Goal: Information Seeking & Learning: Learn about a topic

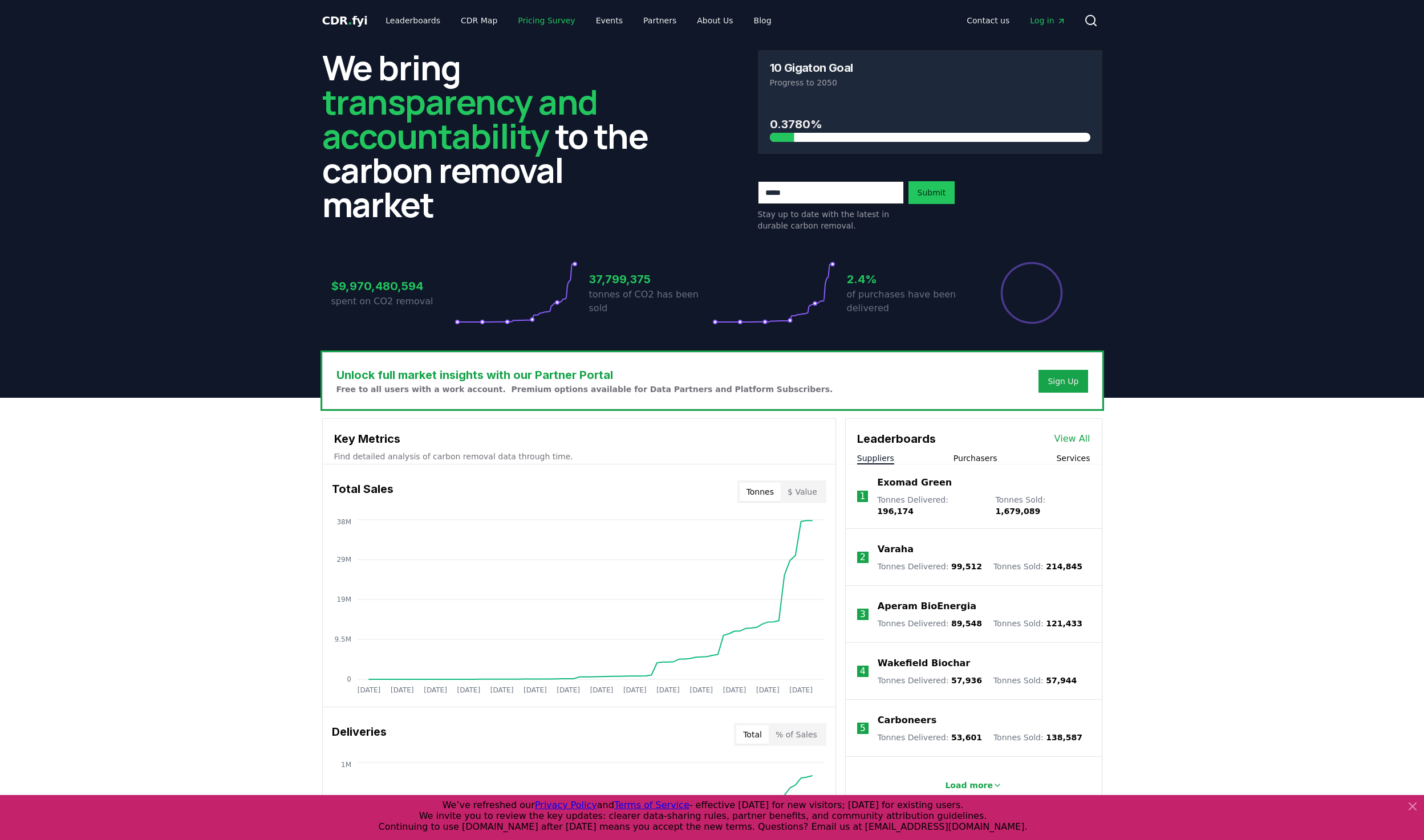
click at [523, 20] on link "Pricing Survey" at bounding box center [546, 20] width 75 height 20
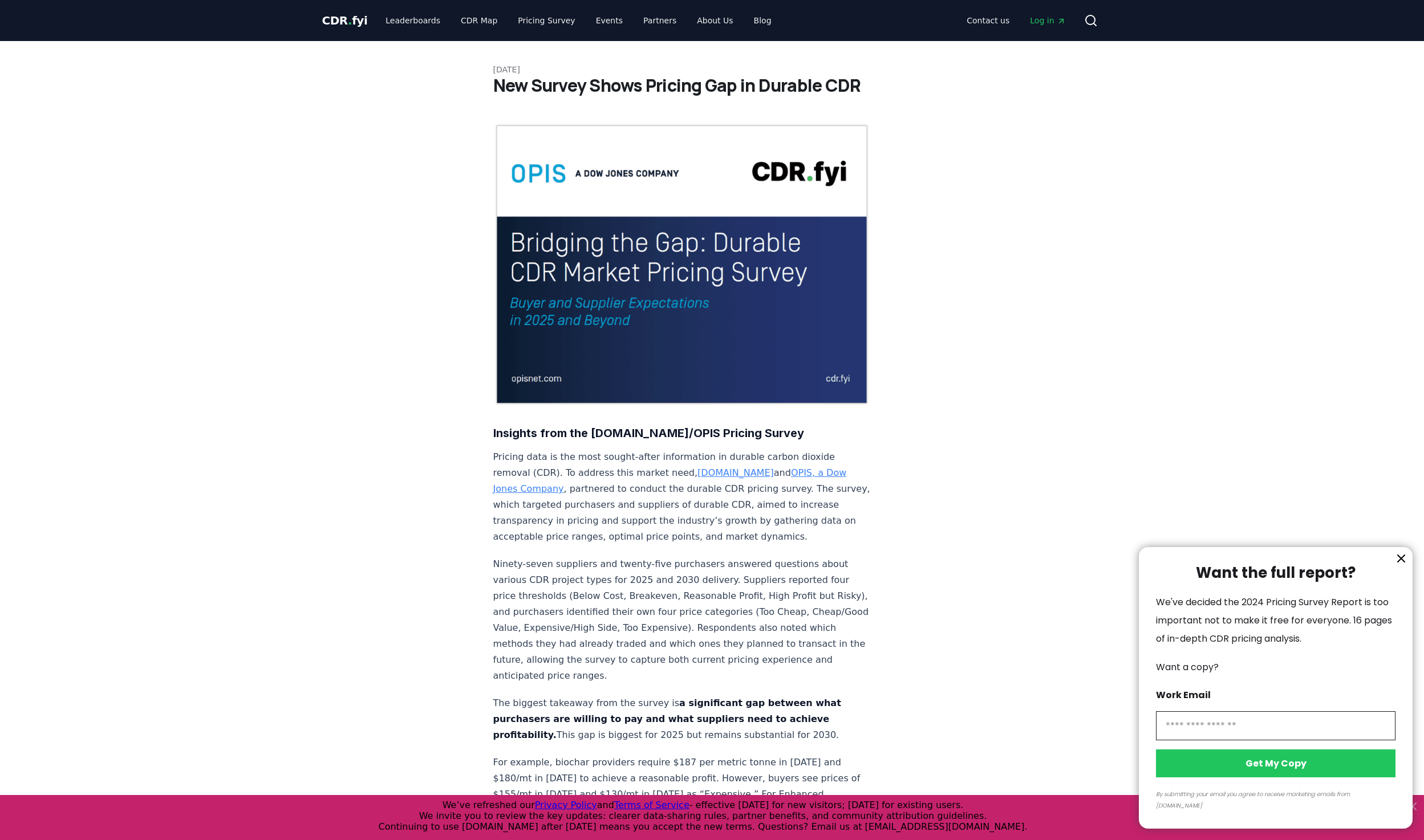
click at [1213, 736] on input "information" at bounding box center [1276, 725] width 240 height 29
type input "**********"
click at [1291, 770] on button "Get My Copy" at bounding box center [1276, 763] width 240 height 28
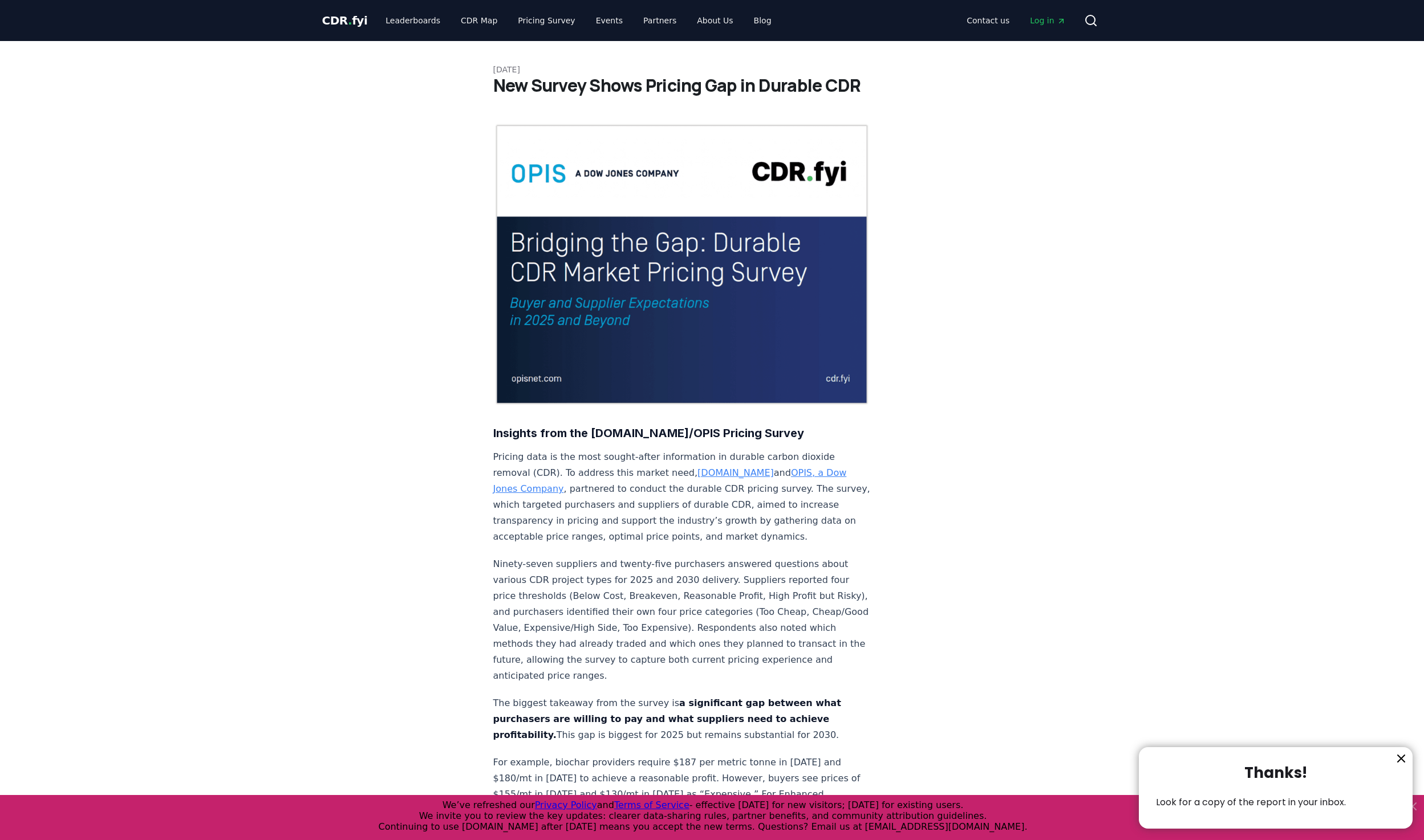
drag, startPoint x: 585, startPoint y: 555, endPoint x: 618, endPoint y: 510, distance: 55.8
click at [585, 555] on div at bounding box center [712, 420] width 1424 height 840
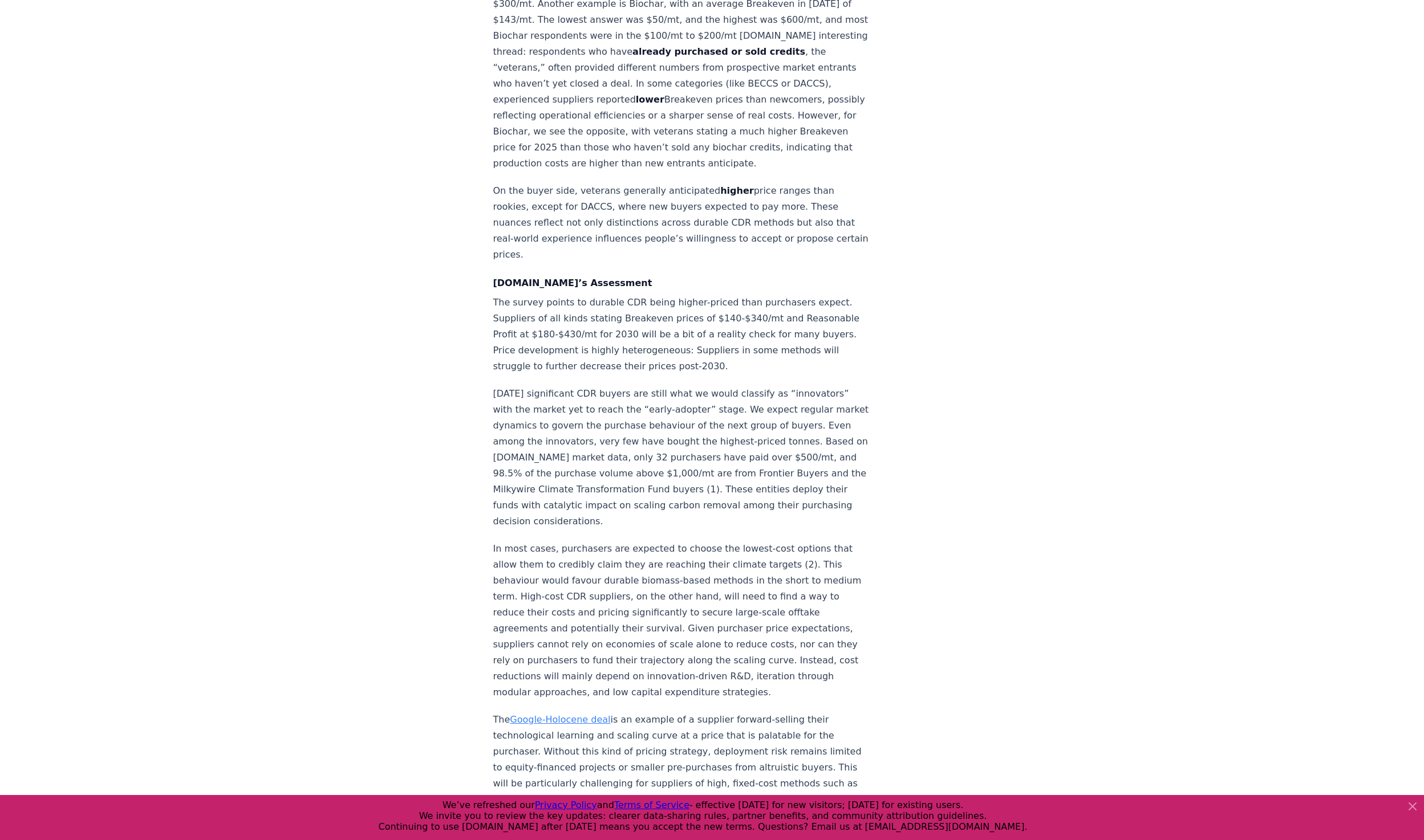
scroll to position [1254, 0]
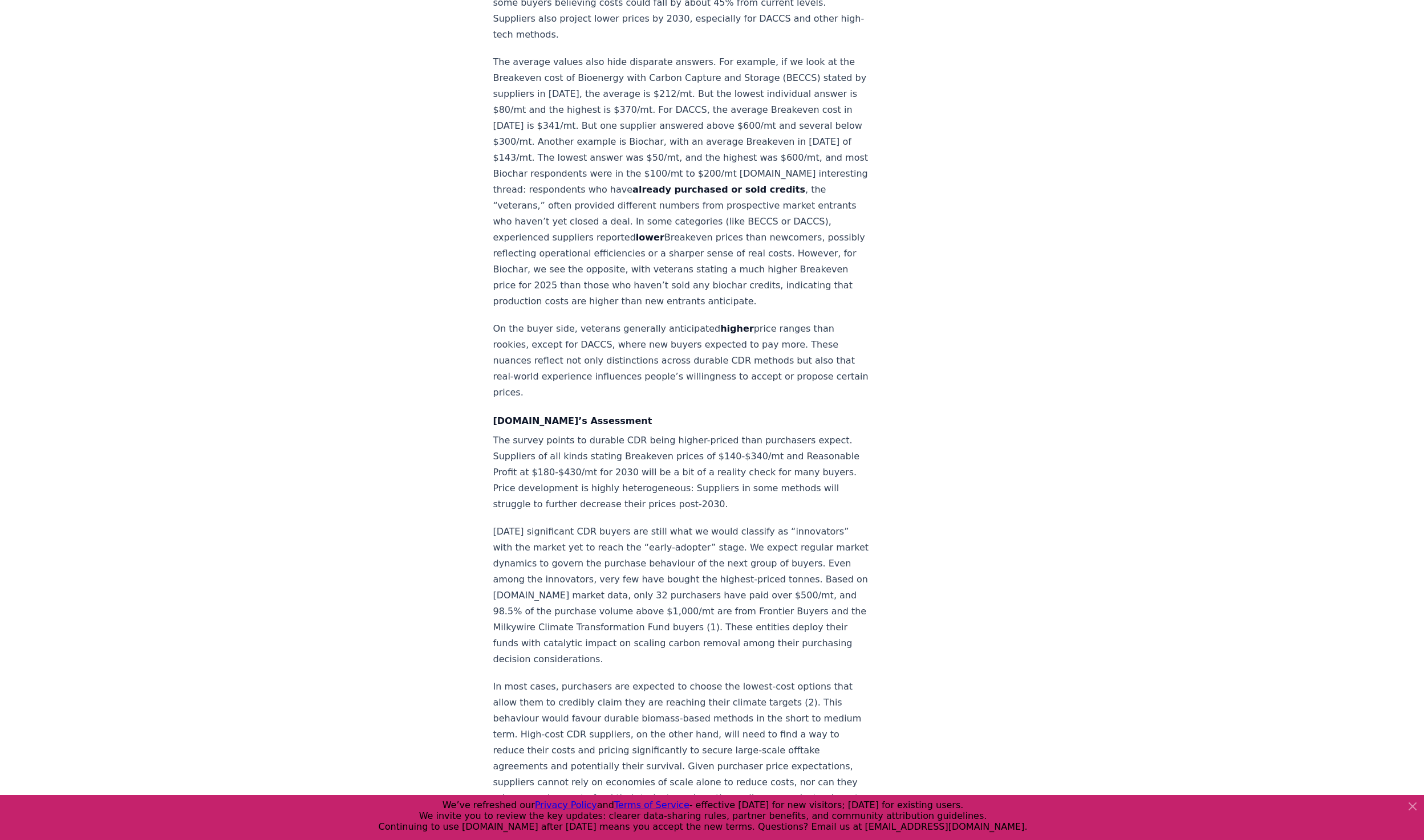
click at [812, 524] on p "Today’s significant CDR buyers are still what we would classify as “innovators”…" at bounding box center [682, 596] width 378 height 144
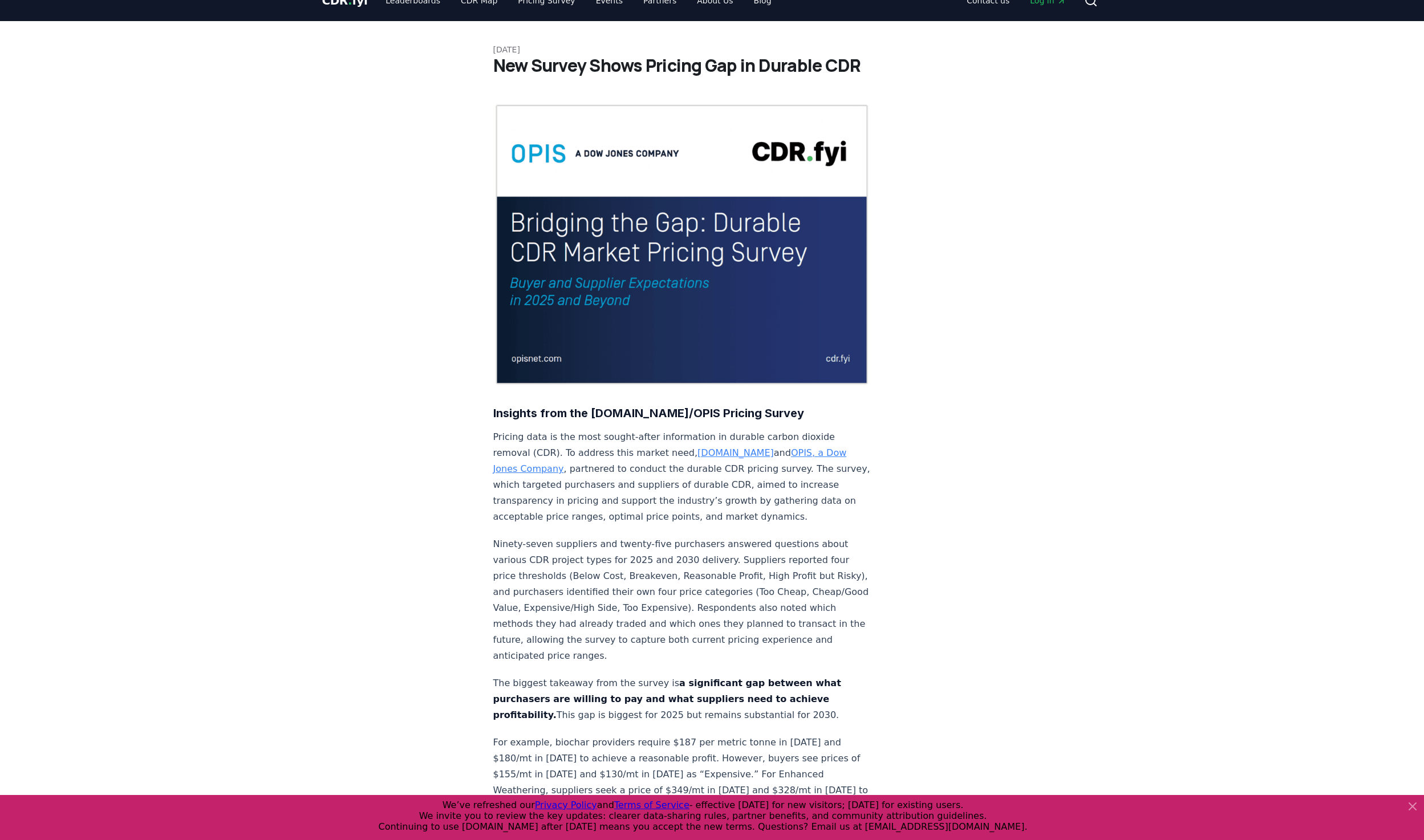
scroll to position [0, 0]
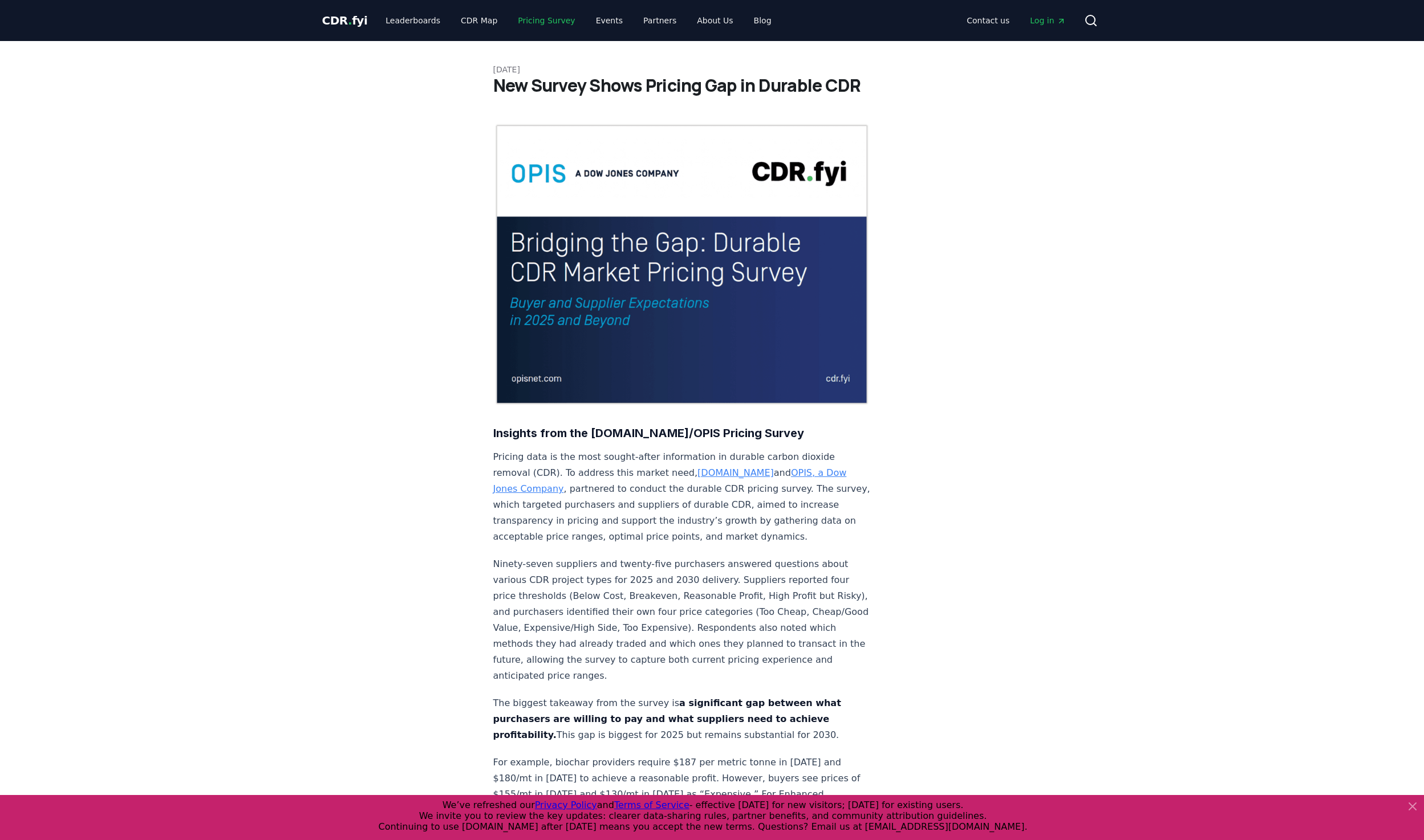
click at [537, 21] on link "Pricing Survey" at bounding box center [546, 20] width 75 height 20
click at [528, 17] on link "Pricing Survey" at bounding box center [546, 20] width 75 height 20
click at [340, 18] on span "CDR . fyi" at bounding box center [345, 20] width 46 height 13
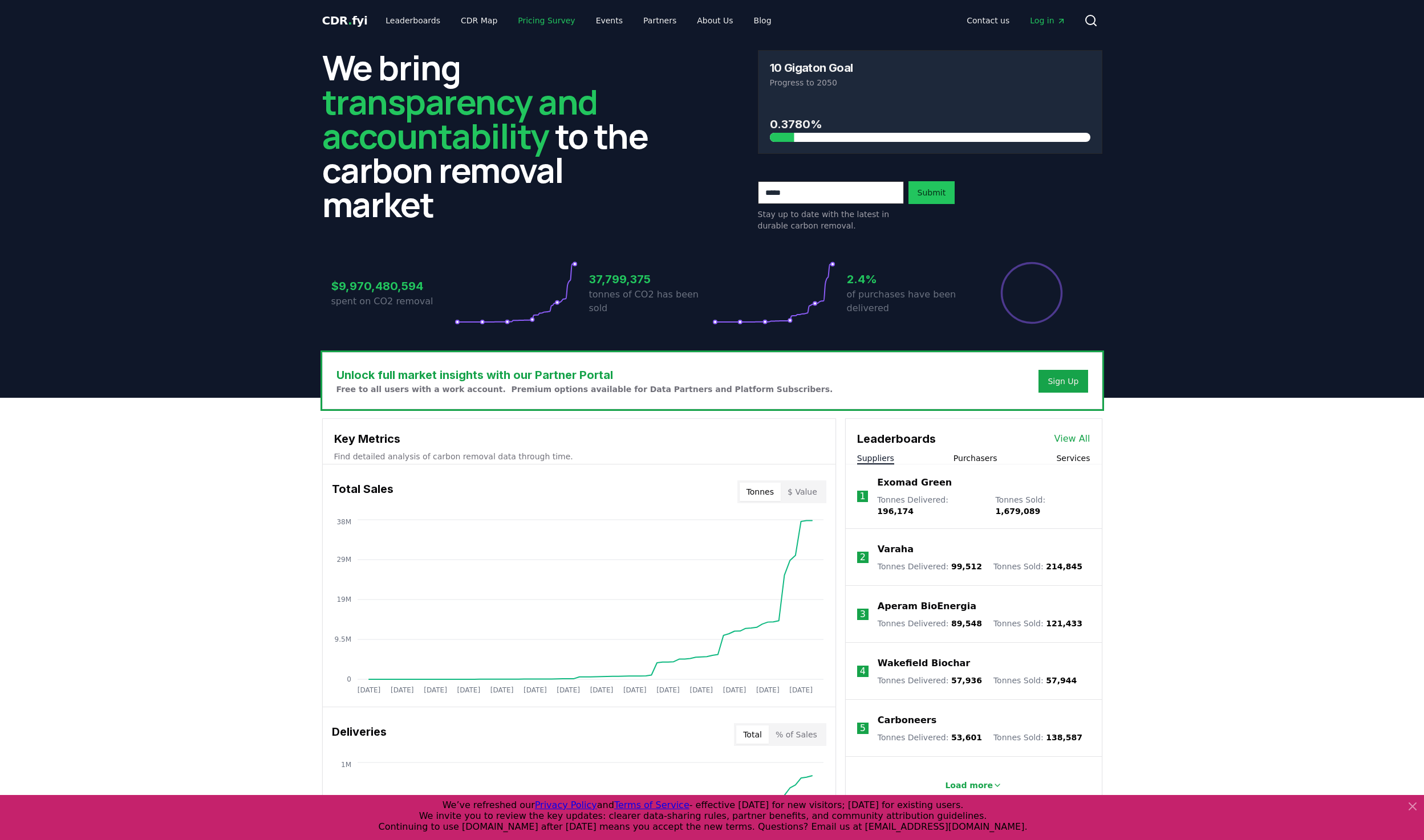
click at [544, 19] on link "Pricing Survey" at bounding box center [546, 20] width 75 height 20
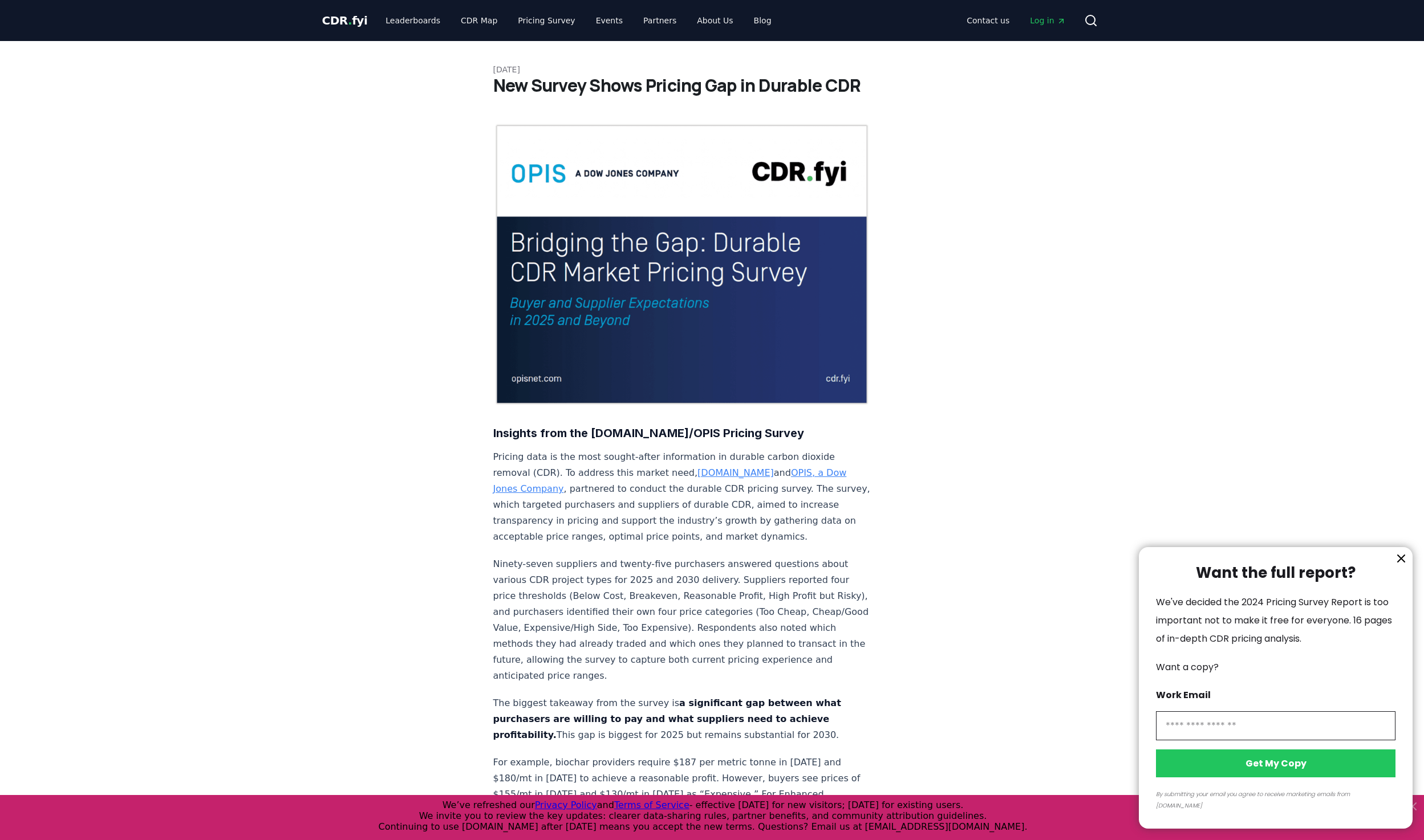
click at [462, 22] on div at bounding box center [712, 420] width 1424 height 840
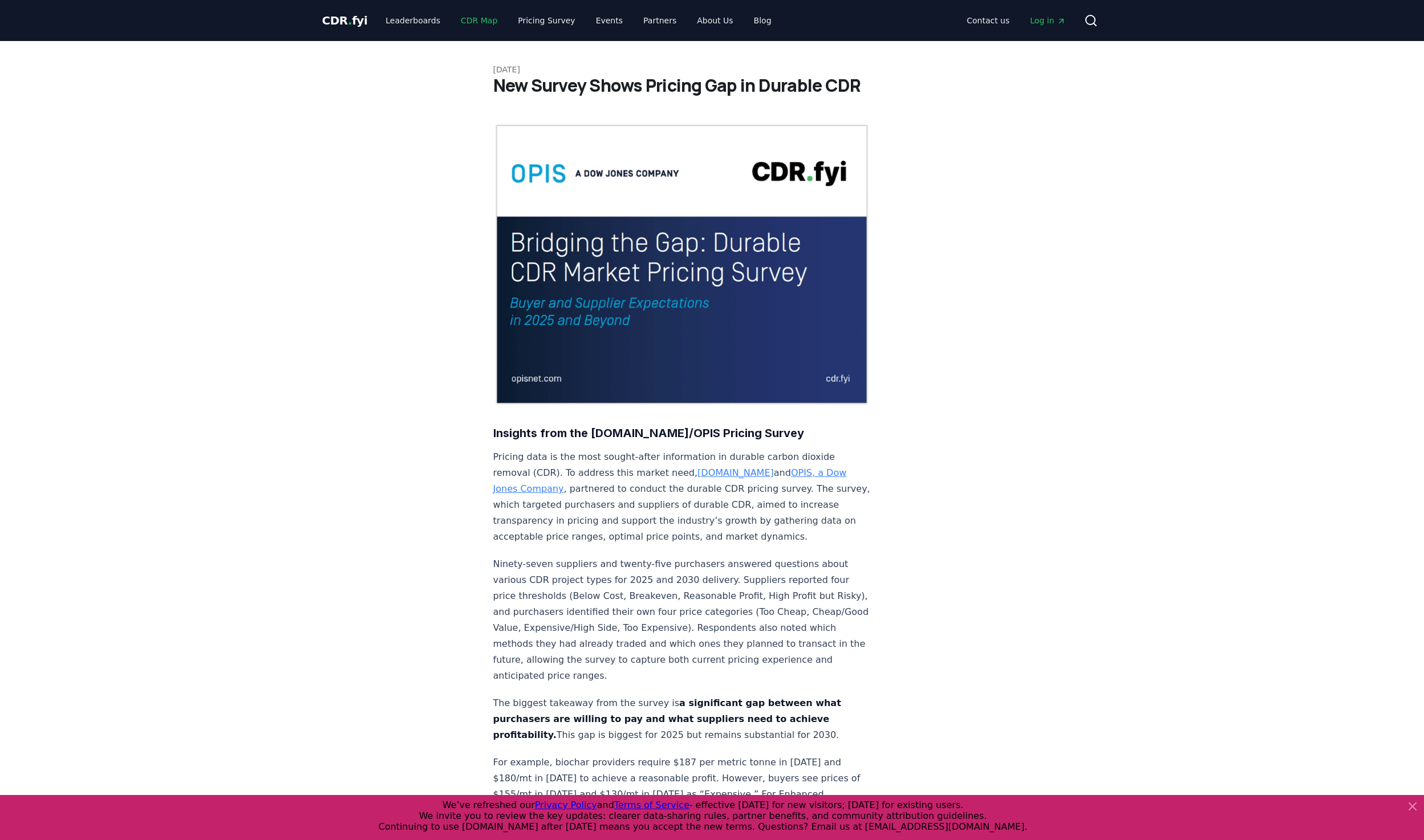
click at [463, 16] on link "CDR Map" at bounding box center [478, 20] width 55 height 20
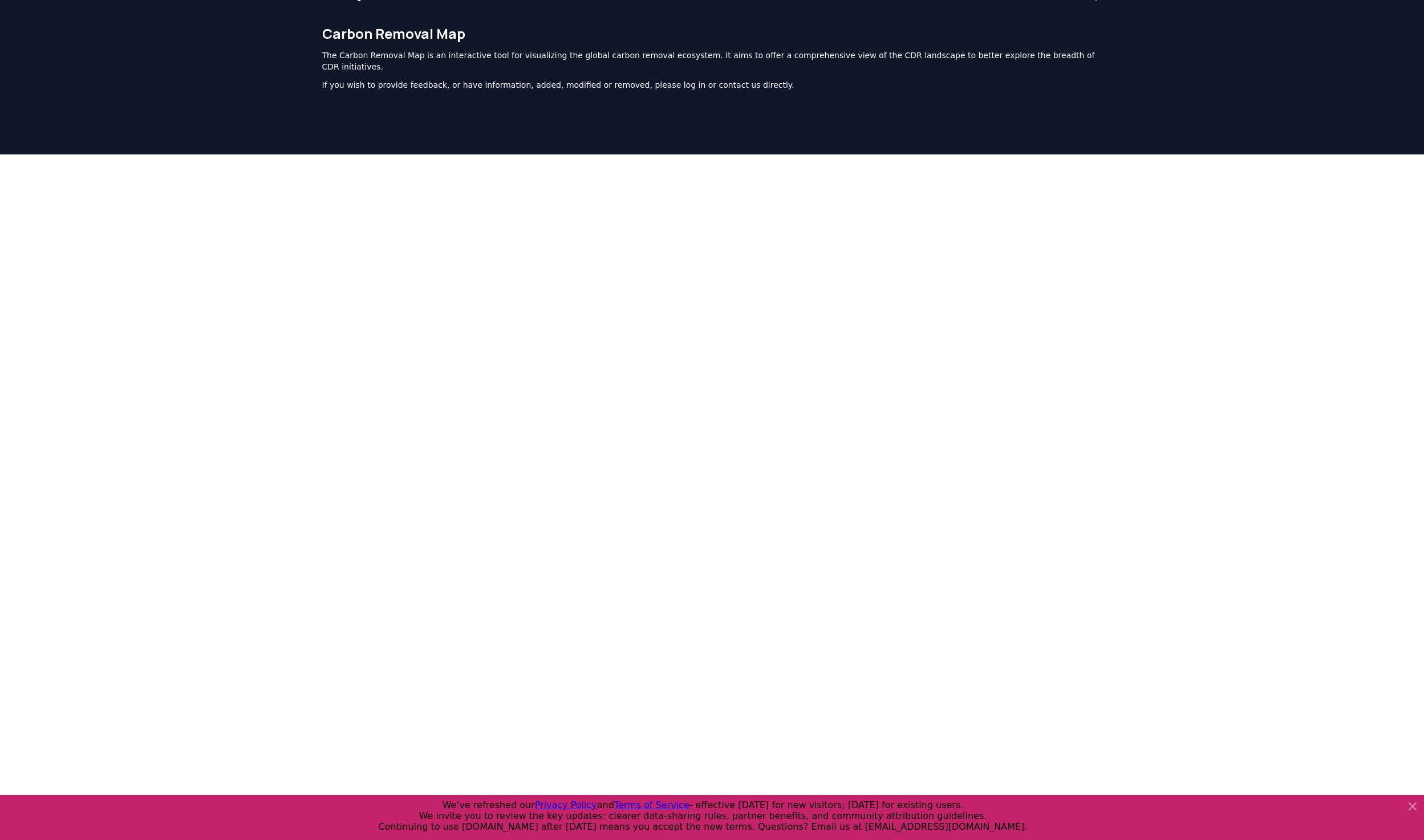
scroll to position [25, 0]
click at [1208, 232] on div at bounding box center [712, 440] width 1424 height 570
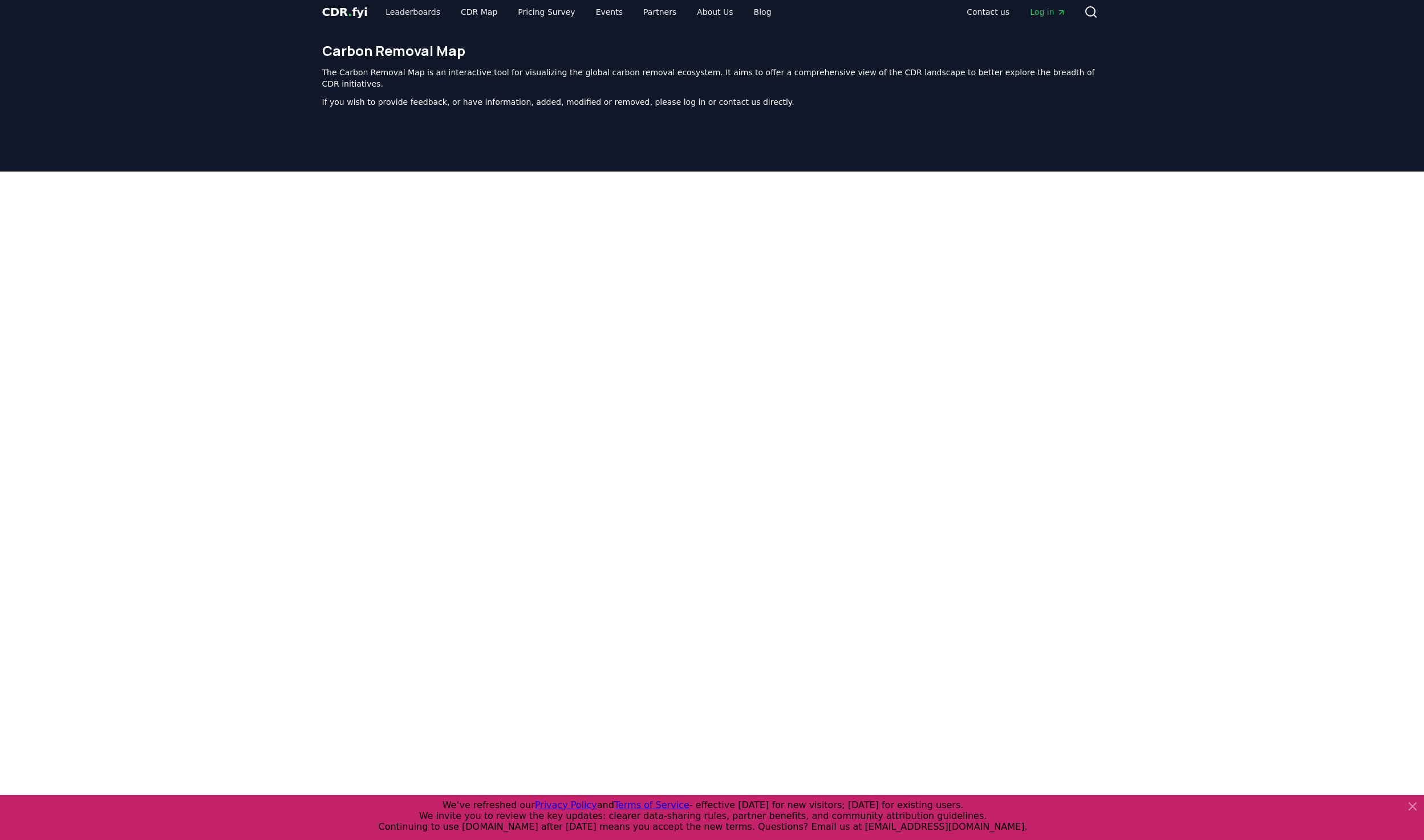
scroll to position [0, 0]
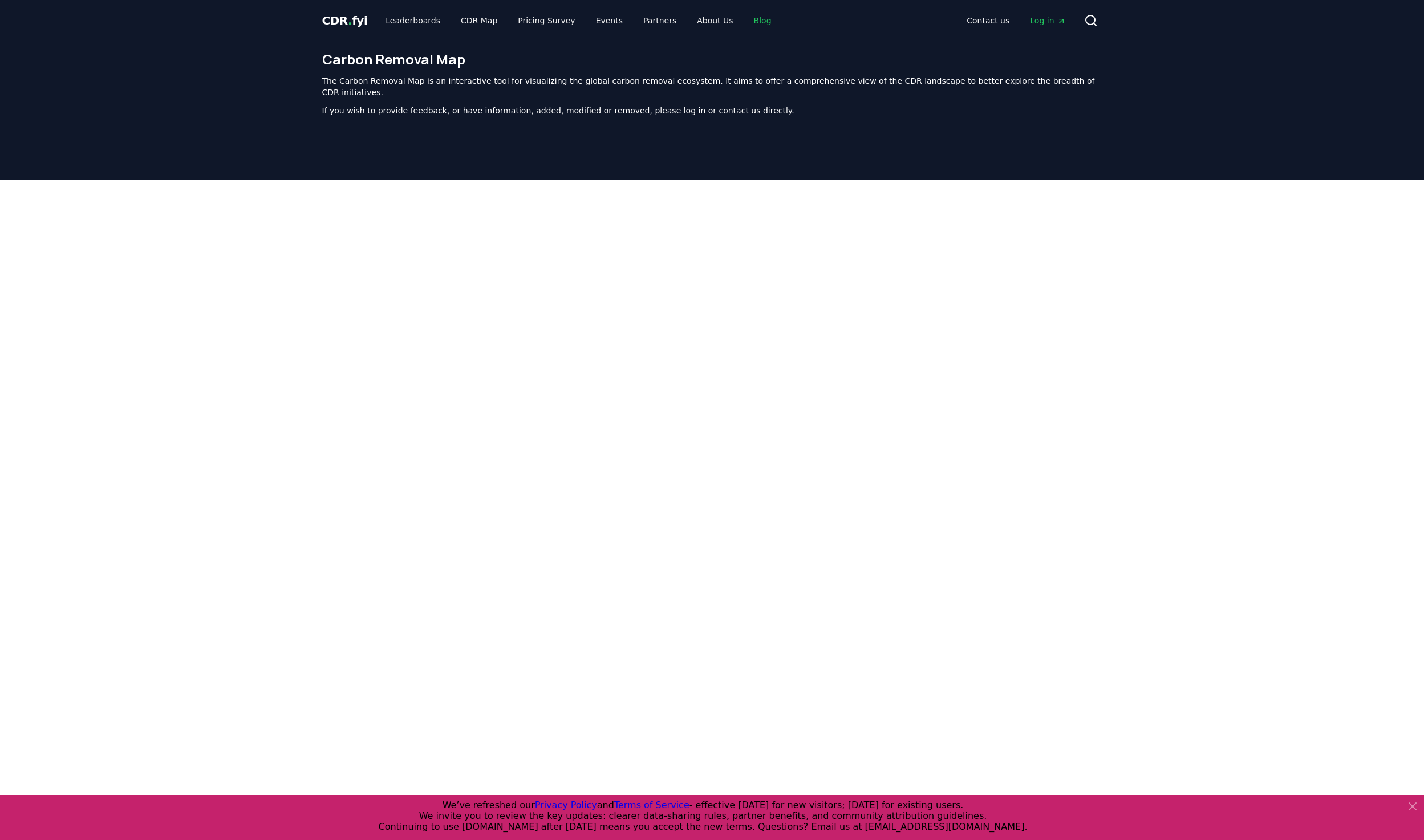
click at [746, 20] on link "Blog" at bounding box center [762, 20] width 36 height 20
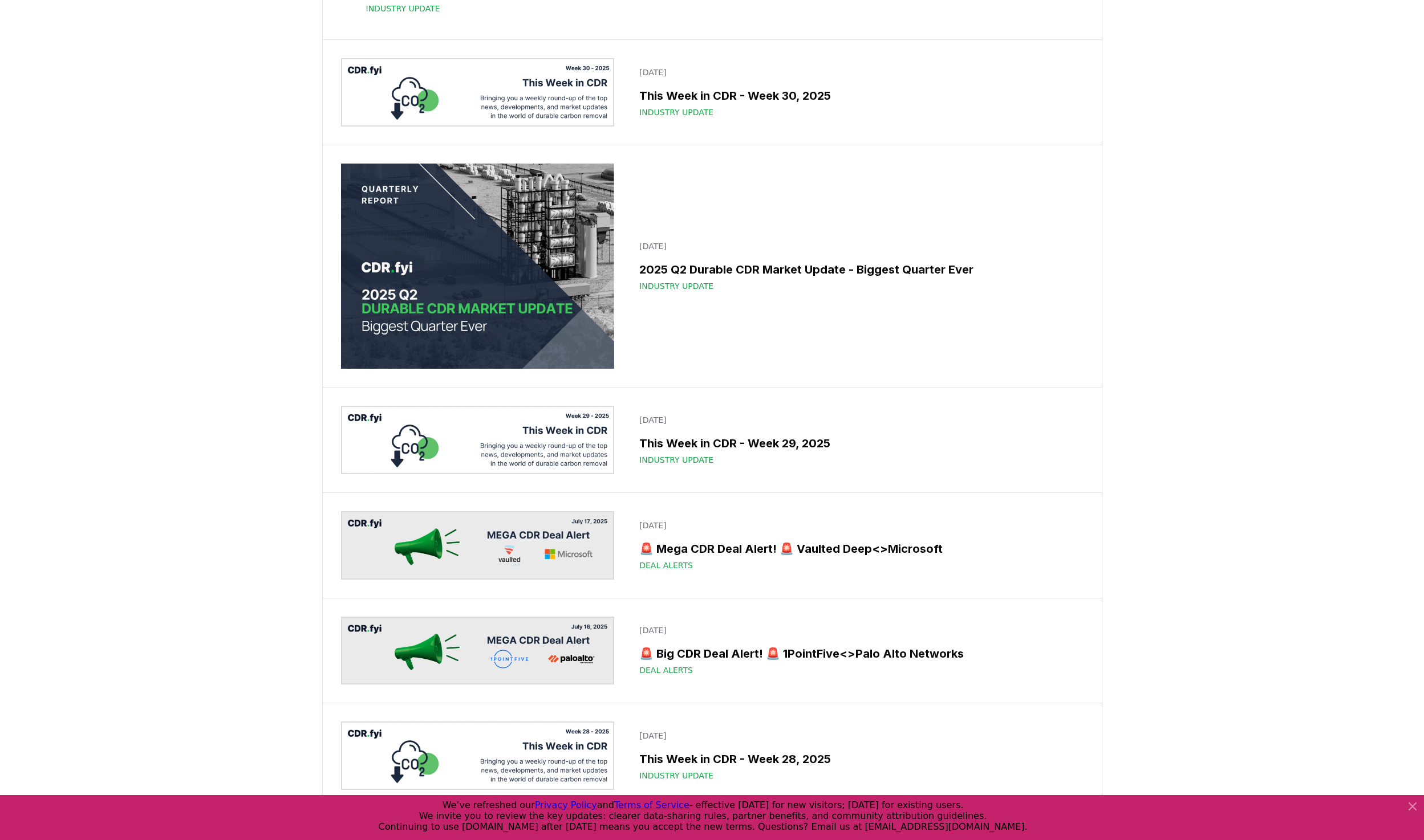
scroll to position [1083, 0]
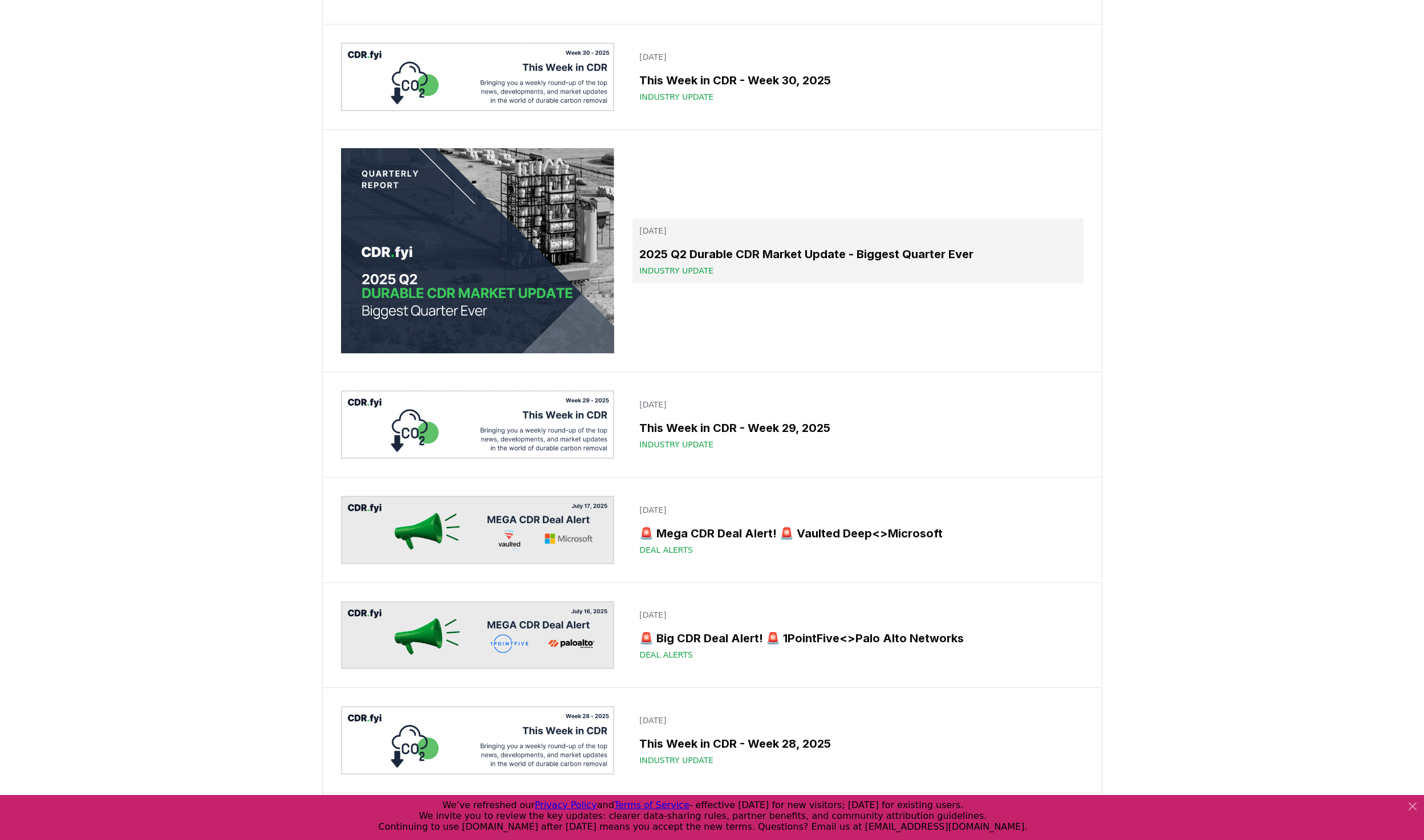
click at [723, 263] on h3 "2025 Q2 Durable CDR Market Update - Biggest Quarter Ever" at bounding box center [857, 254] width 437 height 17
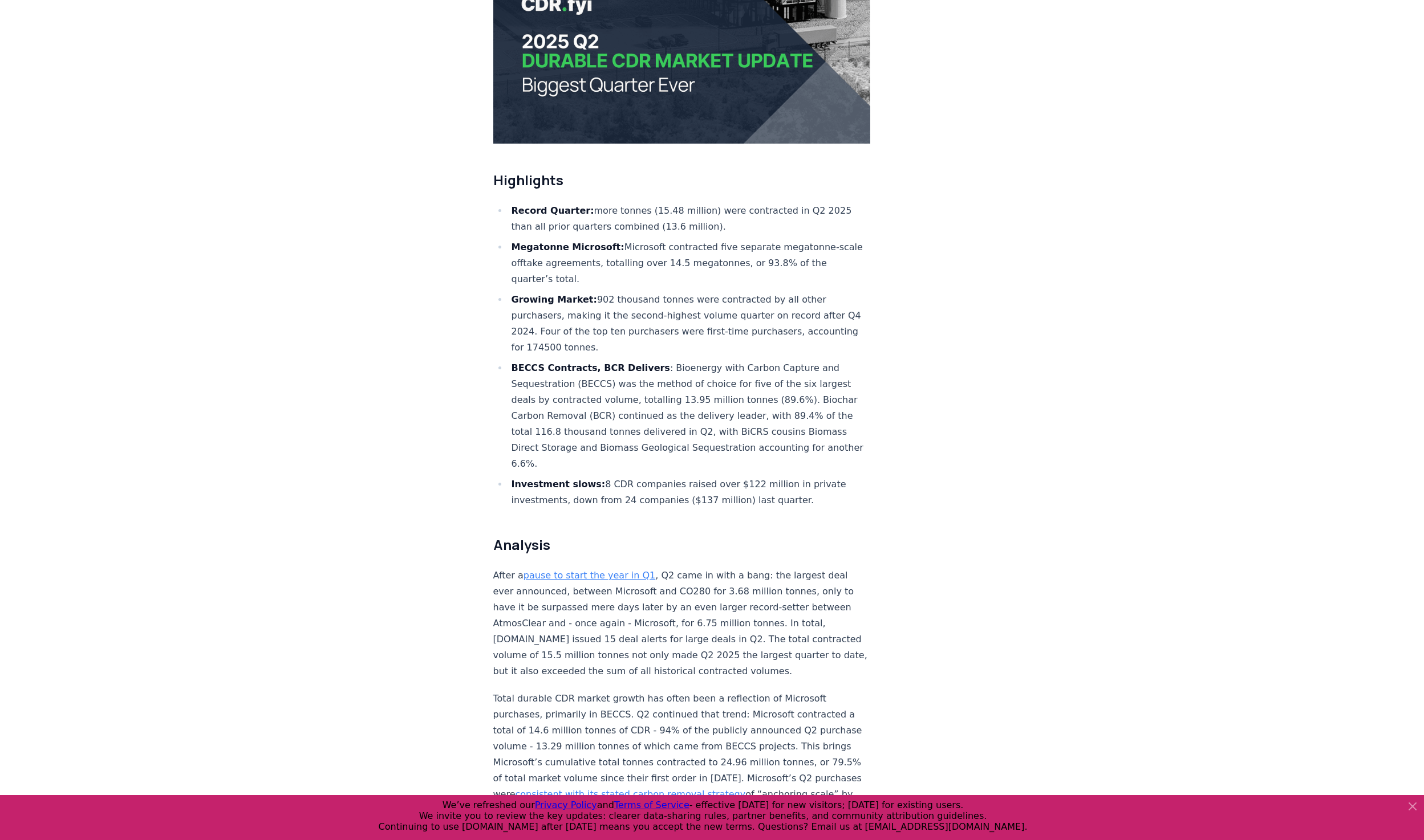
scroll to position [285, 0]
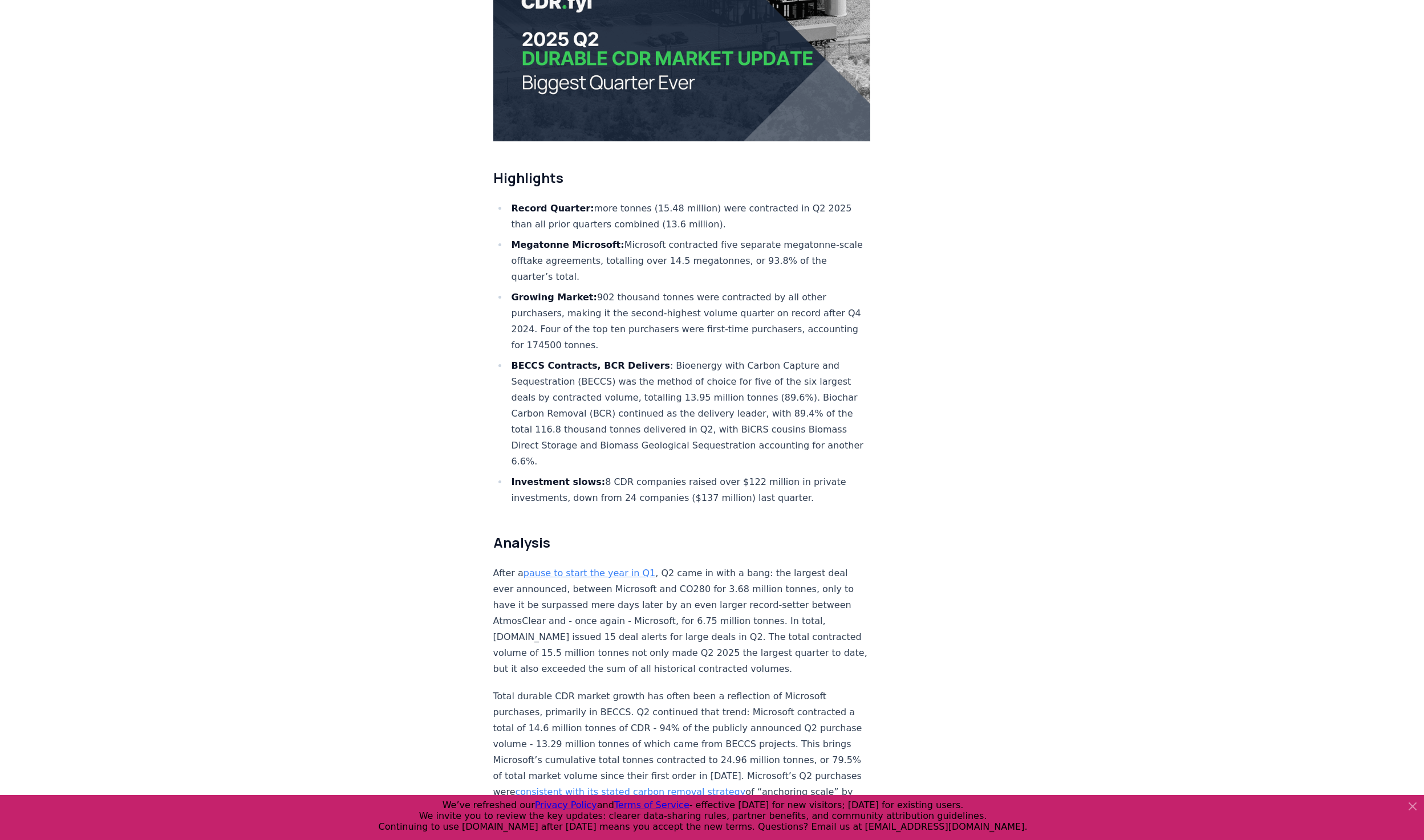
click at [712, 474] on li "Investment slows: 8 CDR companies raised over $122 million in private investmen…" at bounding box center [690, 490] width 363 height 32
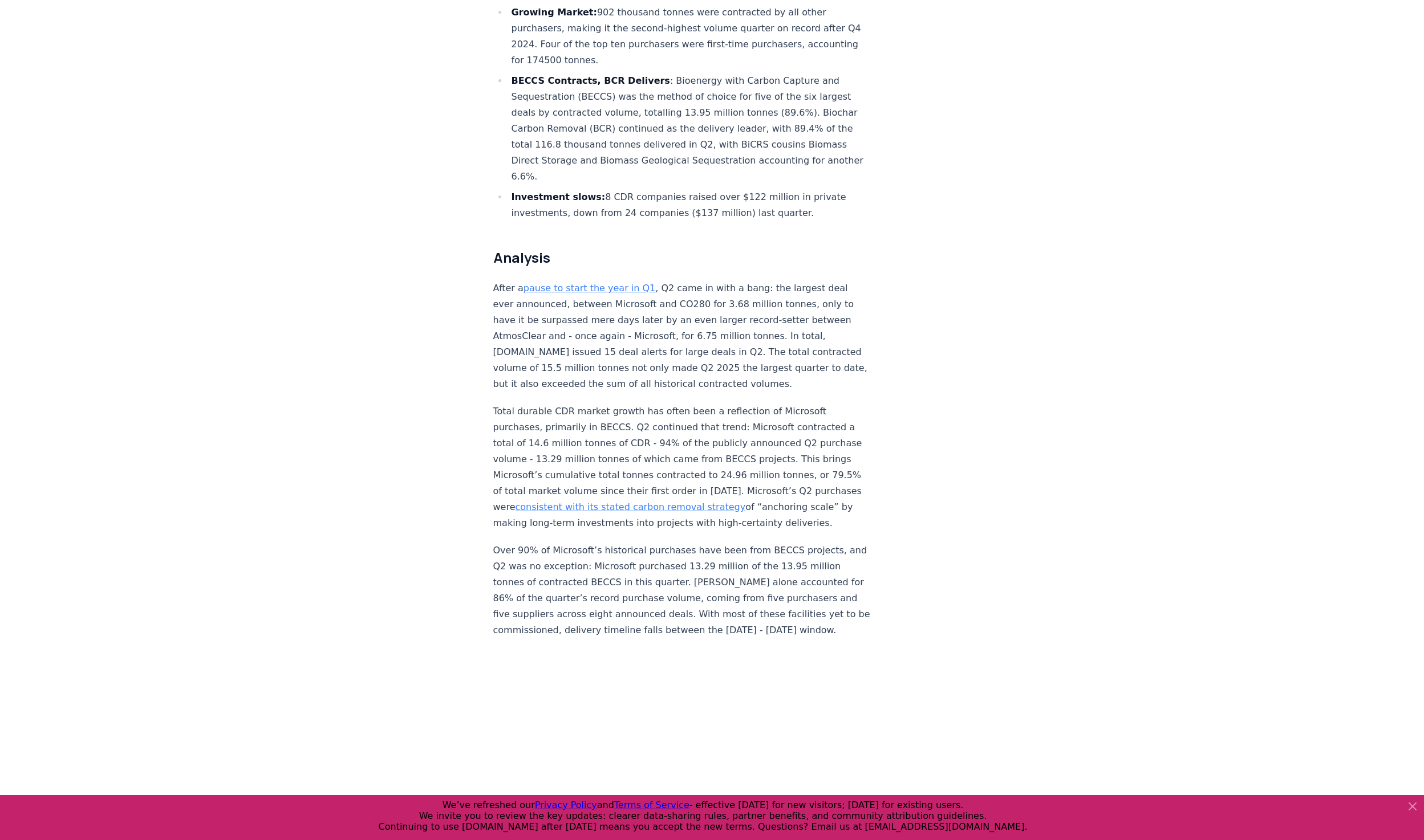
scroll to position [798, 0]
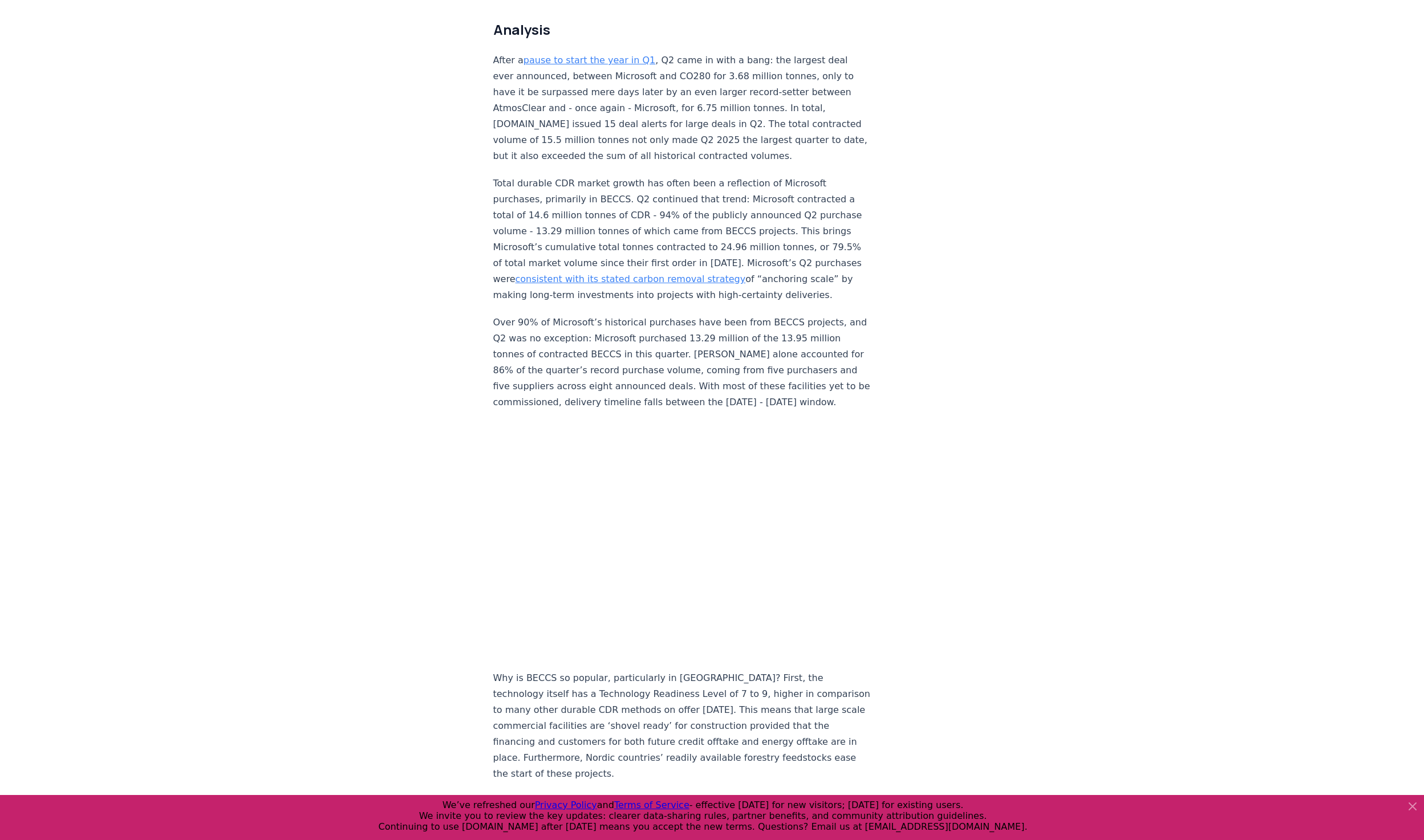
click at [773, 348] on p "Over 90% of Microsoft’s historical purchases have been from BECCS projects, and…" at bounding box center [682, 363] width 378 height 96
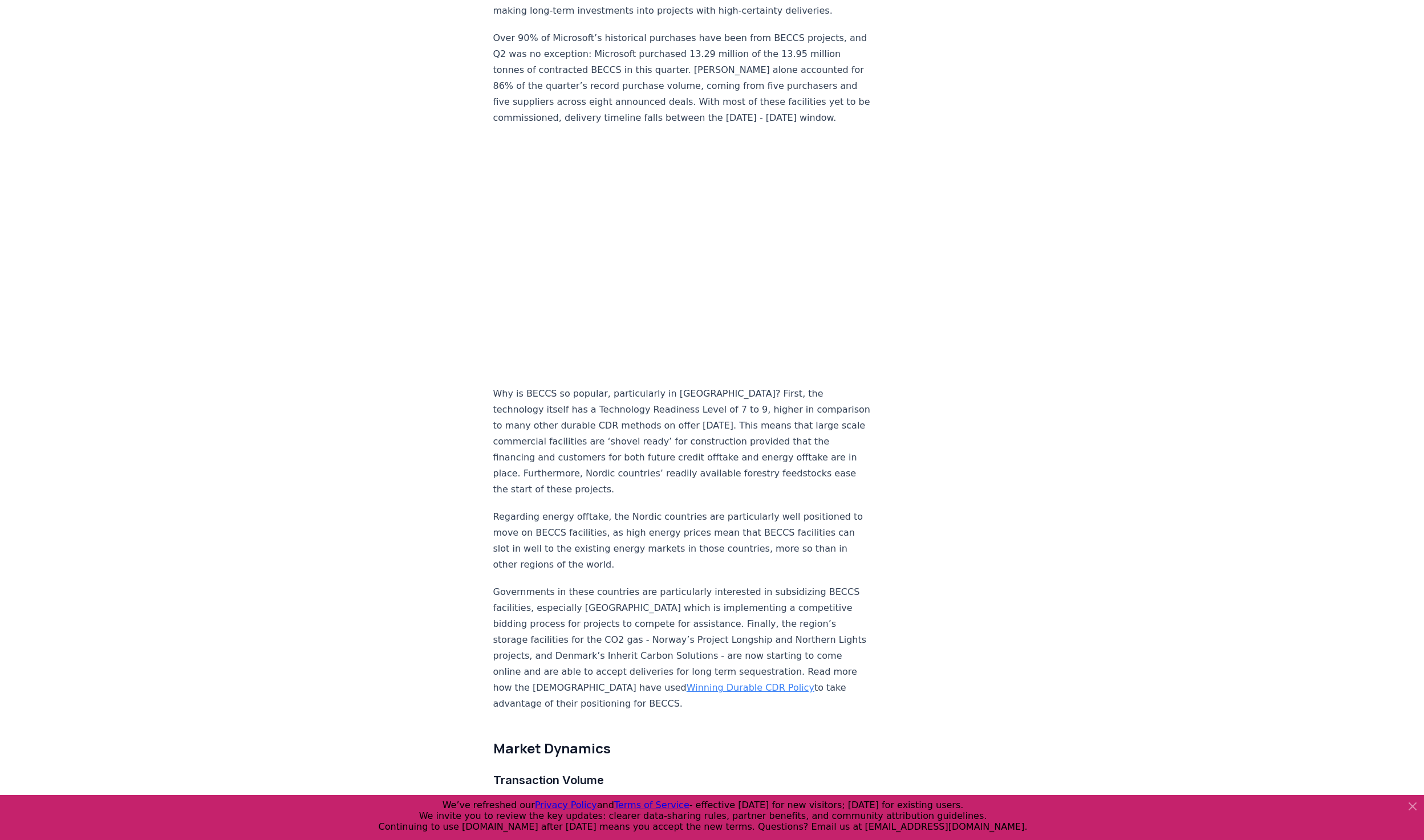
scroll to position [1083, 0]
click at [683, 420] on p "Why is BECCS so popular, particularly in Scandinavia? First, the technology its…" at bounding box center [682, 441] width 378 height 112
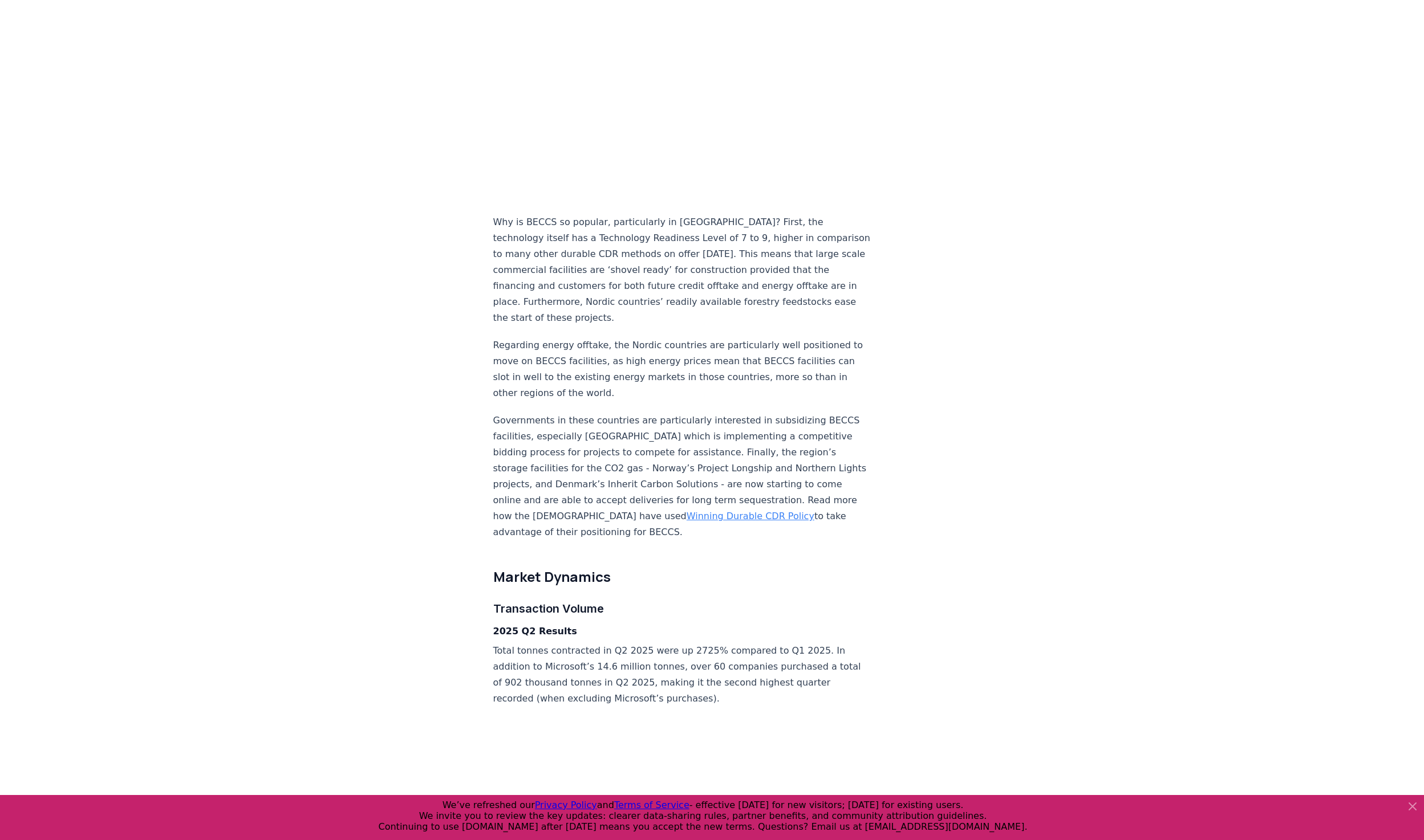
scroll to position [1311, 0]
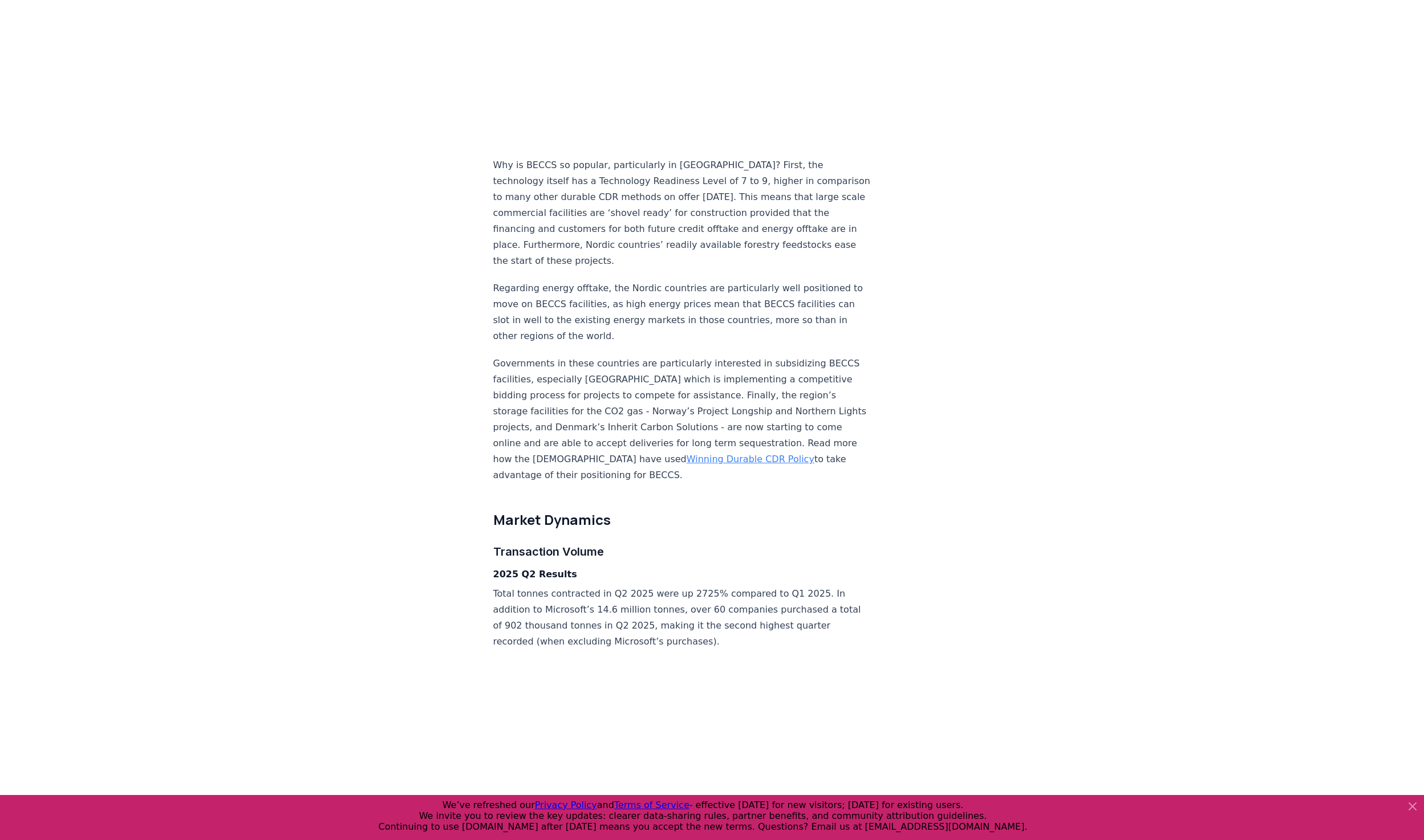
click at [737, 396] on p "Governments in these countries are particularly interested in subsidizing BECCS…" at bounding box center [682, 420] width 378 height 127
click at [733, 388] on p "Governments in these countries are particularly interested in subsidizing BECCS…" at bounding box center [682, 420] width 378 height 127
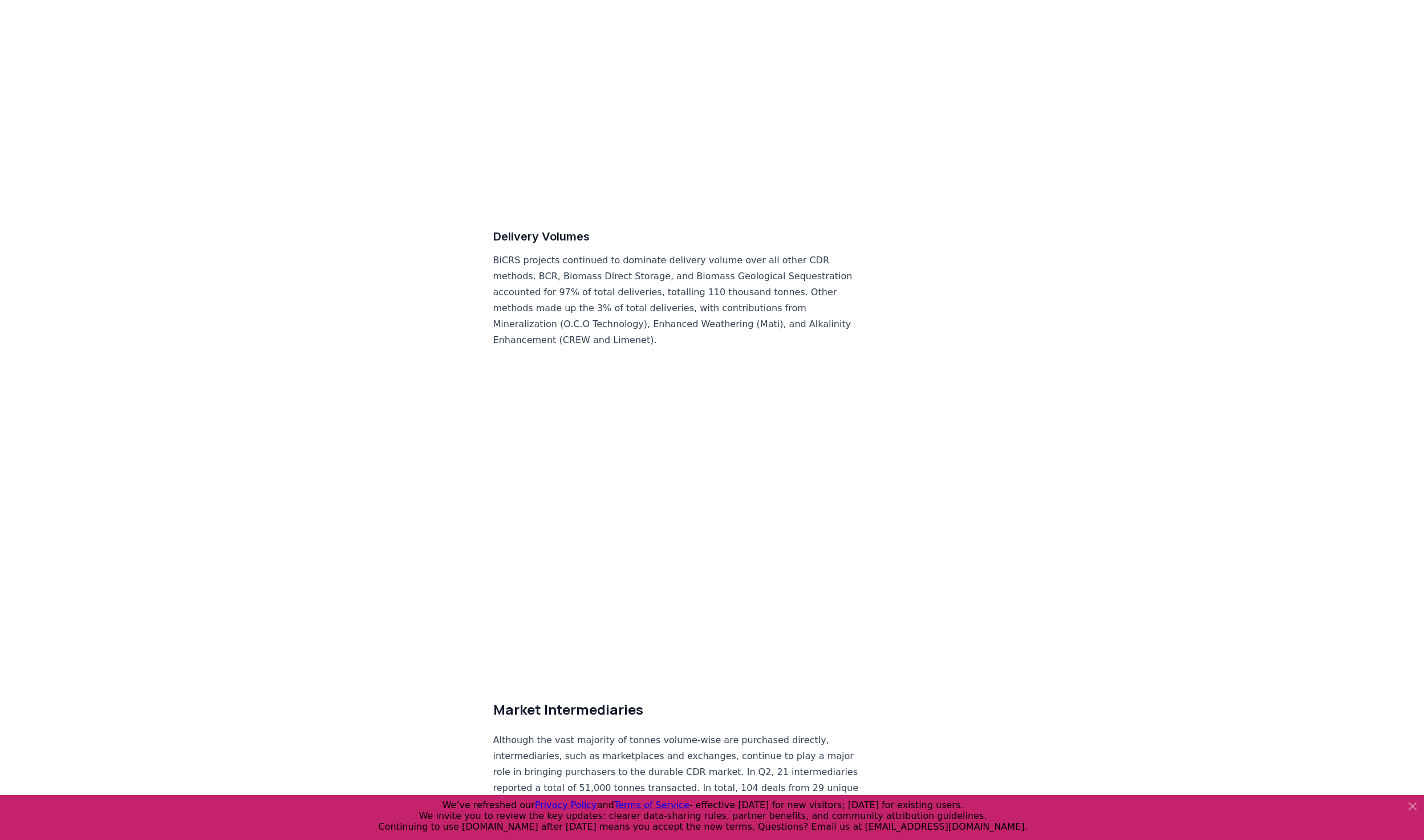
scroll to position [5234, 0]
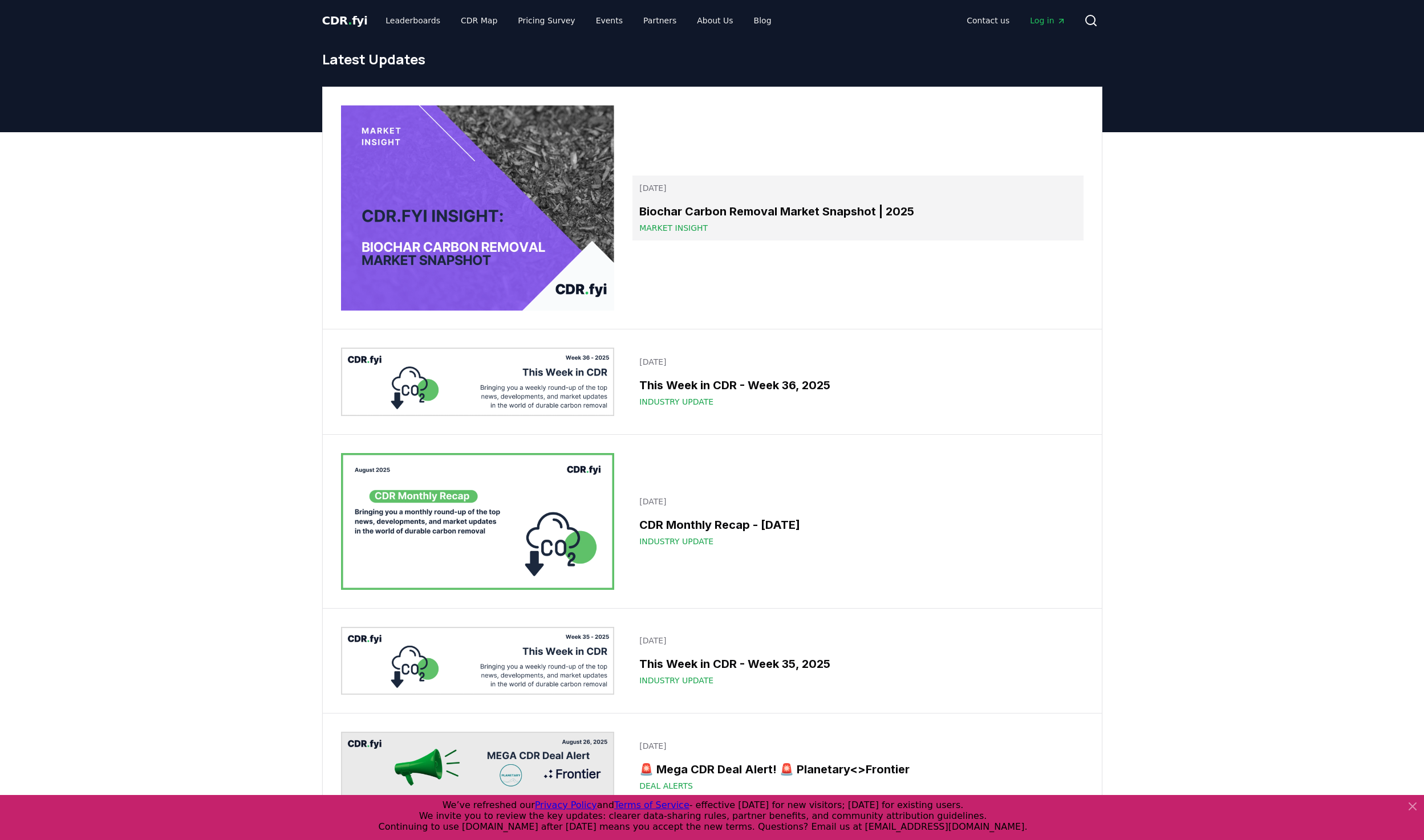
click at [754, 214] on h3 "Biochar Carbon Removal Market Snapshot | 2025" at bounding box center [857, 211] width 437 height 17
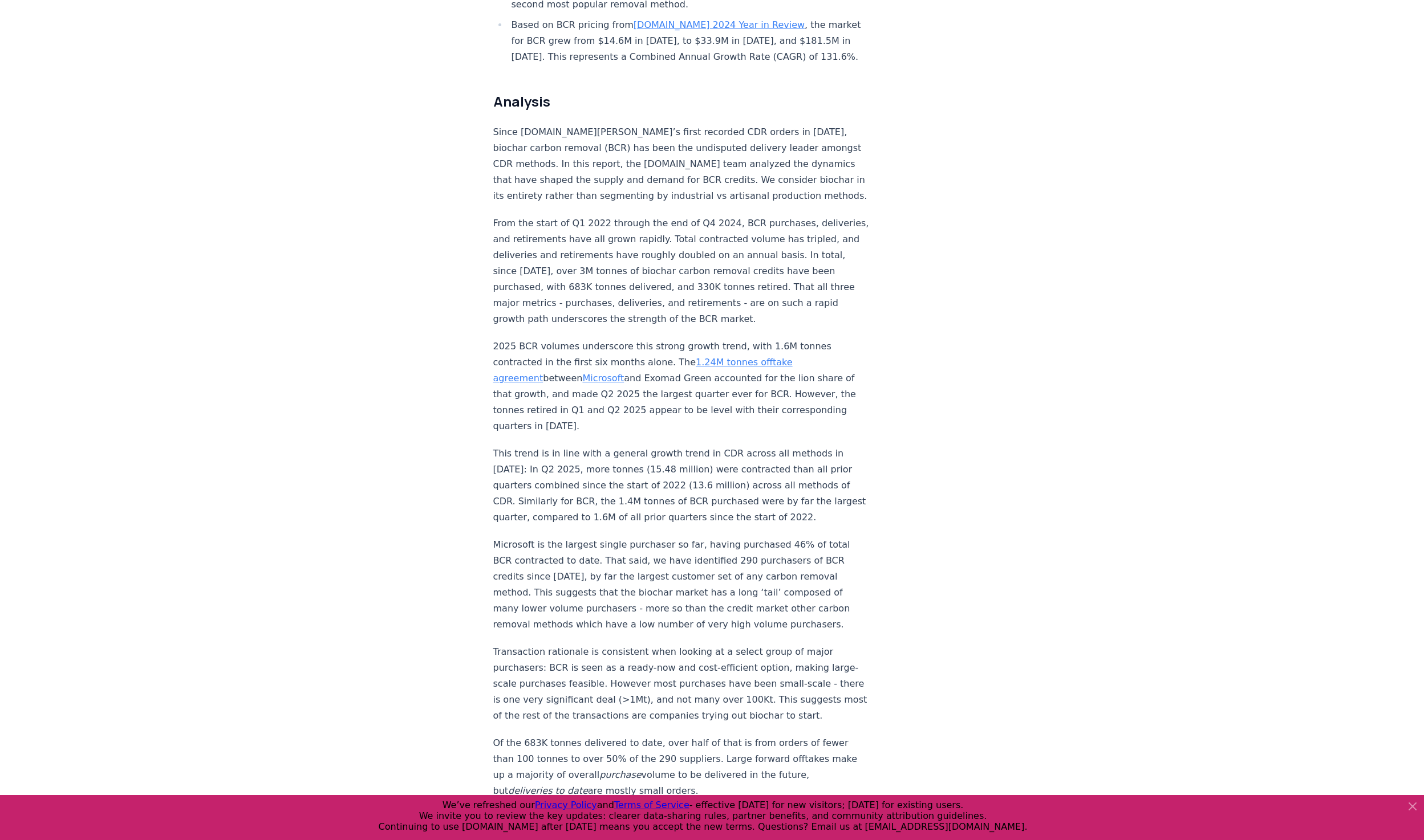
scroll to position [1083, 0]
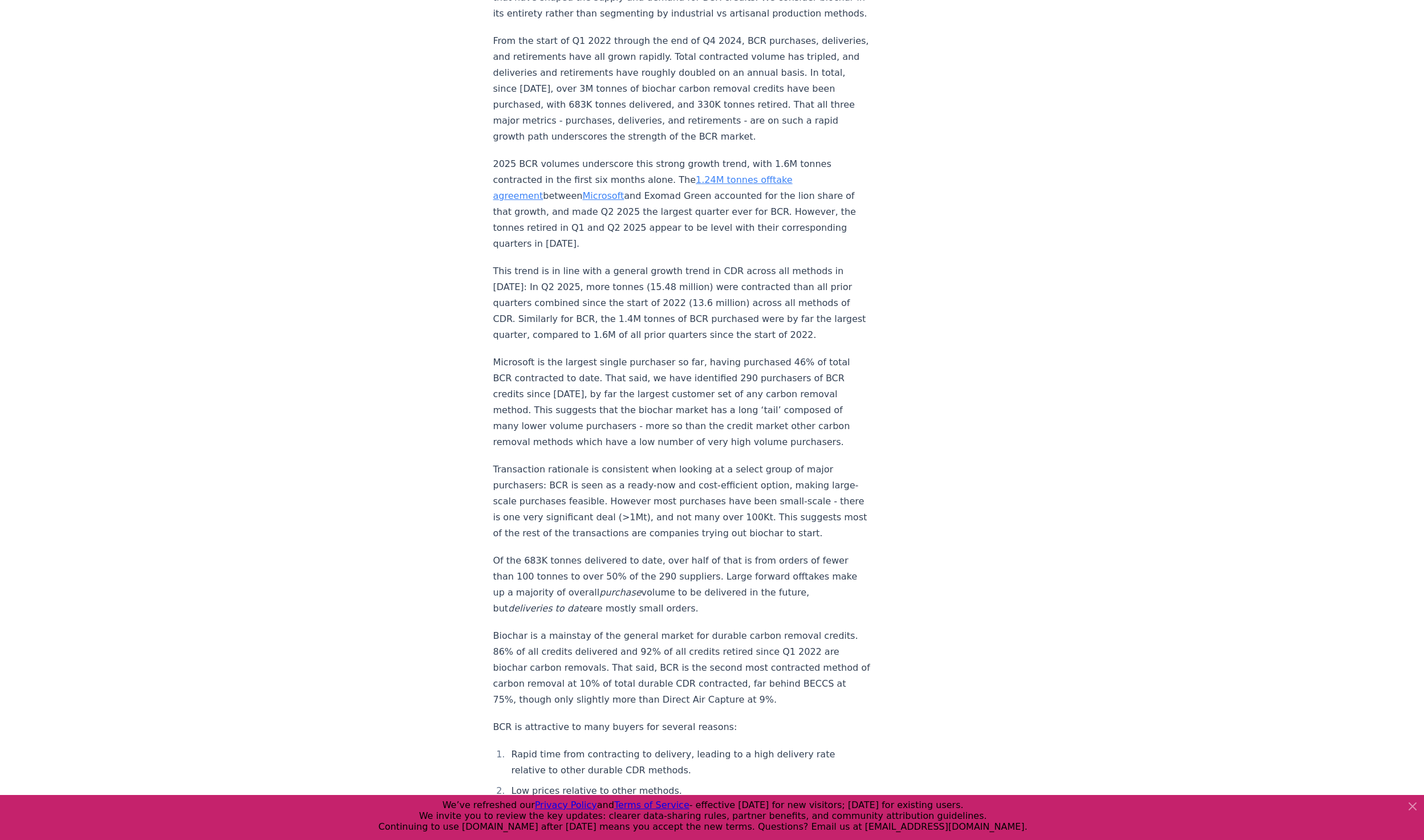
click at [688, 354] on p "Microsoft is the largest single purchaser so far, having purchased 46% of total…" at bounding box center [682, 402] width 378 height 96
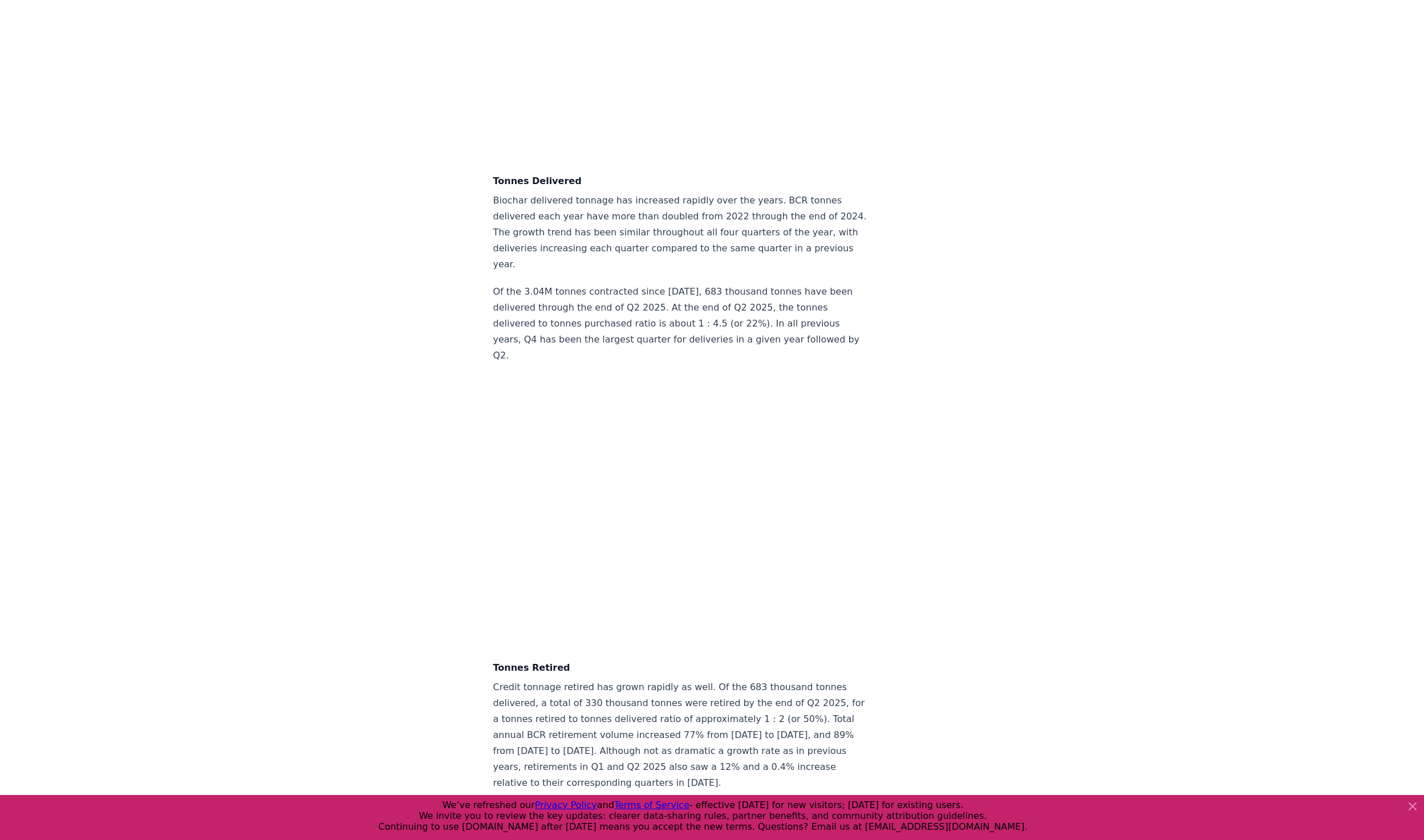
scroll to position [3306, 0]
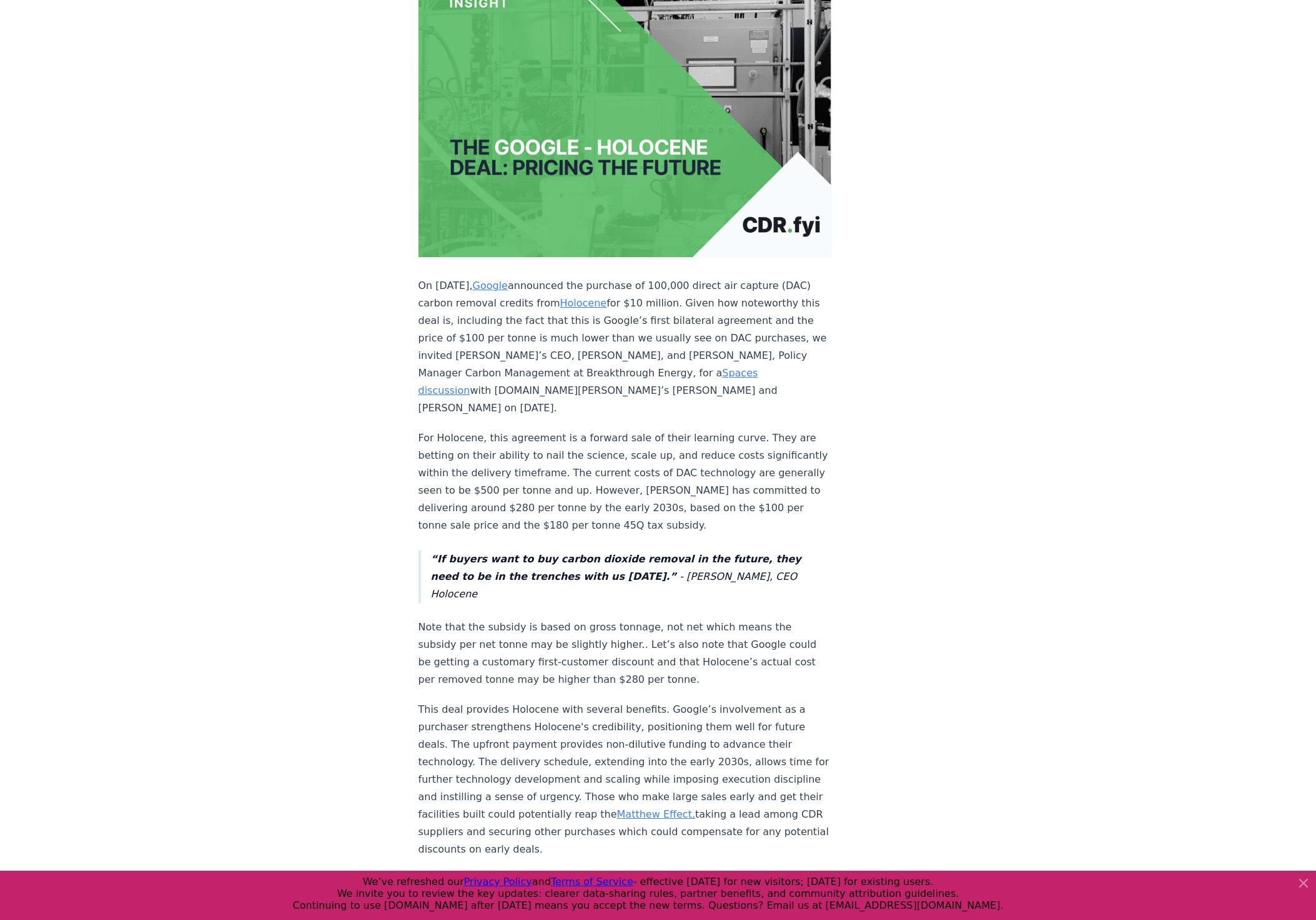
scroll to position [249, 0]
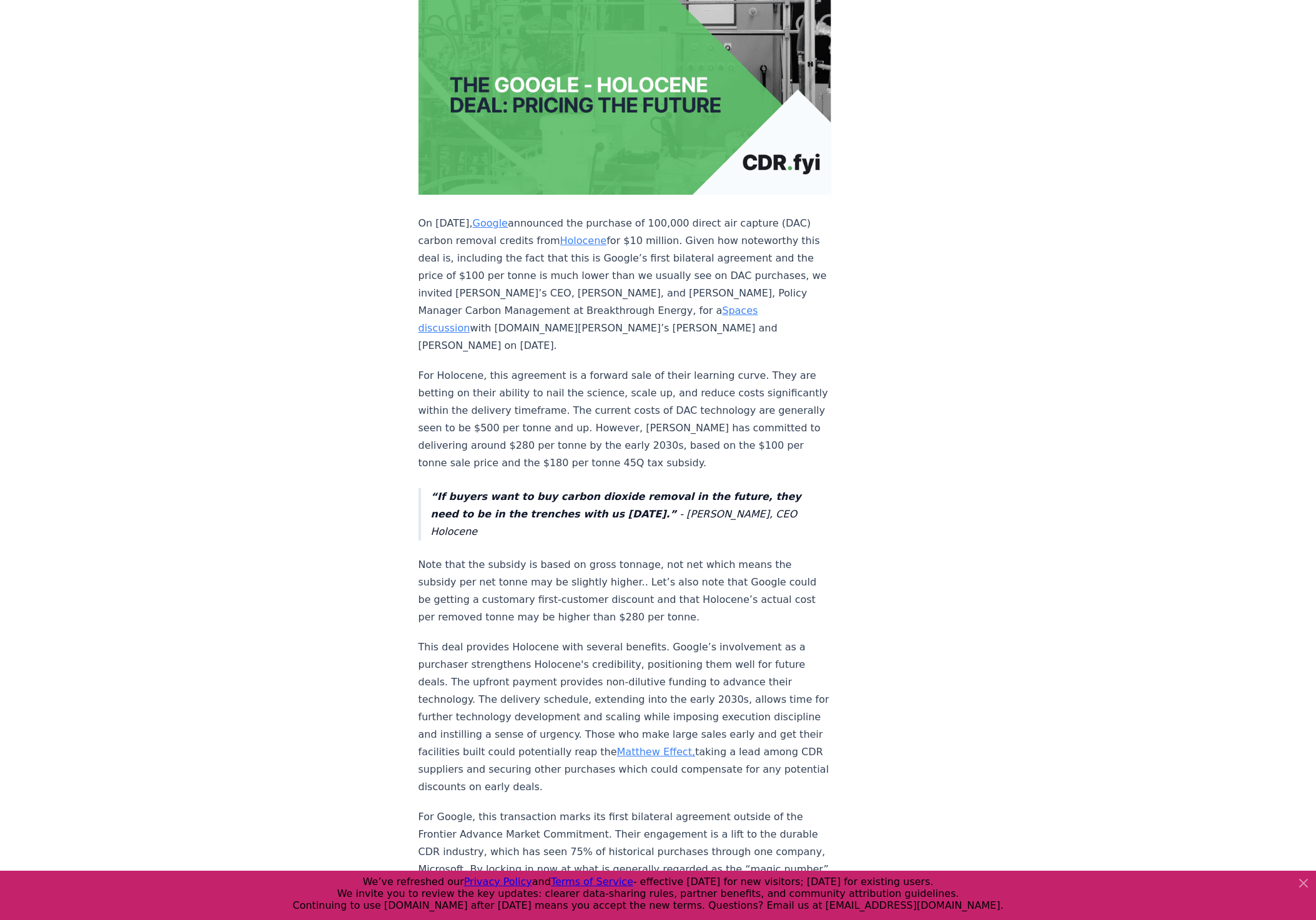
click at [701, 367] on p "For Holocene, this agreement is a forward sale of their learning curve. They ar…" at bounding box center [626, 419] width 414 height 105
click at [658, 367] on p "For Holocene, this agreement is a forward sale of their learning curve. They ar…" at bounding box center [626, 419] width 414 height 105
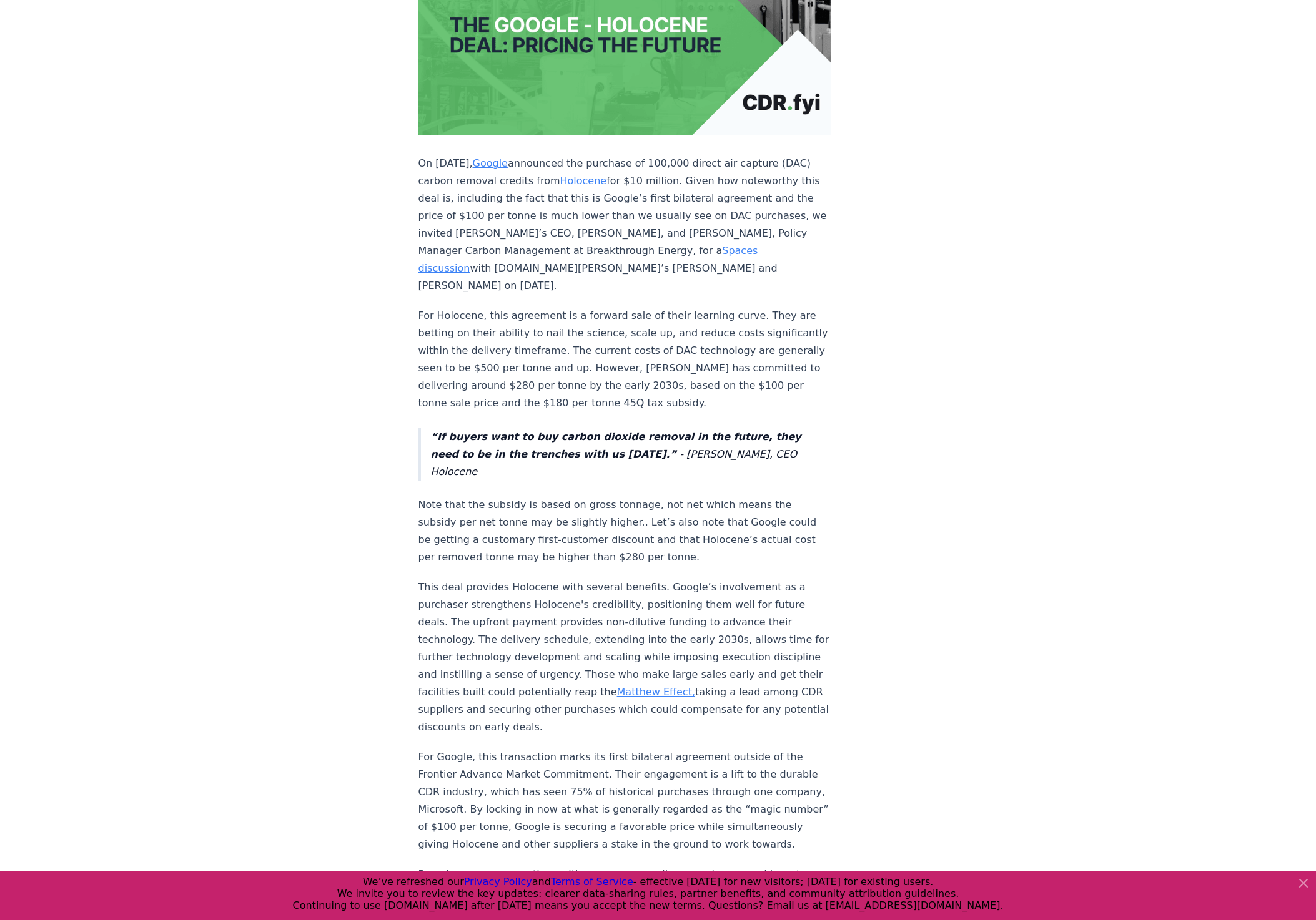
scroll to position [312, 0]
click at [700, 323] on p "For Holocene, this agreement is a forward sale of their learning curve. They ar…" at bounding box center [626, 357] width 414 height 105
click at [686, 304] on p "For Holocene, this agreement is a forward sale of their learning curve. They ar…" at bounding box center [626, 357] width 414 height 105
click at [603, 356] on div "On Sep 10, 2024, Google announced the purchase of 100,000 direct air capture (D…" at bounding box center [626, 715] width 414 height 1785
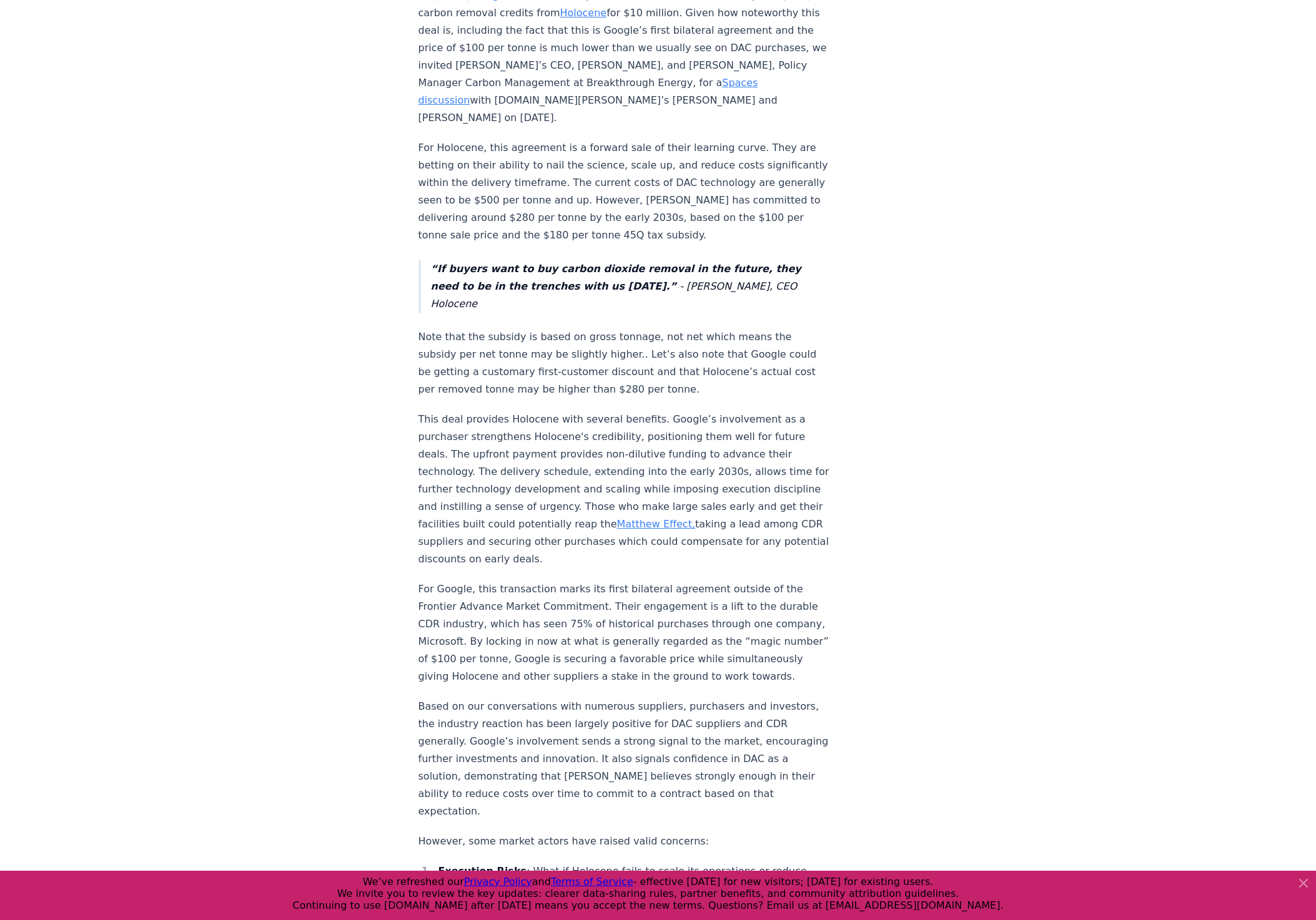
scroll to position [500, 0]
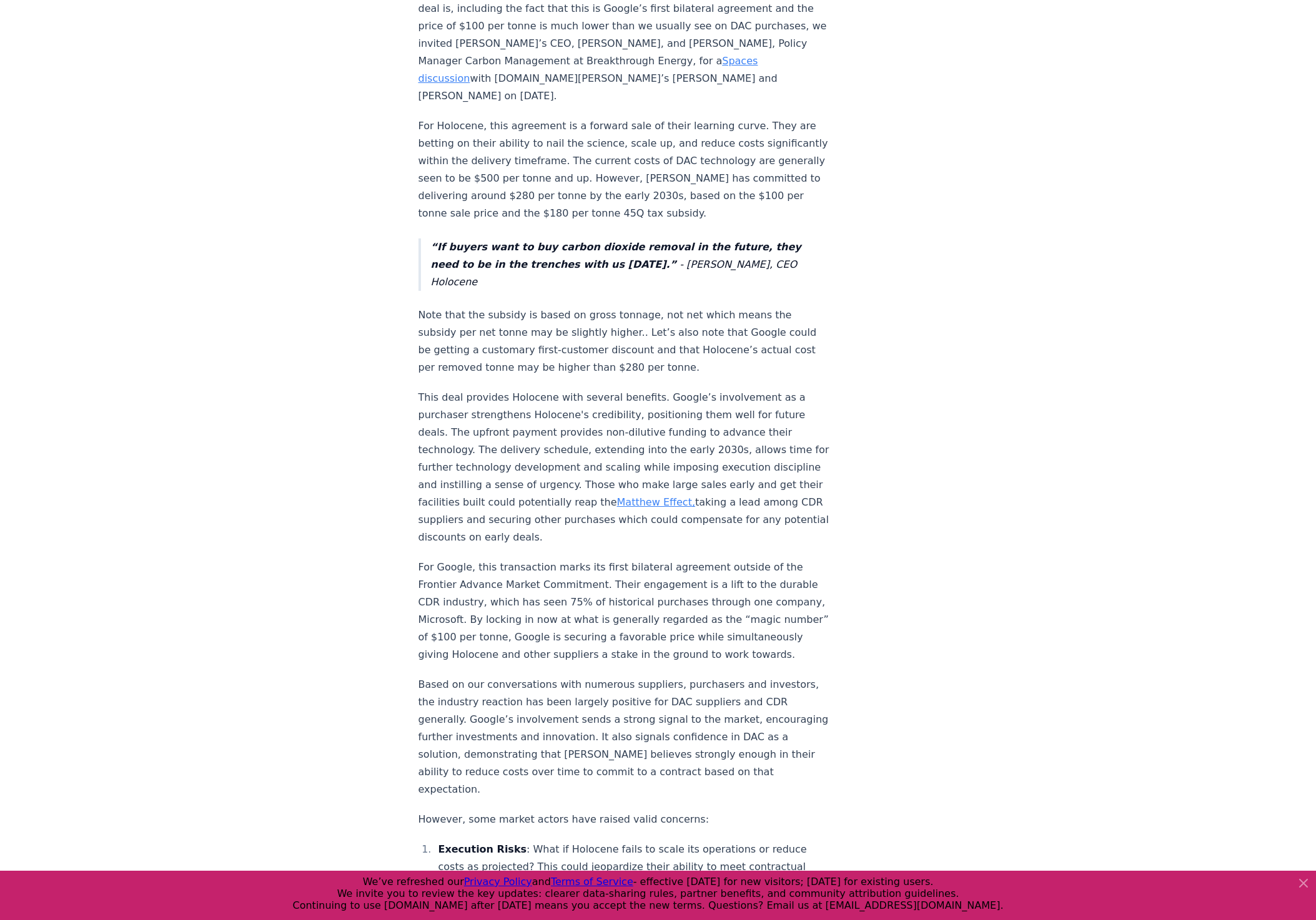
click at [603, 307] on p "Note that the subsidy is based on gross tonnage, not net which means the subsid…" at bounding box center [626, 341] width 414 height 70
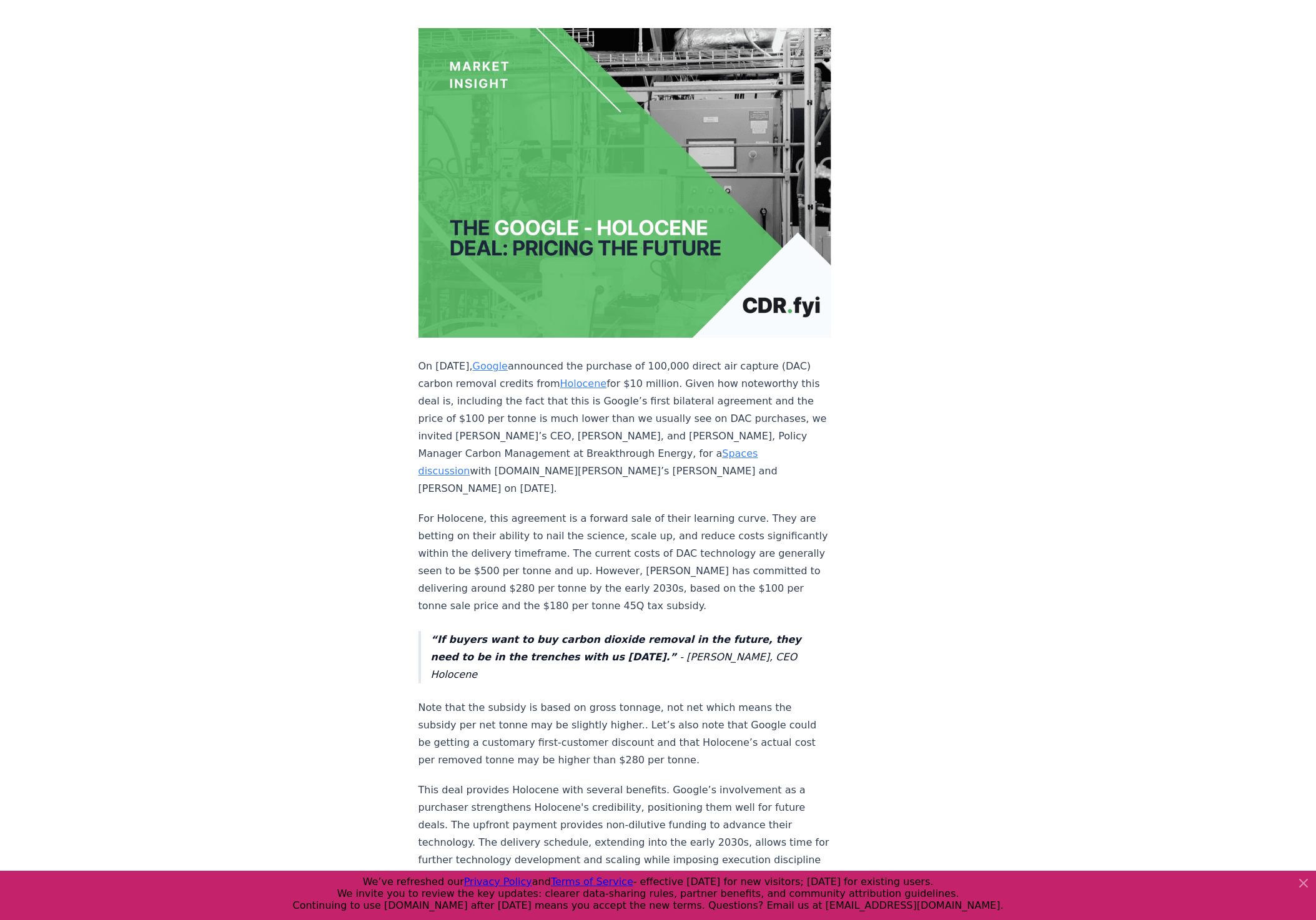
scroll to position [0, 0]
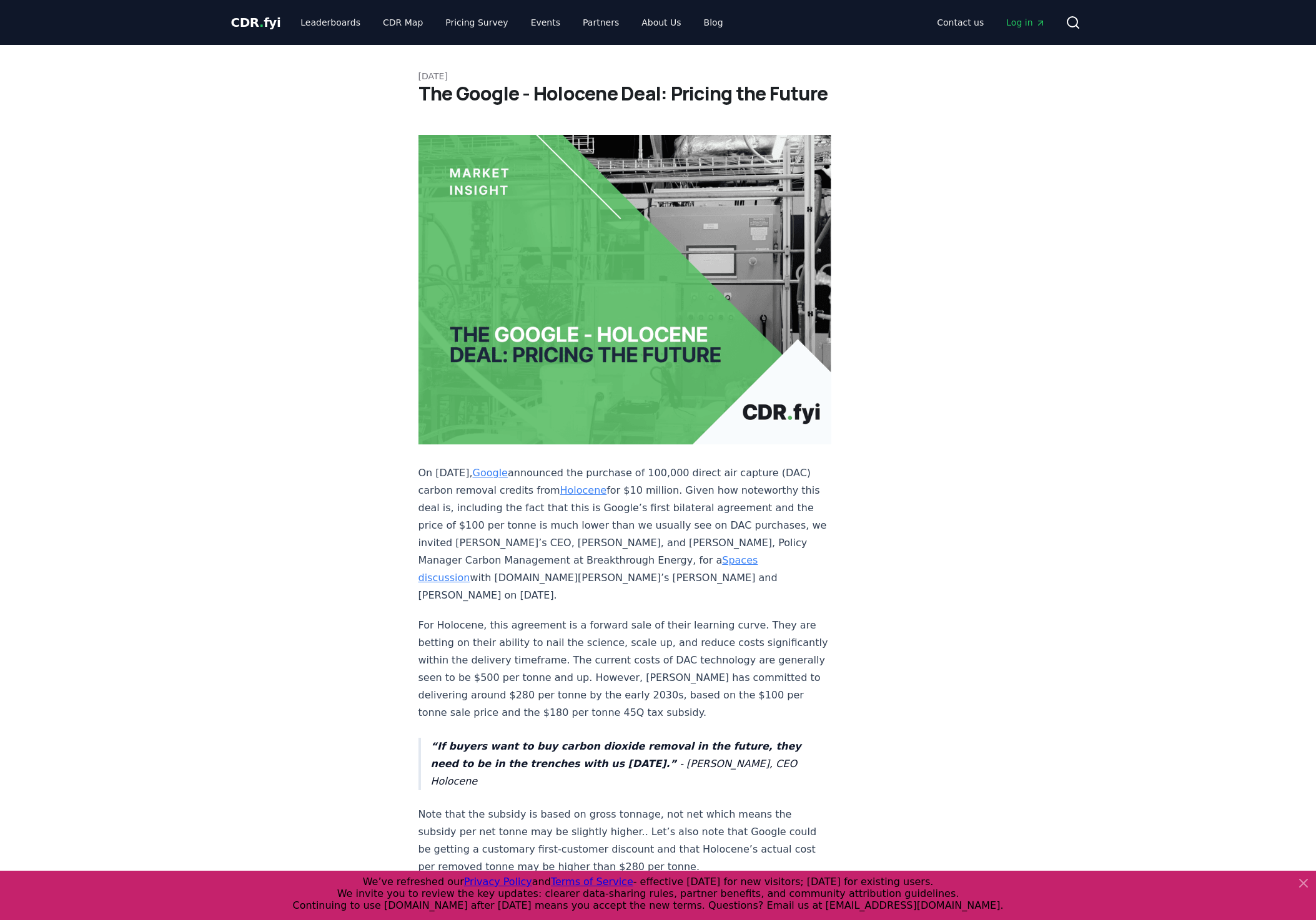
click at [593, 617] on p "For Holocene, this agreement is a forward sale of their learning curve. They ar…" at bounding box center [626, 670] width 414 height 105
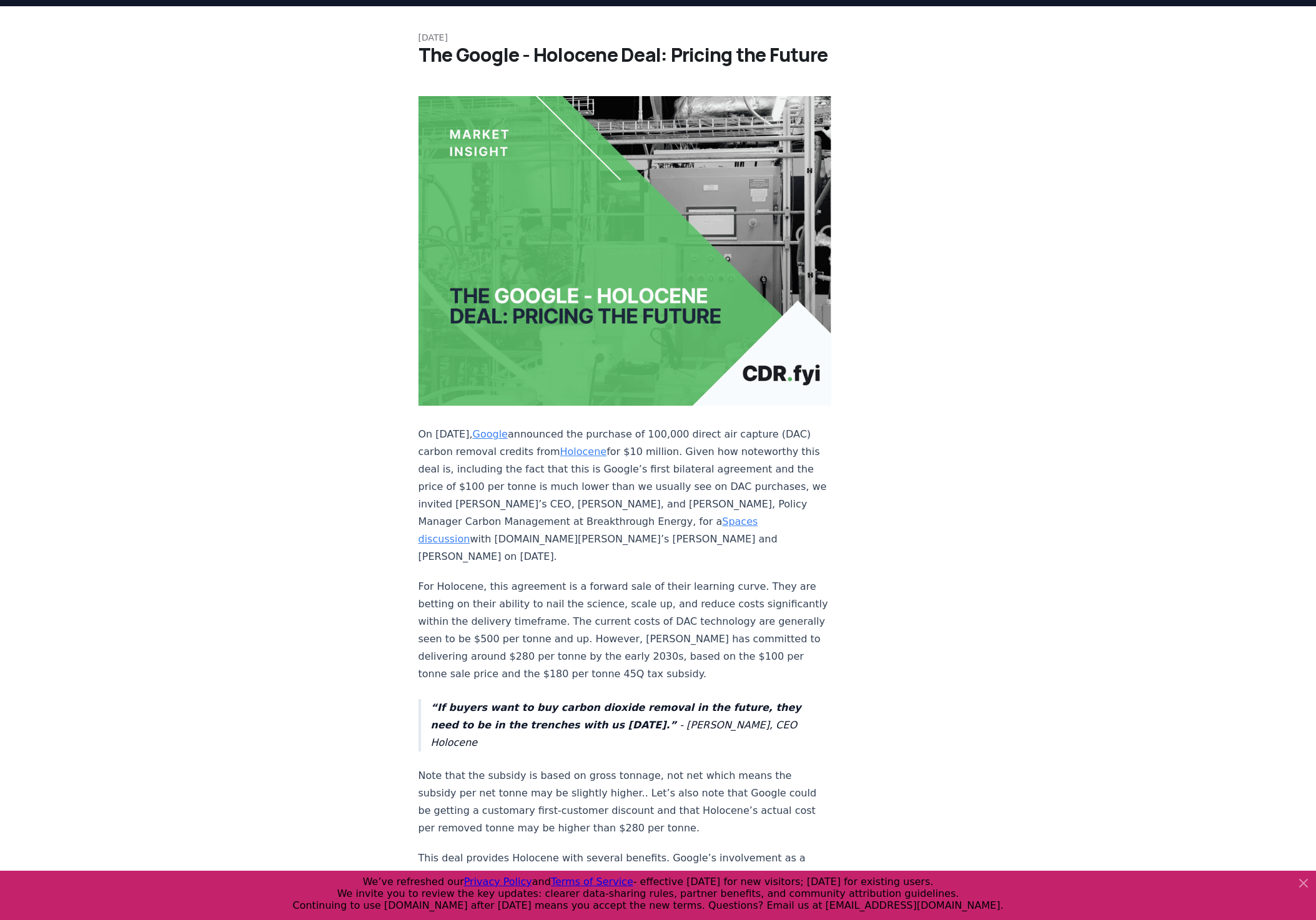
scroll to position [187, 0]
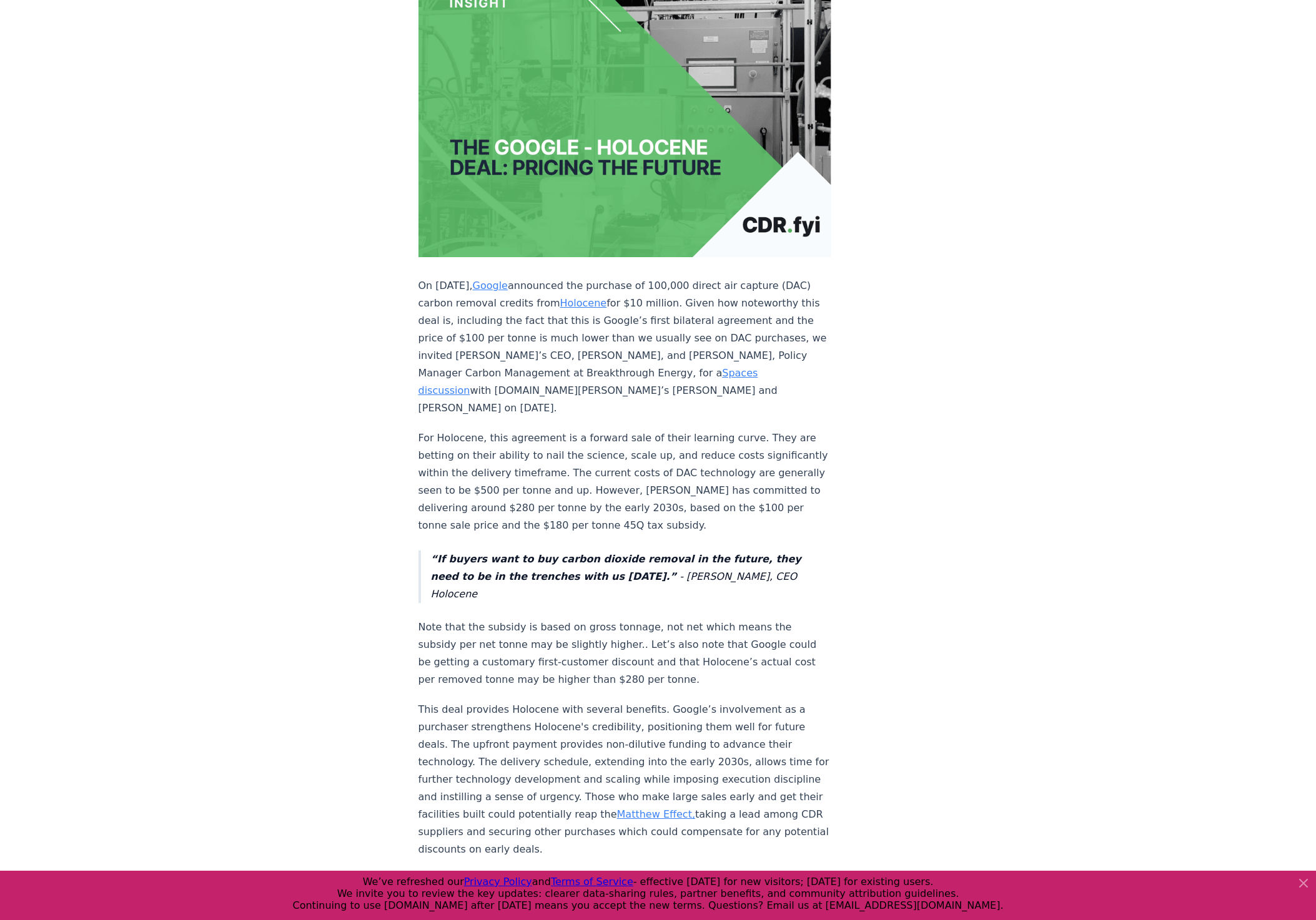
click at [596, 619] on p "Note that the subsidy is based on gross tonnage, not net which means the subsid…" at bounding box center [626, 653] width 414 height 70
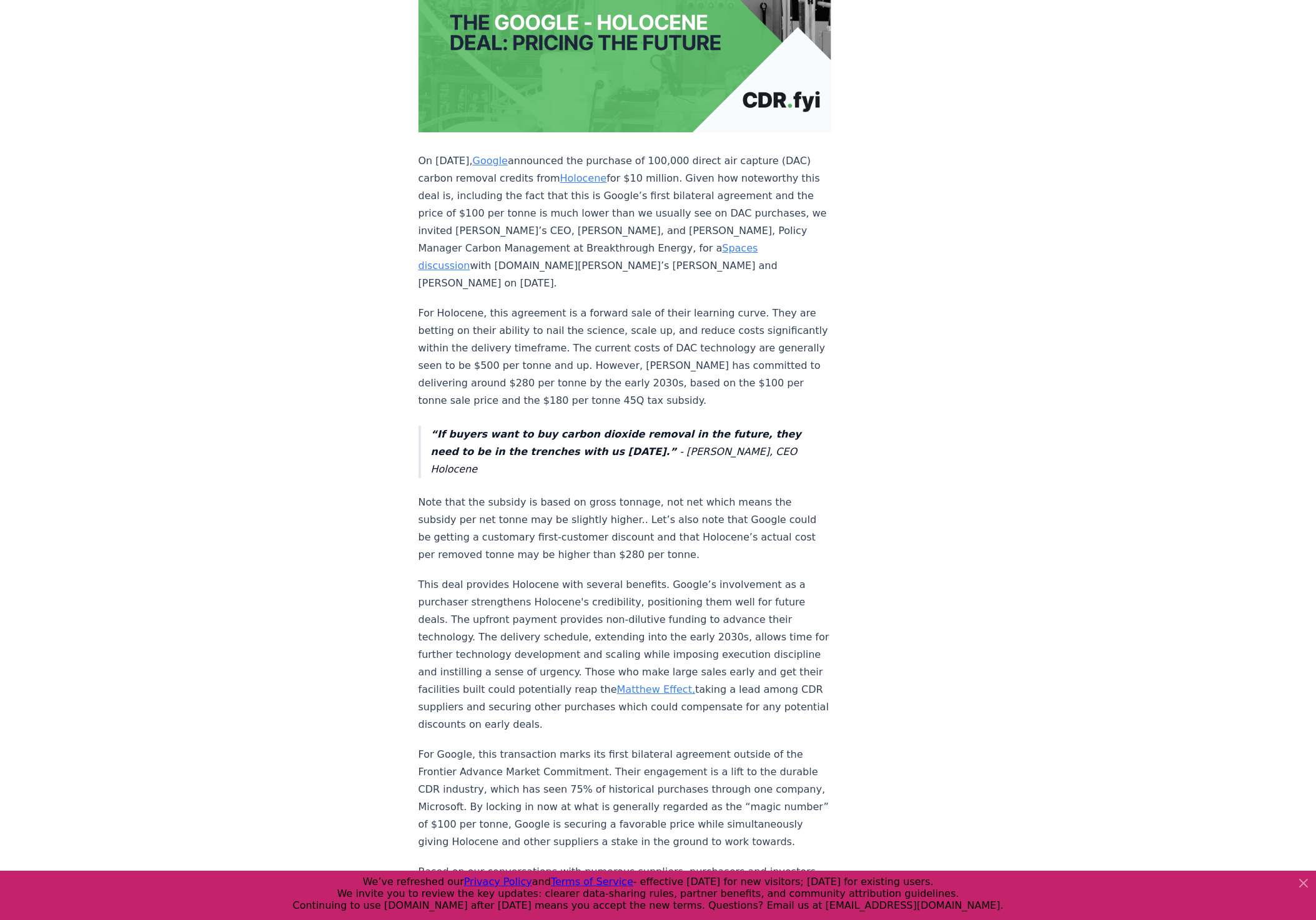
click at [636, 576] on p "This deal provides Holocene with several benefits. Google’s involvement as a pu…" at bounding box center [626, 655] width 414 height 158
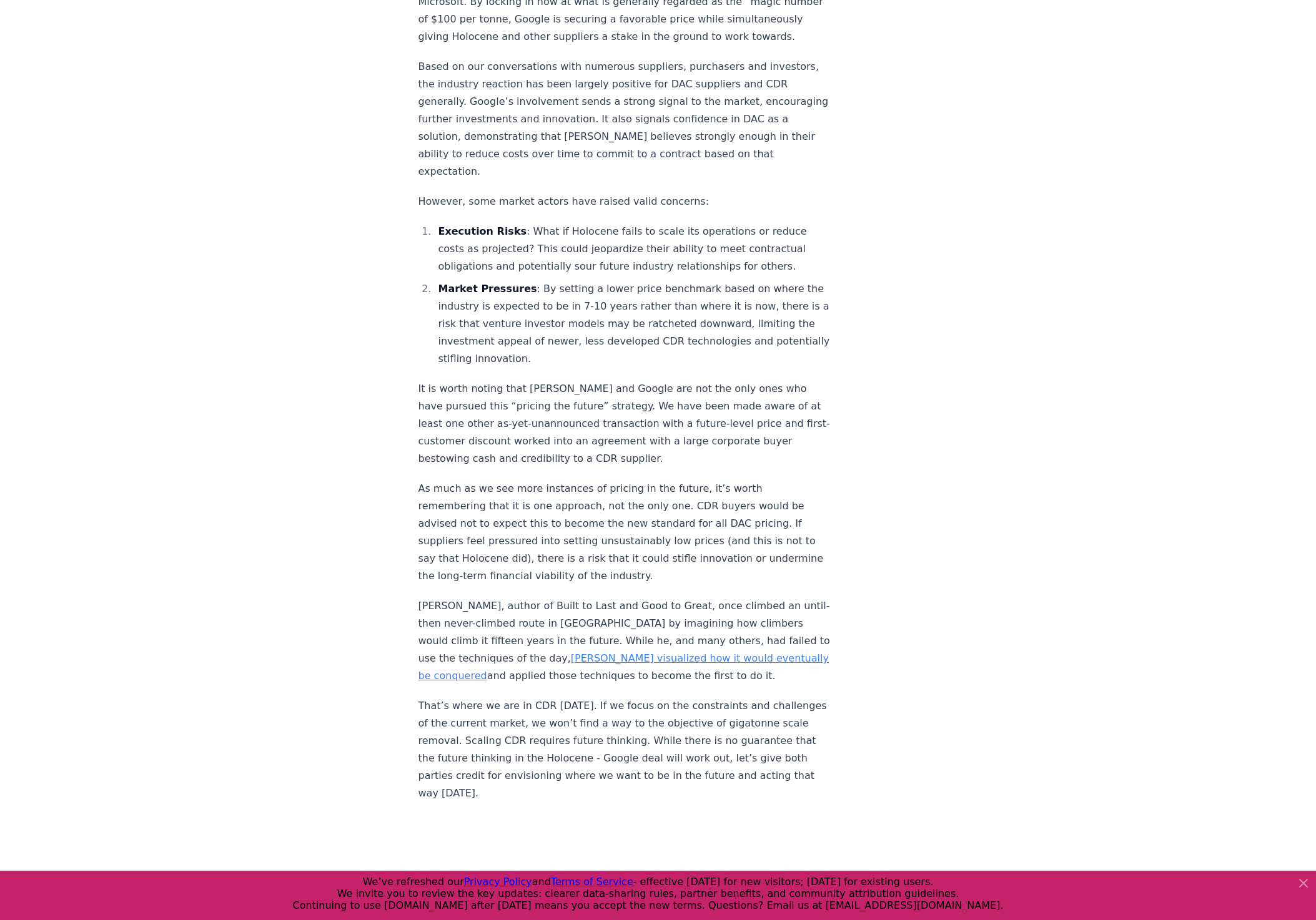
scroll to position [1124, 0]
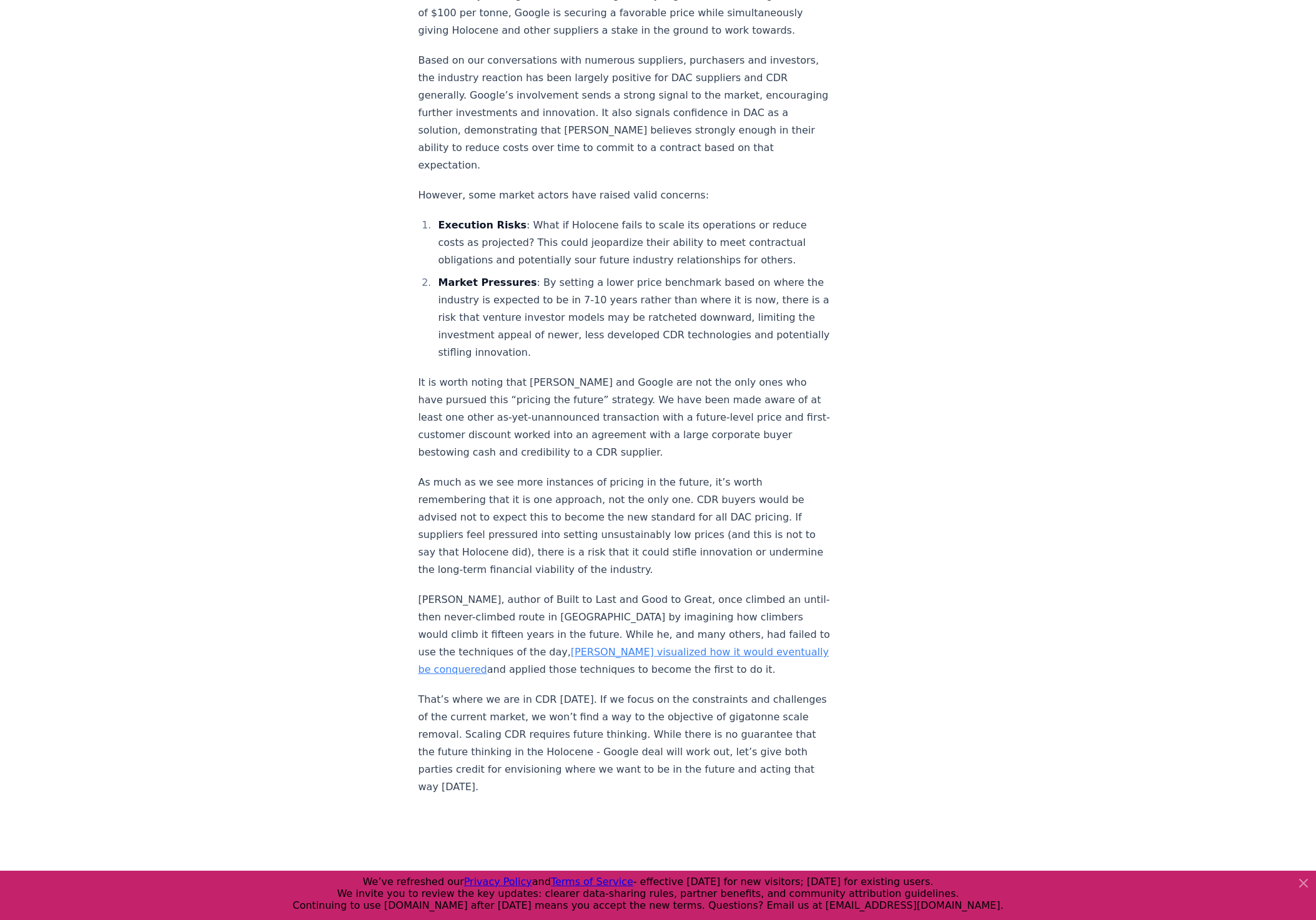
click at [694, 217] on li "Execution Risks : What if Holocene fails to scale its operations or reduce cost…" at bounding box center [633, 243] width 397 height 53
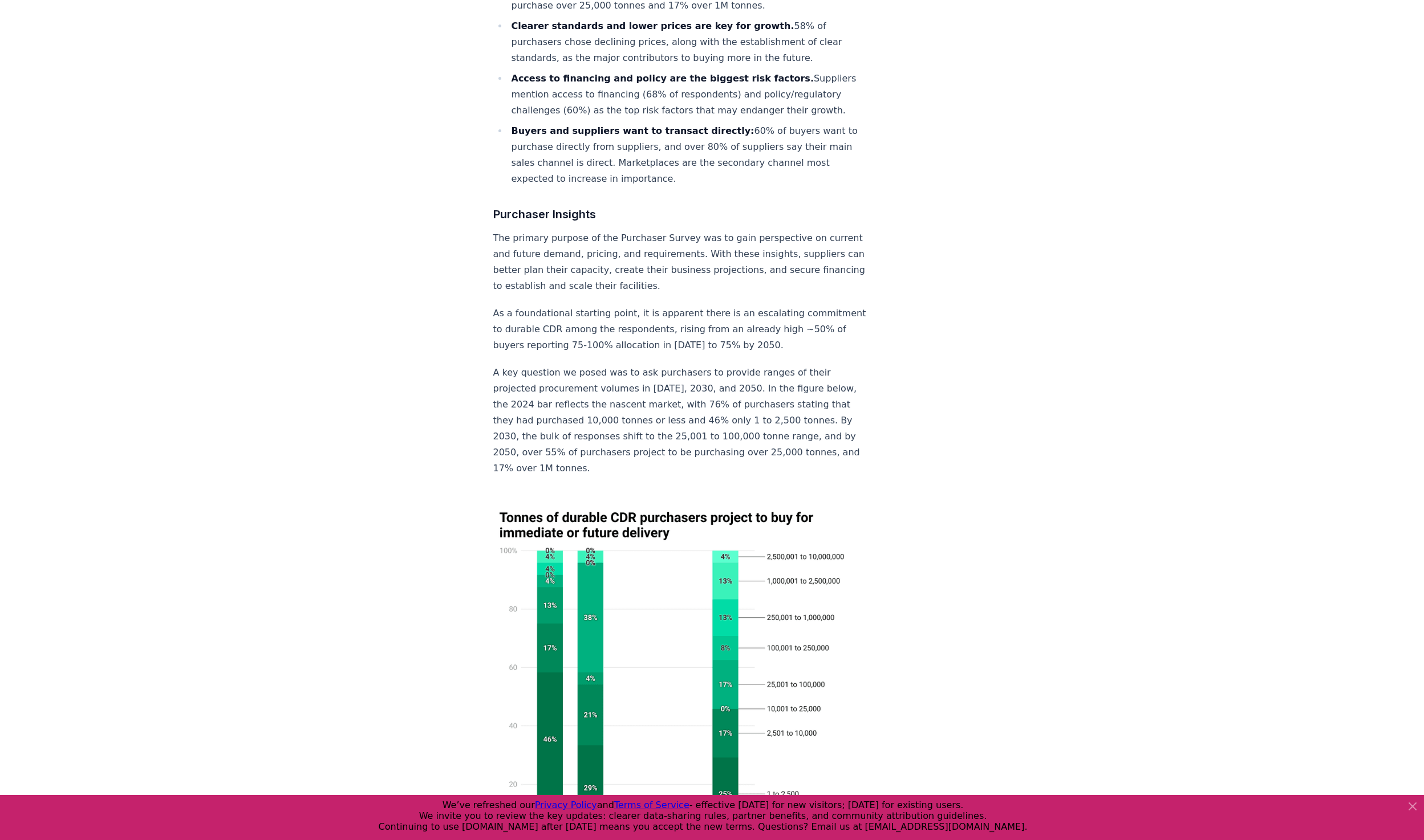
scroll to position [912, 0]
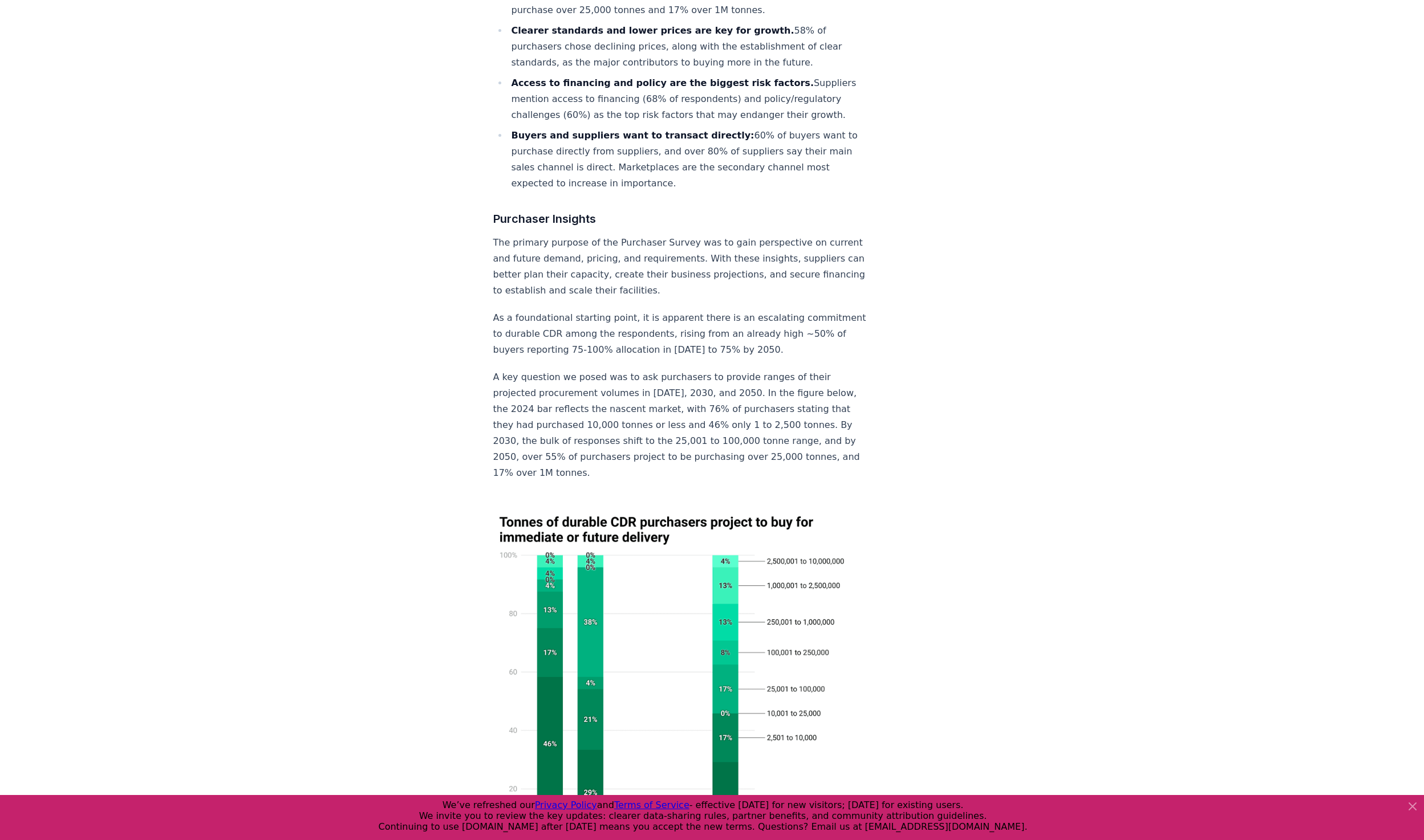
click at [690, 163] on li "Buyers and suppliers want to transact directly: 60% of buyers want to purchase …" at bounding box center [690, 159] width 363 height 64
click at [766, 184] on li "Buyers and suppliers want to transact directly: 60% of buyers want to purchase …" at bounding box center [690, 159] width 363 height 64
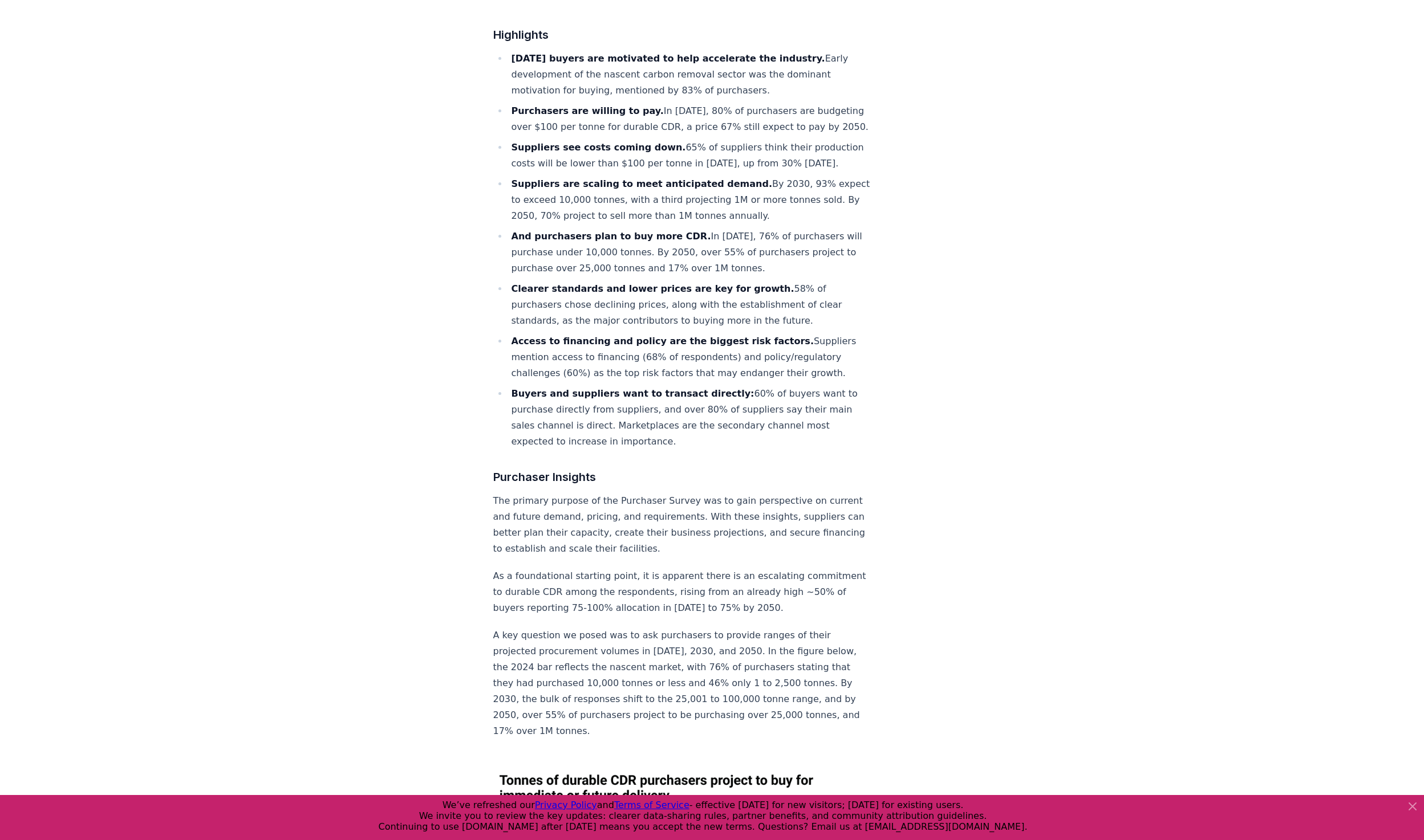
scroll to position [627, 0]
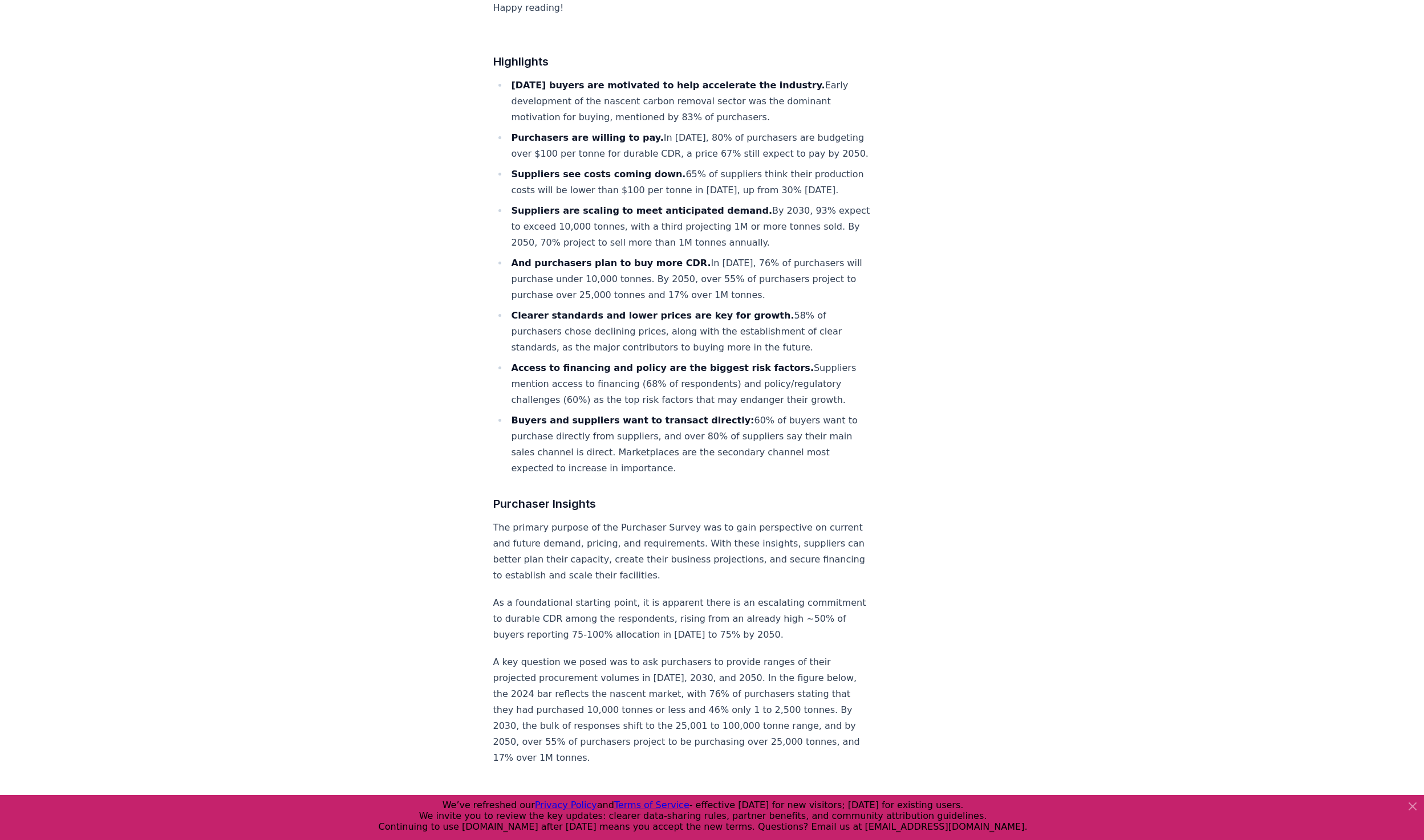
click at [690, 84] on li "Today's buyers are motivated to help accelerate the industry. Early development…" at bounding box center [690, 101] width 363 height 48
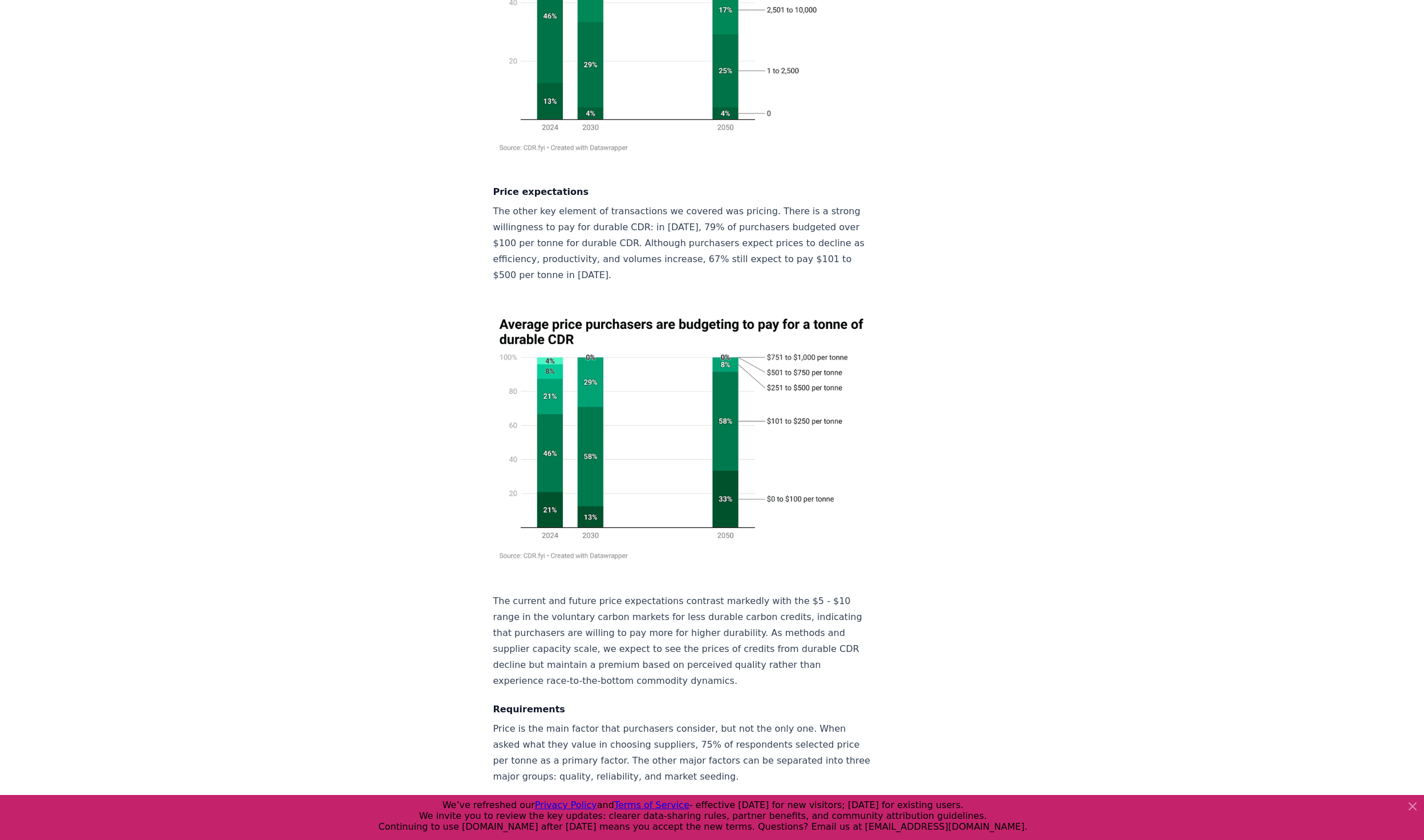
scroll to position [1653, 0]
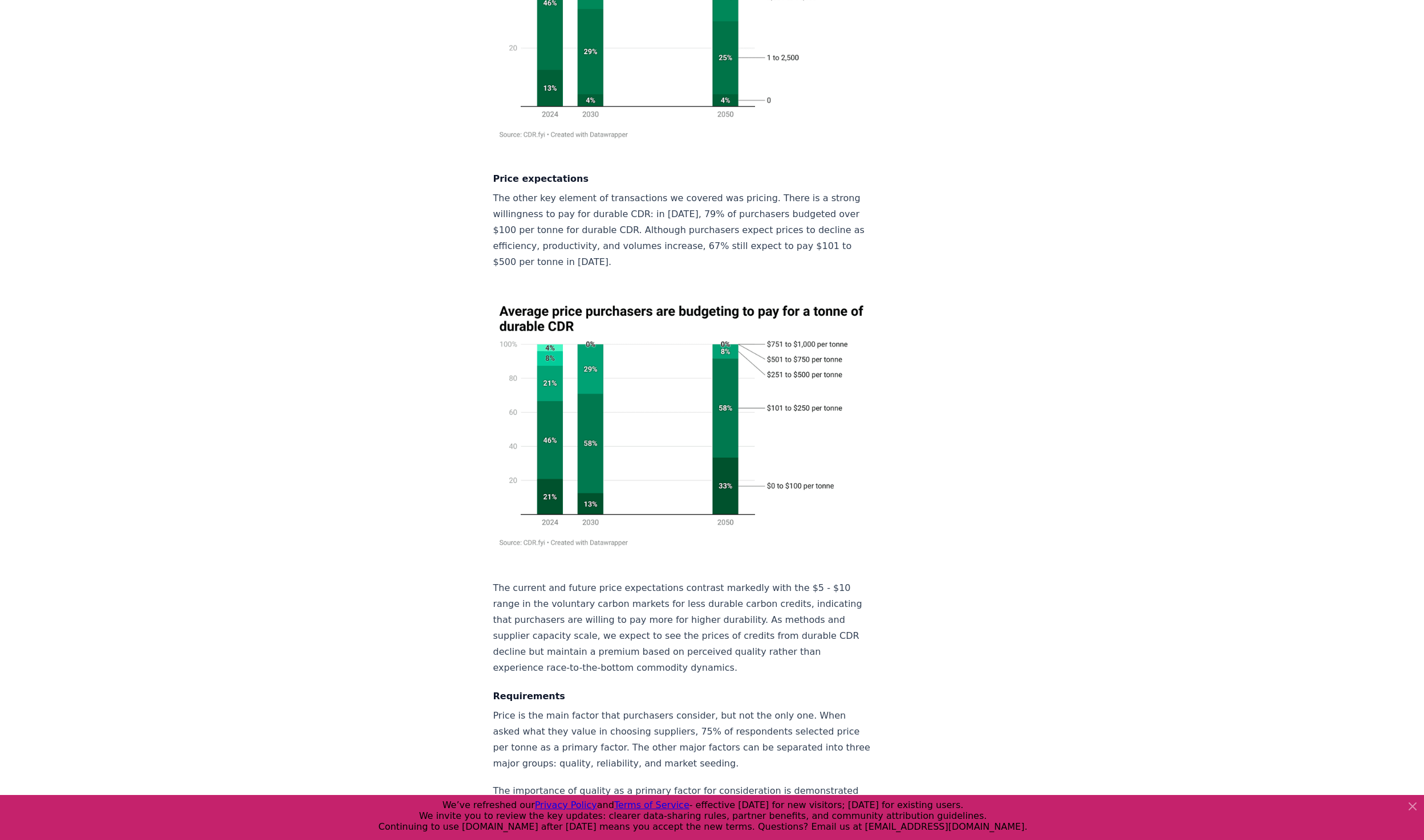
click at [785, 190] on p "The other key element of transactions we covered was pricing. There is a strong…" at bounding box center [682, 230] width 378 height 80
click at [783, 190] on p "The other key element of transactions we covered was pricing. There is a strong…" at bounding box center [682, 230] width 378 height 80
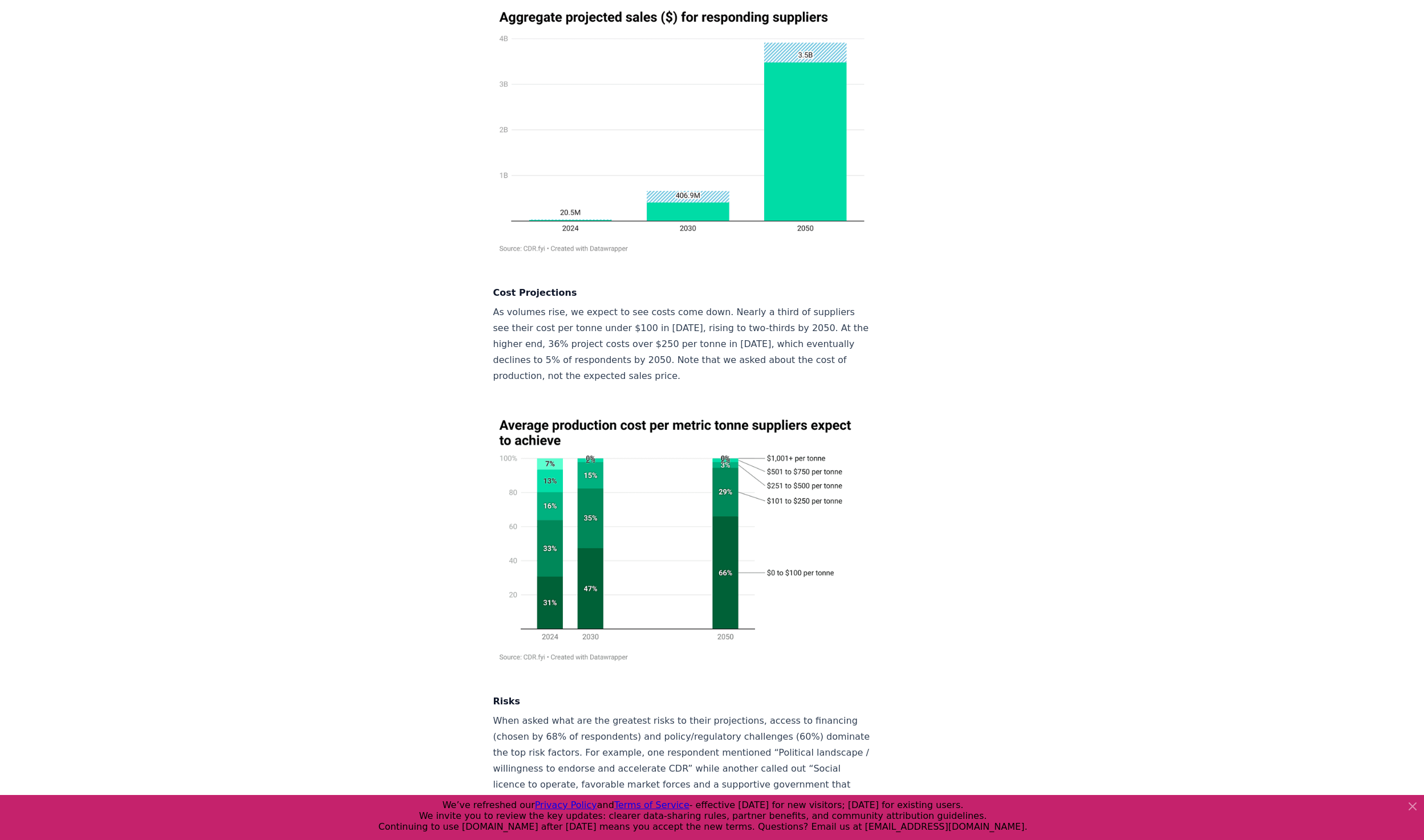
scroll to position [5757, 0]
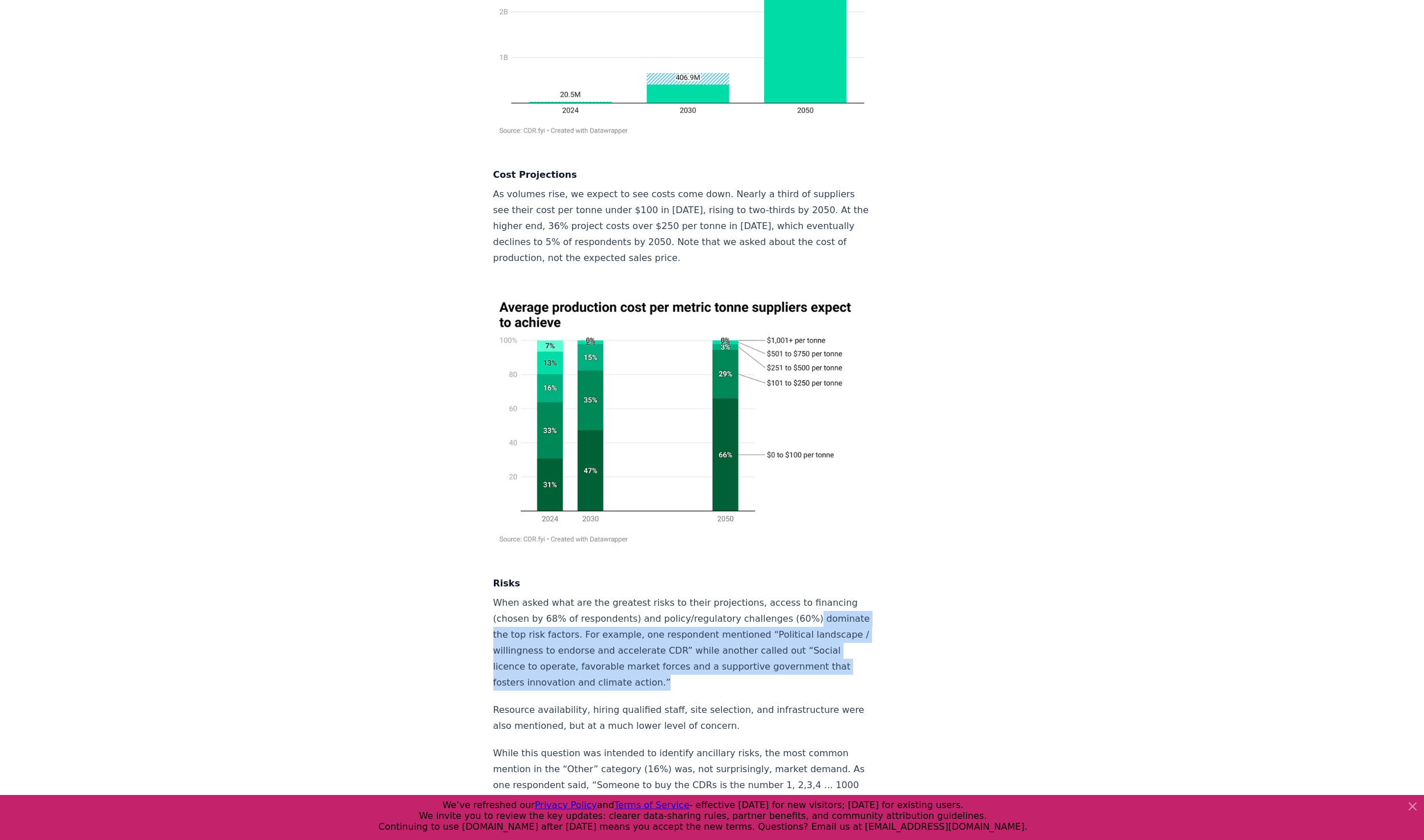
drag, startPoint x: 927, startPoint y: 280, endPoint x: 742, endPoint y: 335, distance: 193.0
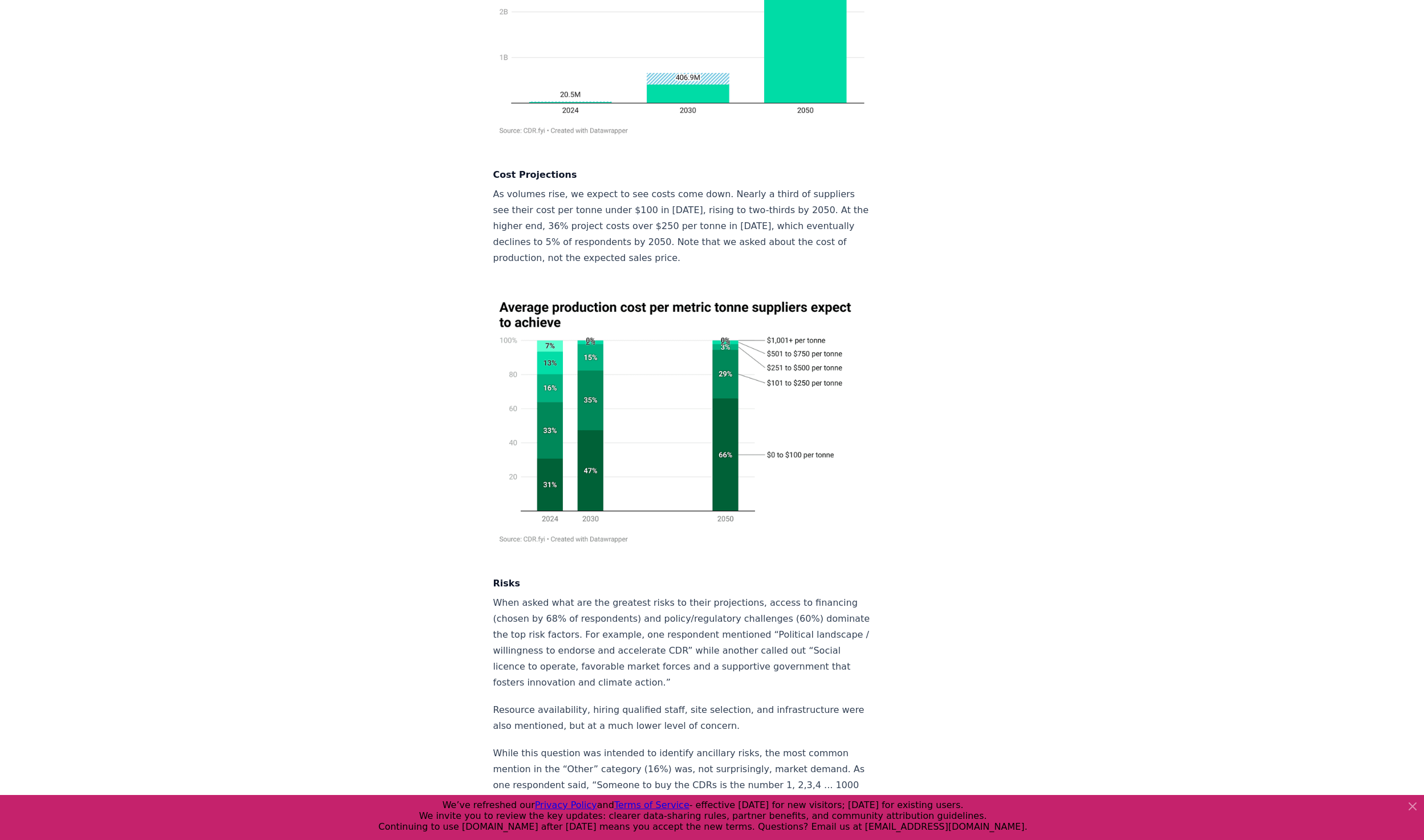
drag, startPoint x: 742, startPoint y: 335, endPoint x: 776, endPoint y: 410, distance: 82.3
click at [776, 746] on p "While this question was intended to identify ancillary risks, the most common m…" at bounding box center [682, 777] width 378 height 64
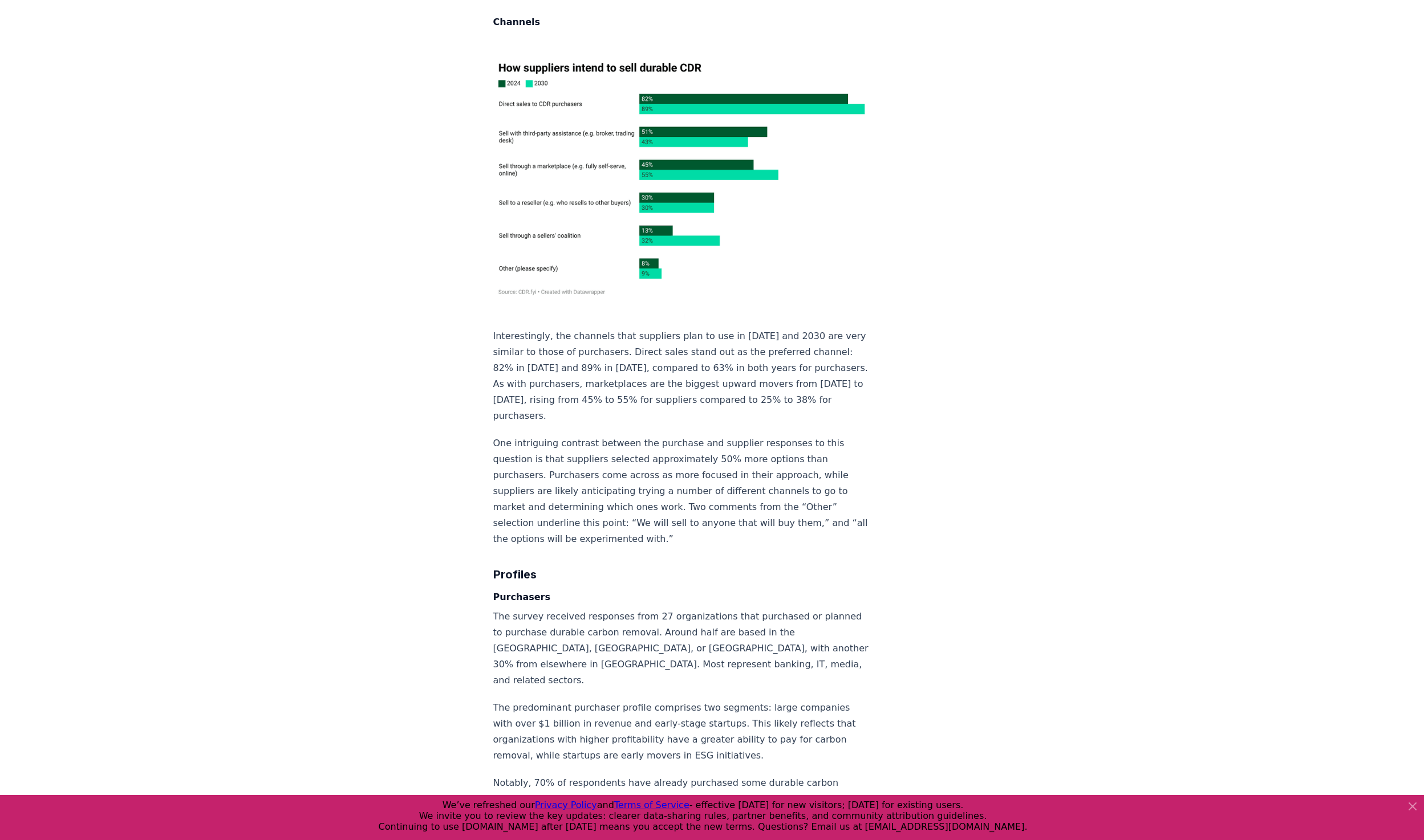
scroll to position [6847, 0]
click at [720, 608] on p "The survey received responses from 27 organizations that purchased or planned t…" at bounding box center [682, 648] width 378 height 80
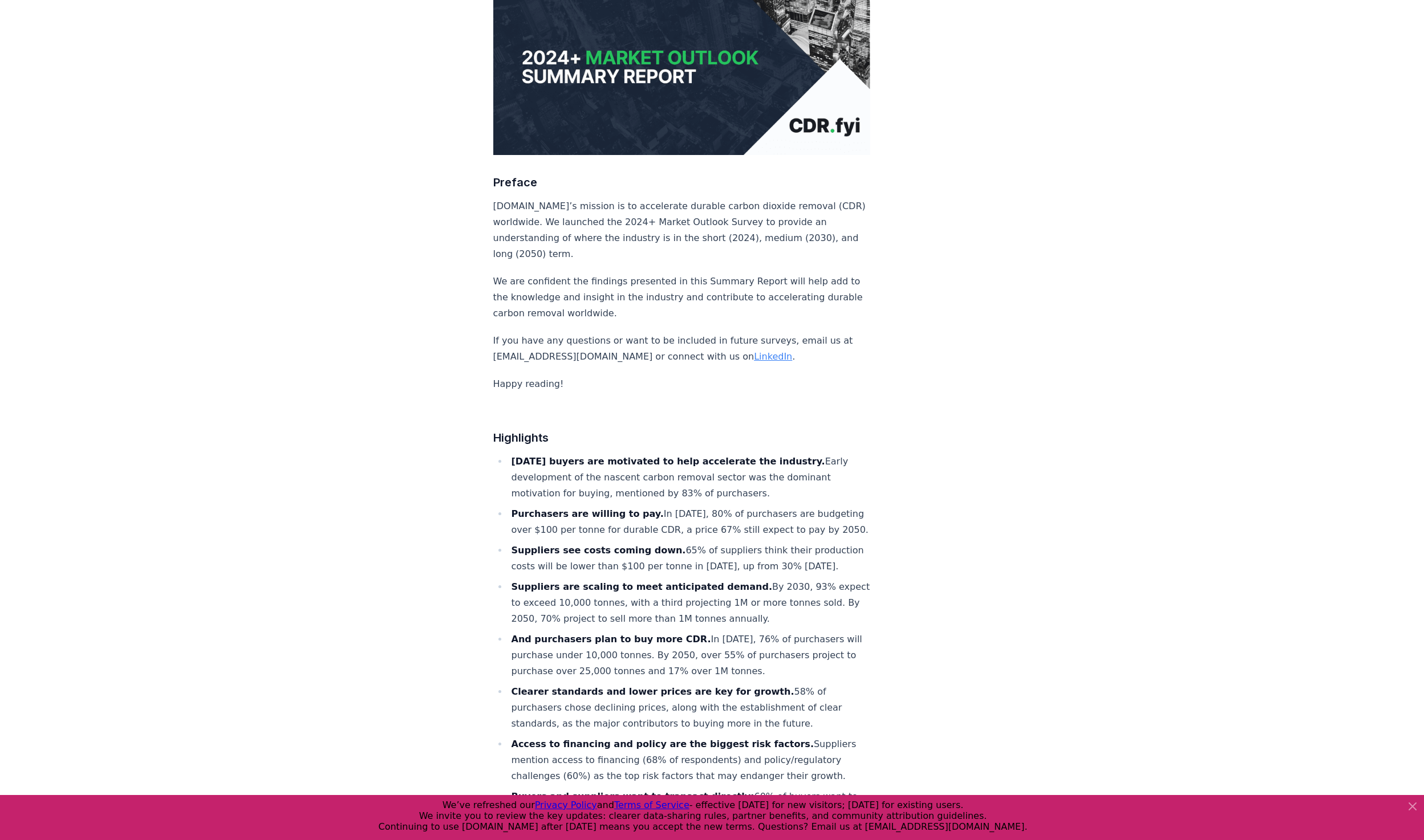
scroll to position [0, 0]
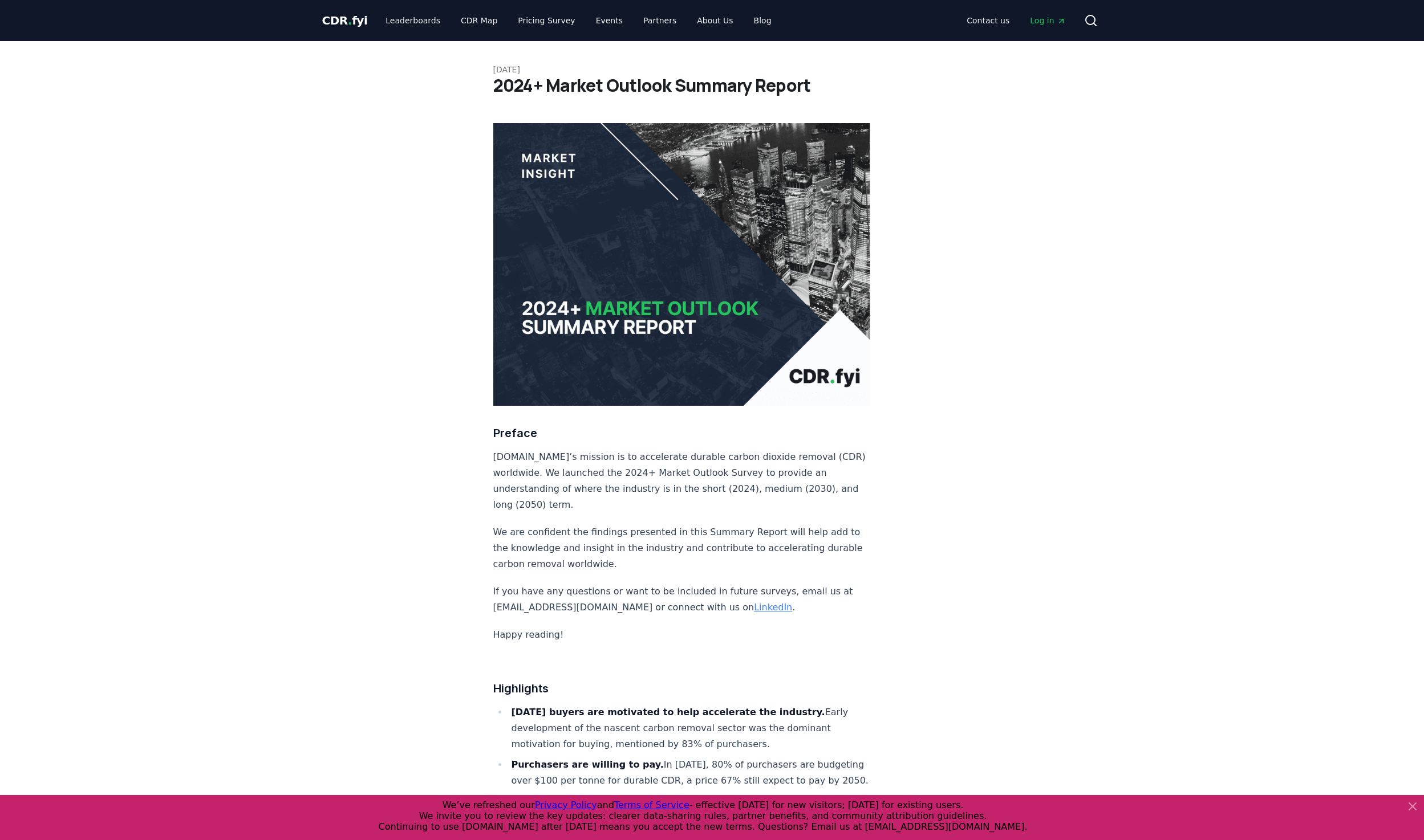
click at [547, 85] on h1 "2024+ Market Outlook Summary Report" at bounding box center [712, 85] width 438 height 20
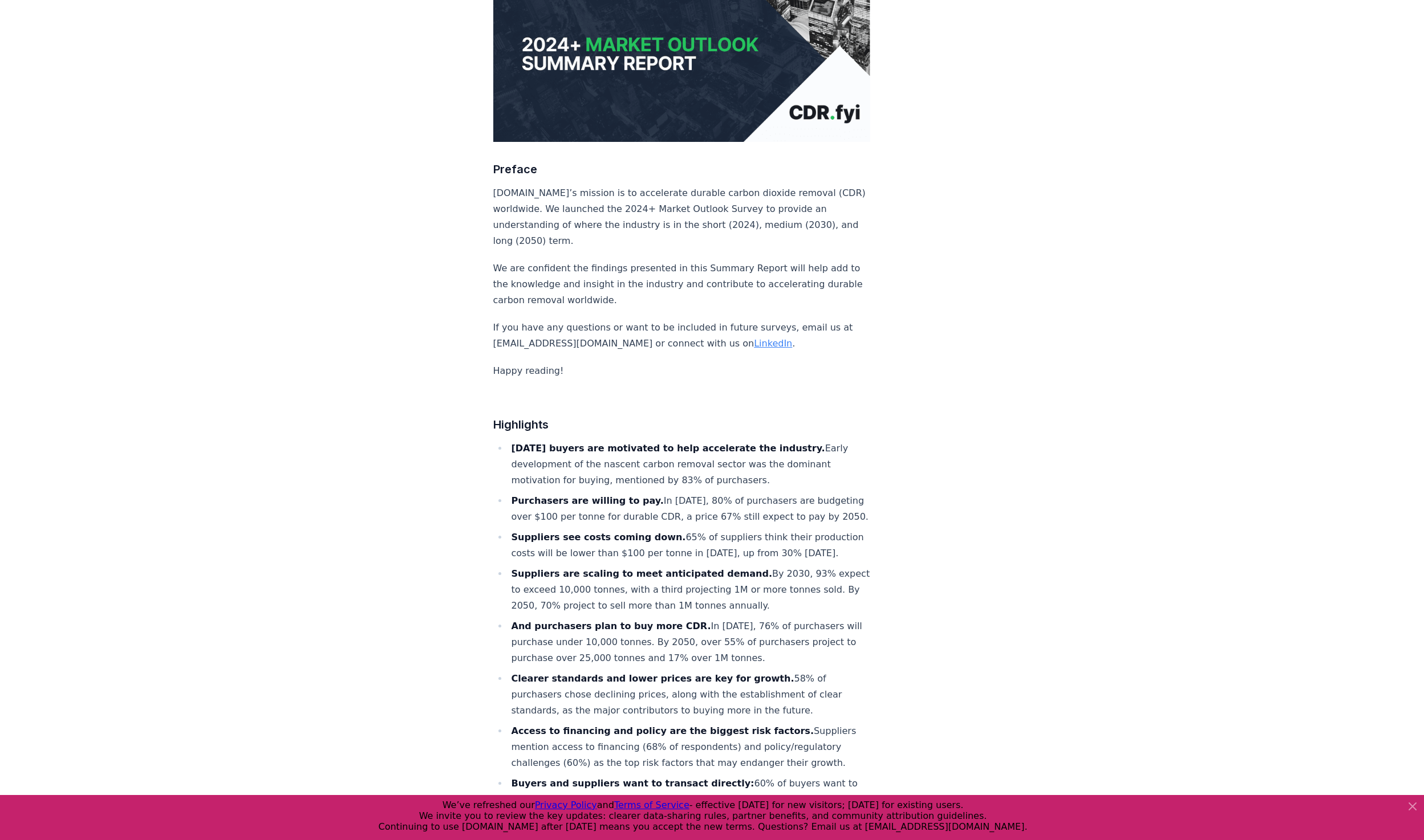
scroll to position [171, 0]
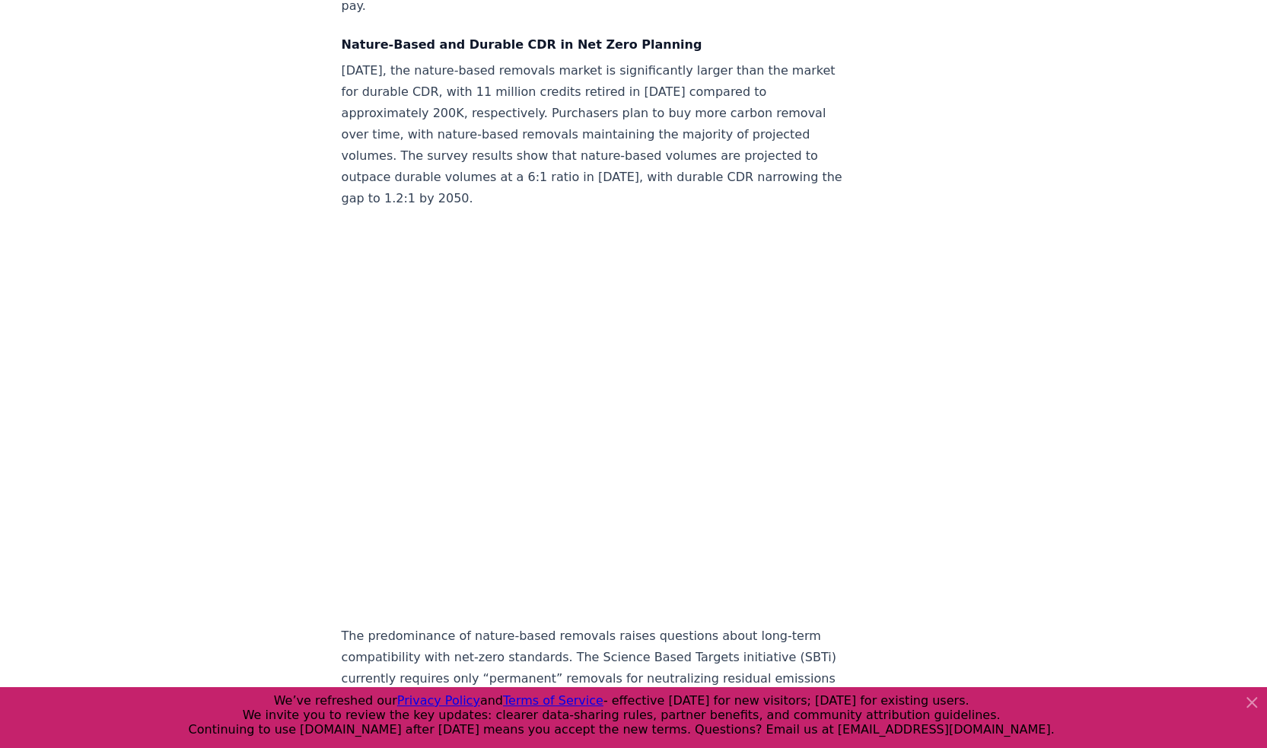
scroll to position [1853, 0]
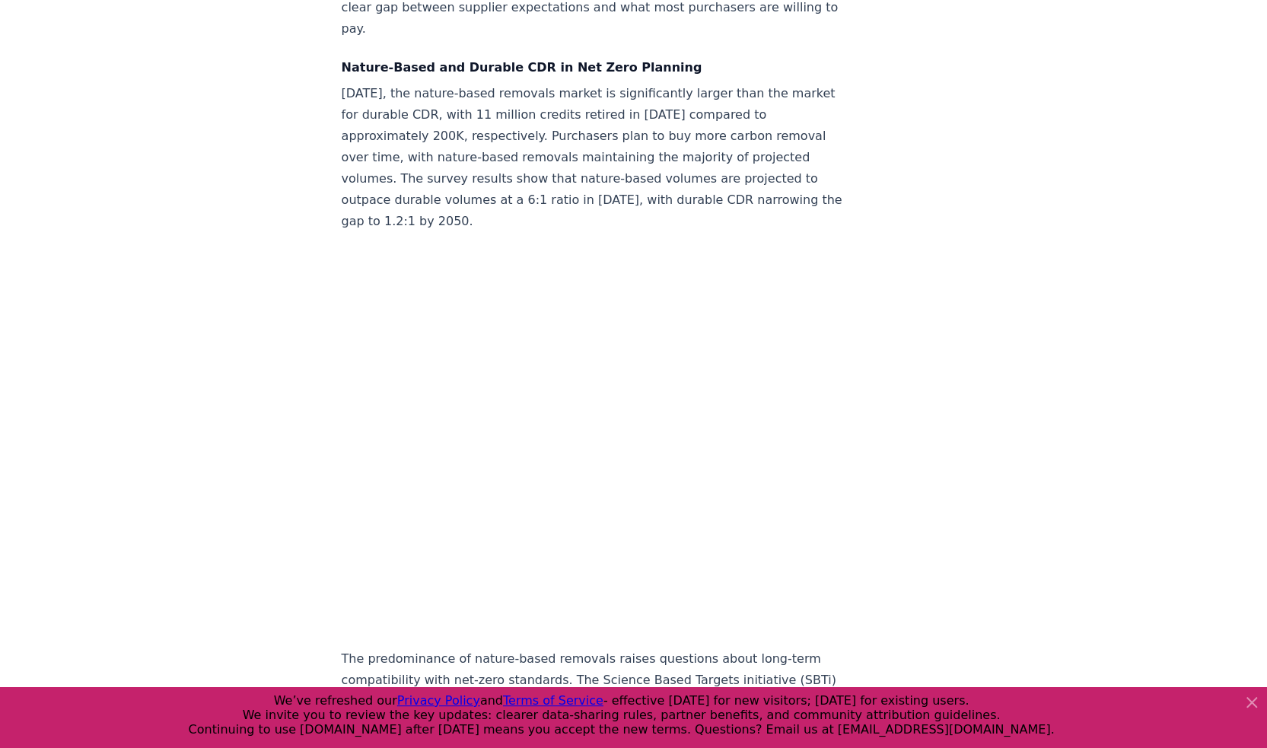
click at [590, 82] on p "Today, the nature-based removals market is significantly larger than the market…" at bounding box center [594, 156] width 504 height 149
click at [533, 82] on p "Today, the nature-based removals market is significantly larger than the market…" at bounding box center [594, 156] width 504 height 149
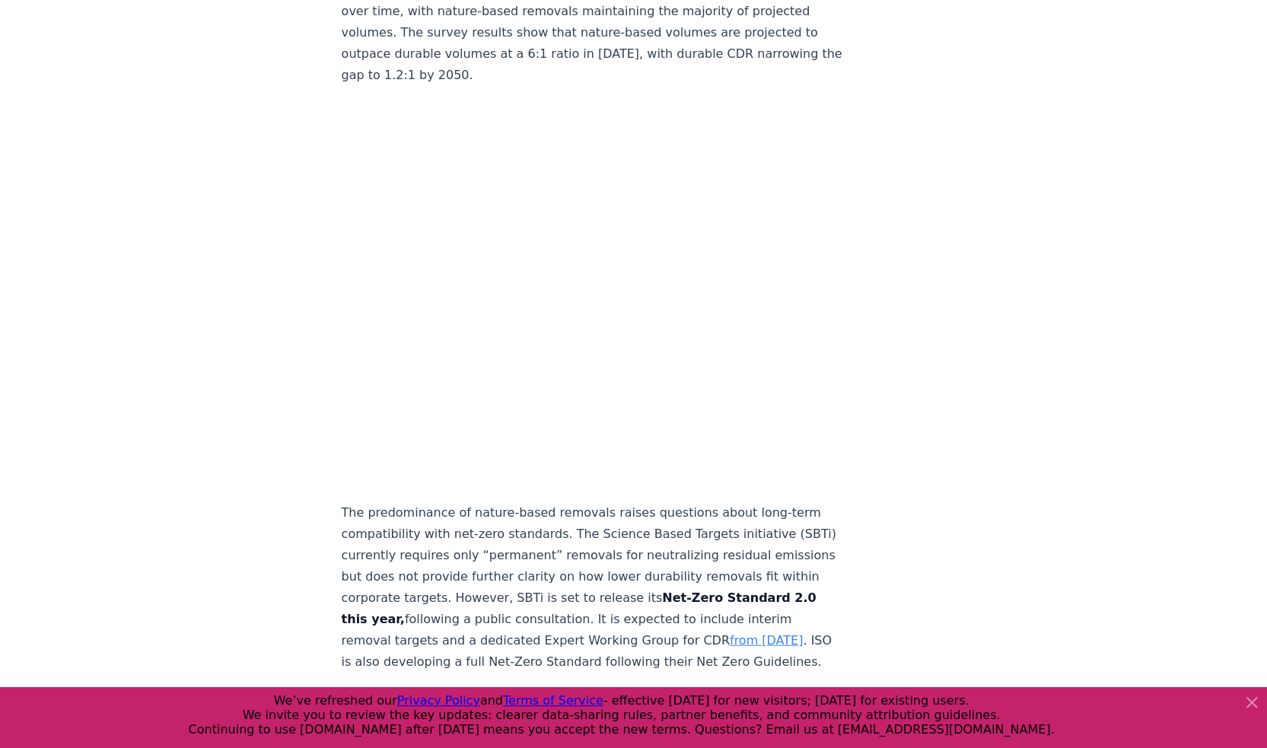
scroll to position [2157, 0]
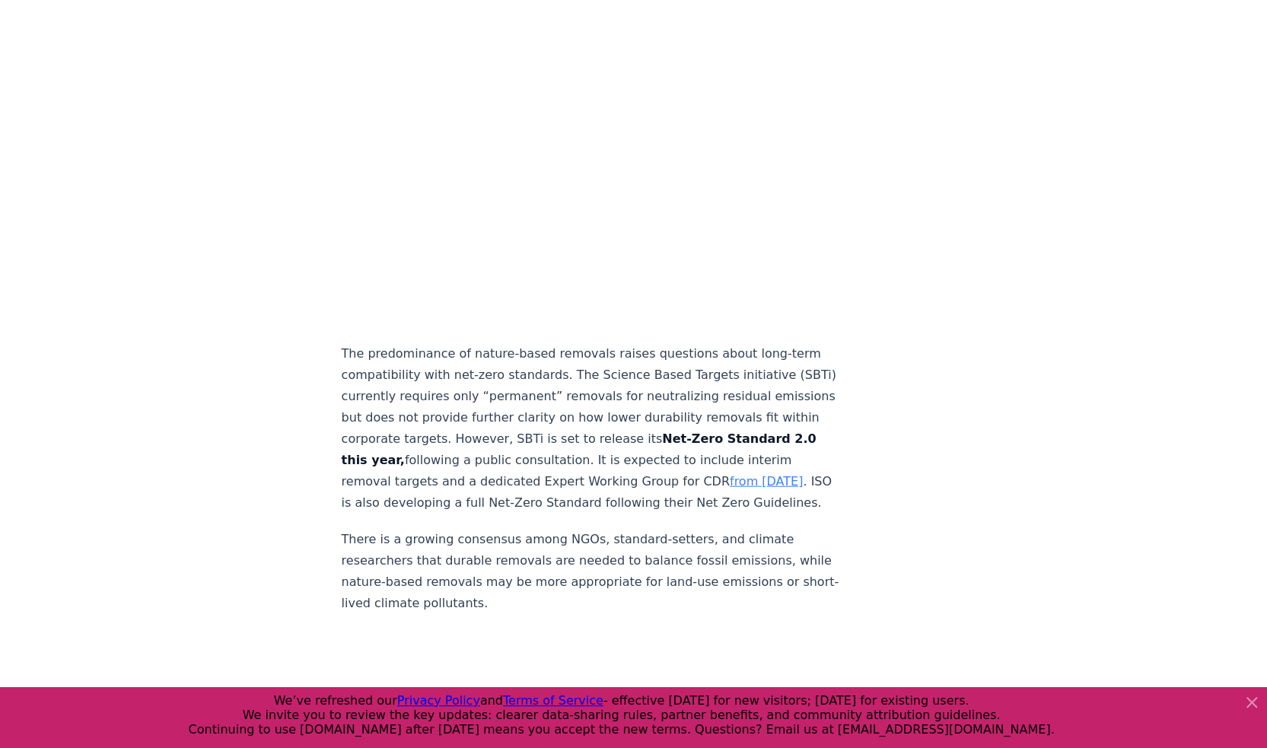
click at [579, 343] on p "The predominance of nature-based removals raises questions about long-term comp…" at bounding box center [594, 428] width 504 height 170
click at [584, 349] on p "The predominance of nature-based removals raises questions about long-term comp…" at bounding box center [594, 428] width 504 height 170
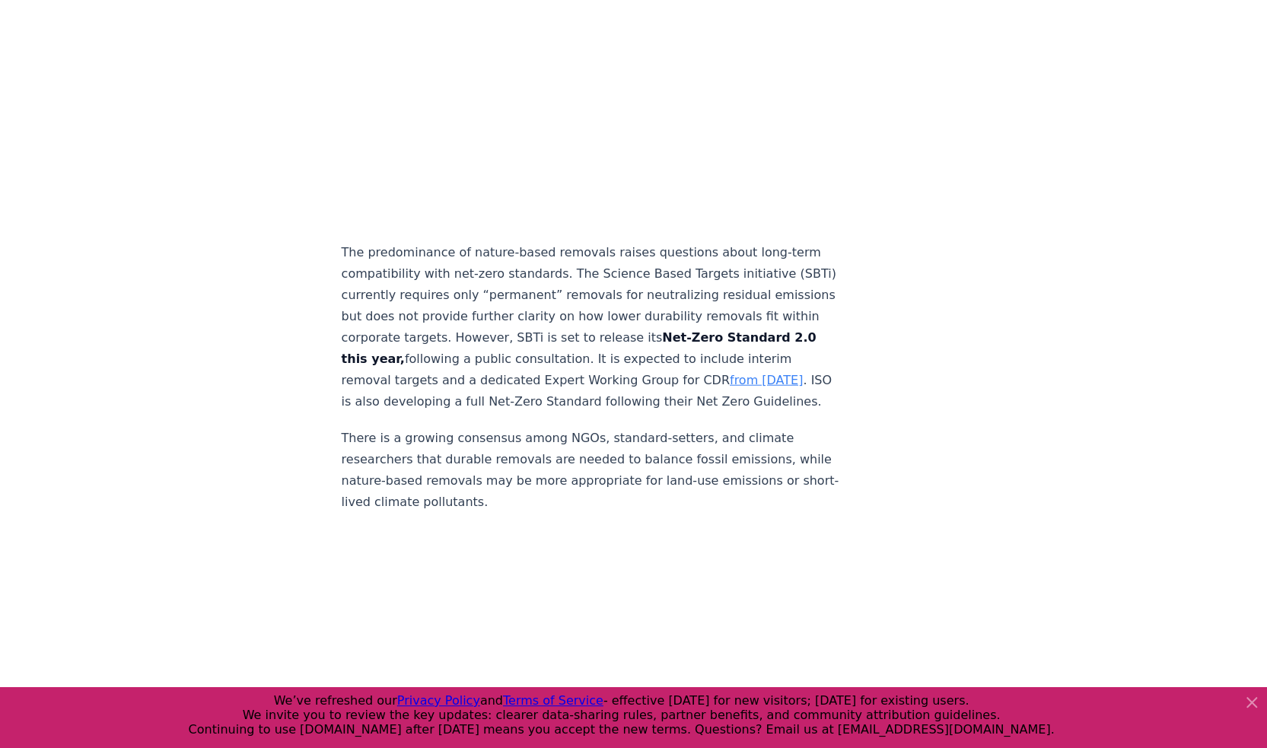
scroll to position [2310, 0]
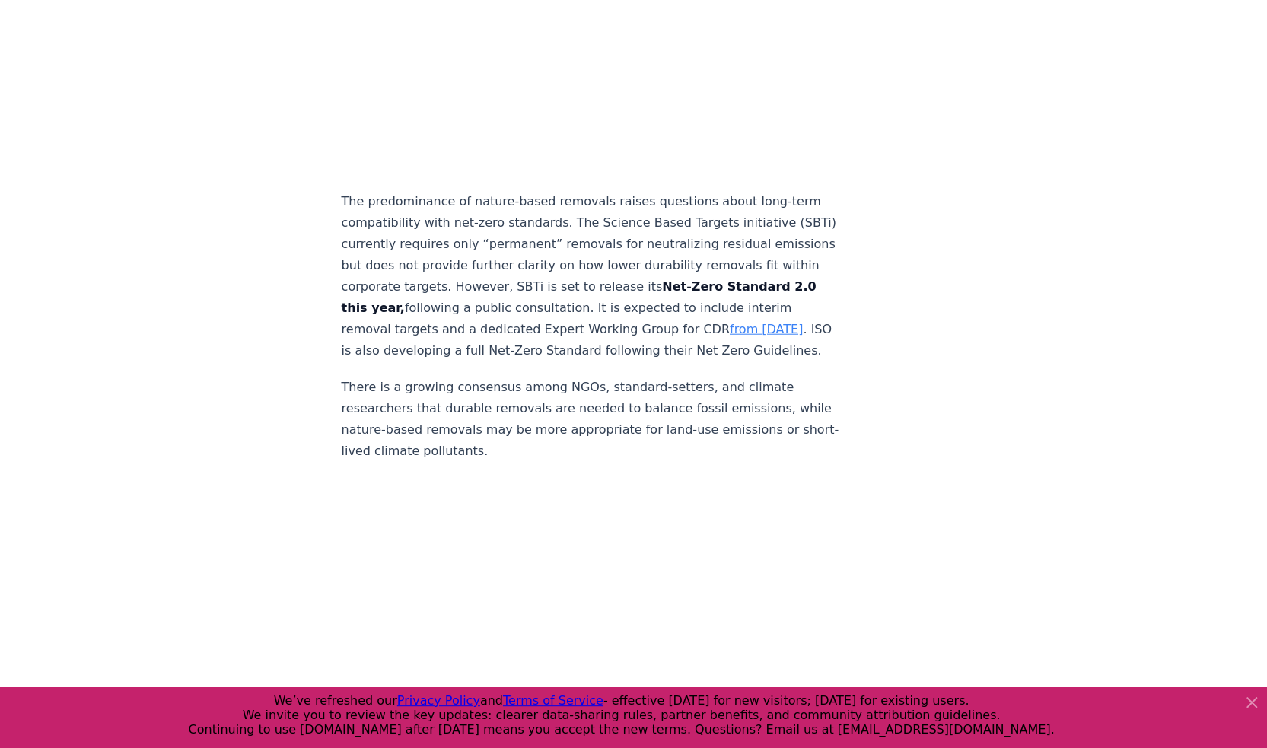
click at [594, 307] on p "The predominance of nature-based removals raises questions about long-term comp…" at bounding box center [594, 276] width 504 height 170
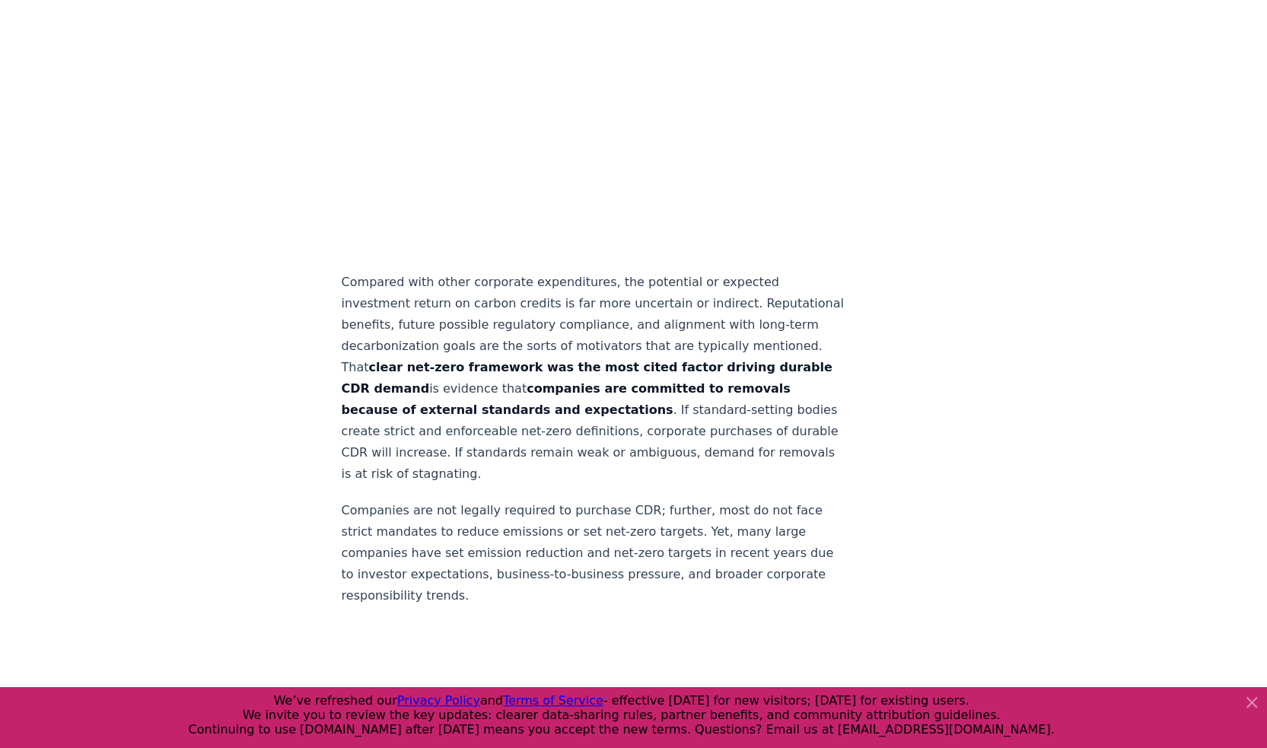
scroll to position [3628, 0]
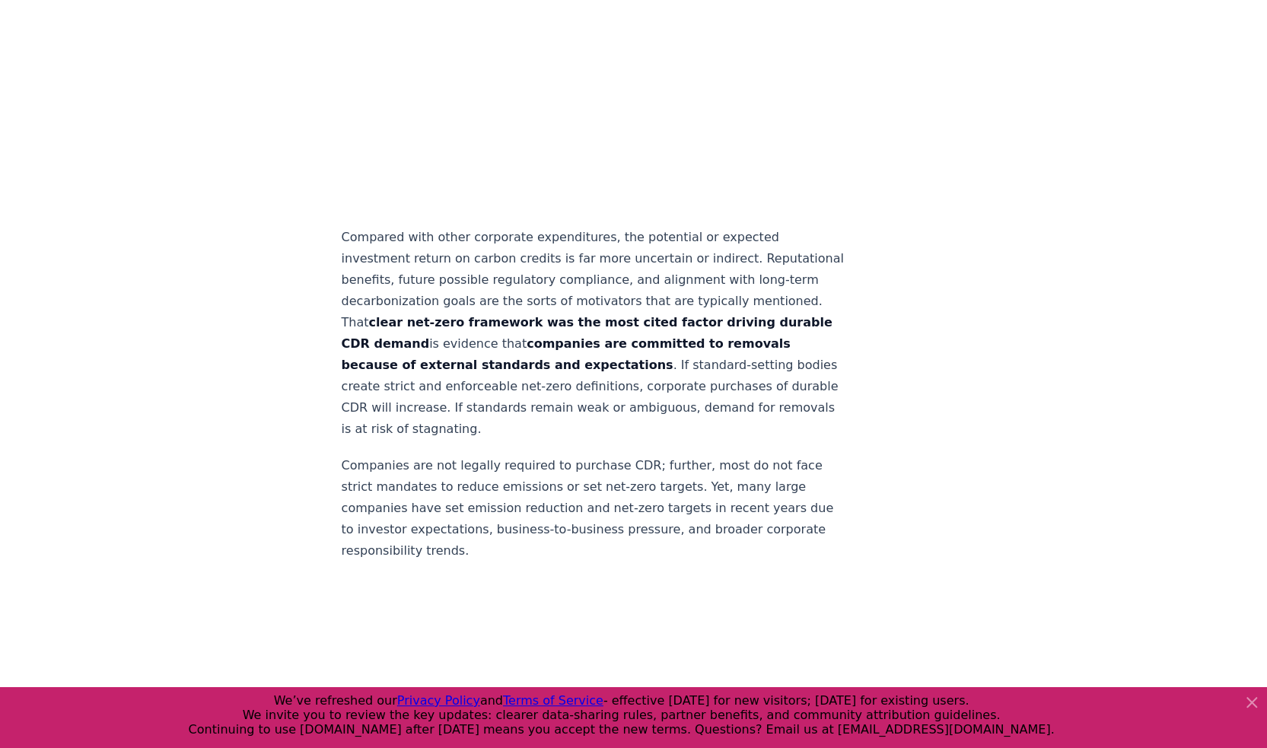
click at [499, 289] on p "Compared with other corporate expenditures, the potential or expected investmen…" at bounding box center [594, 333] width 504 height 213
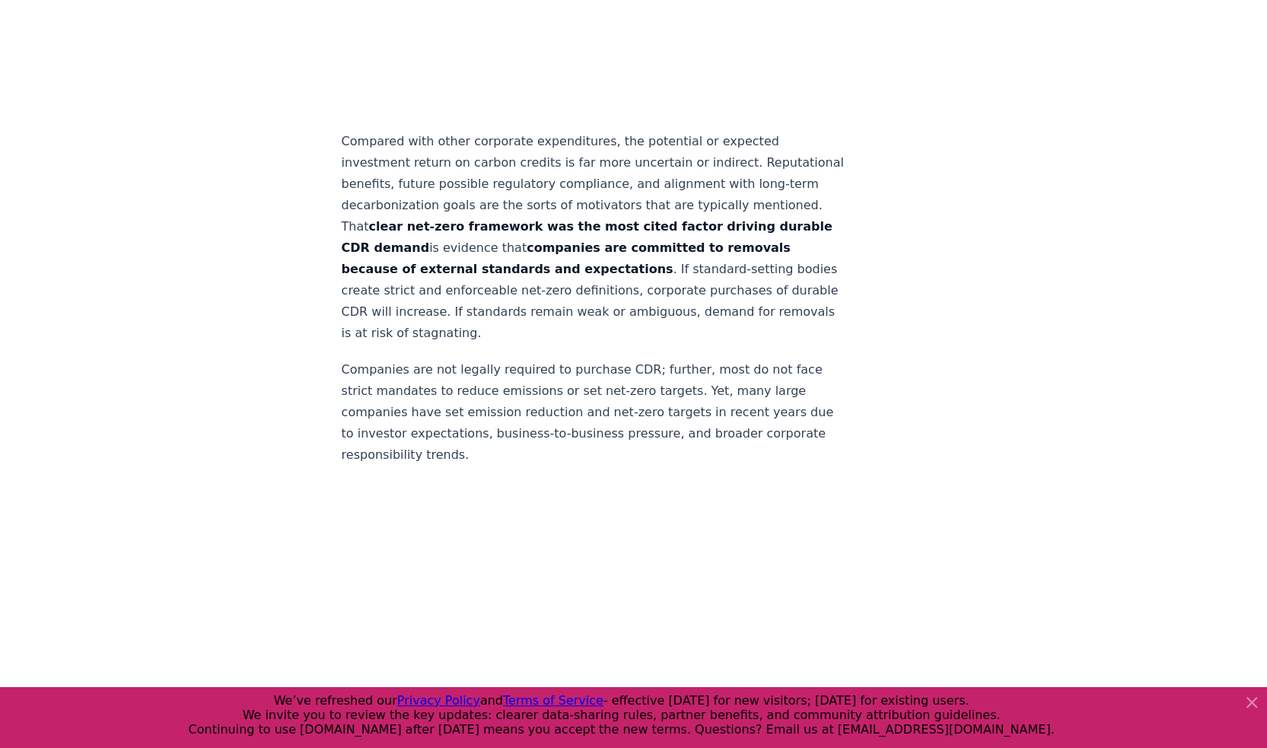
scroll to position [3729, 0]
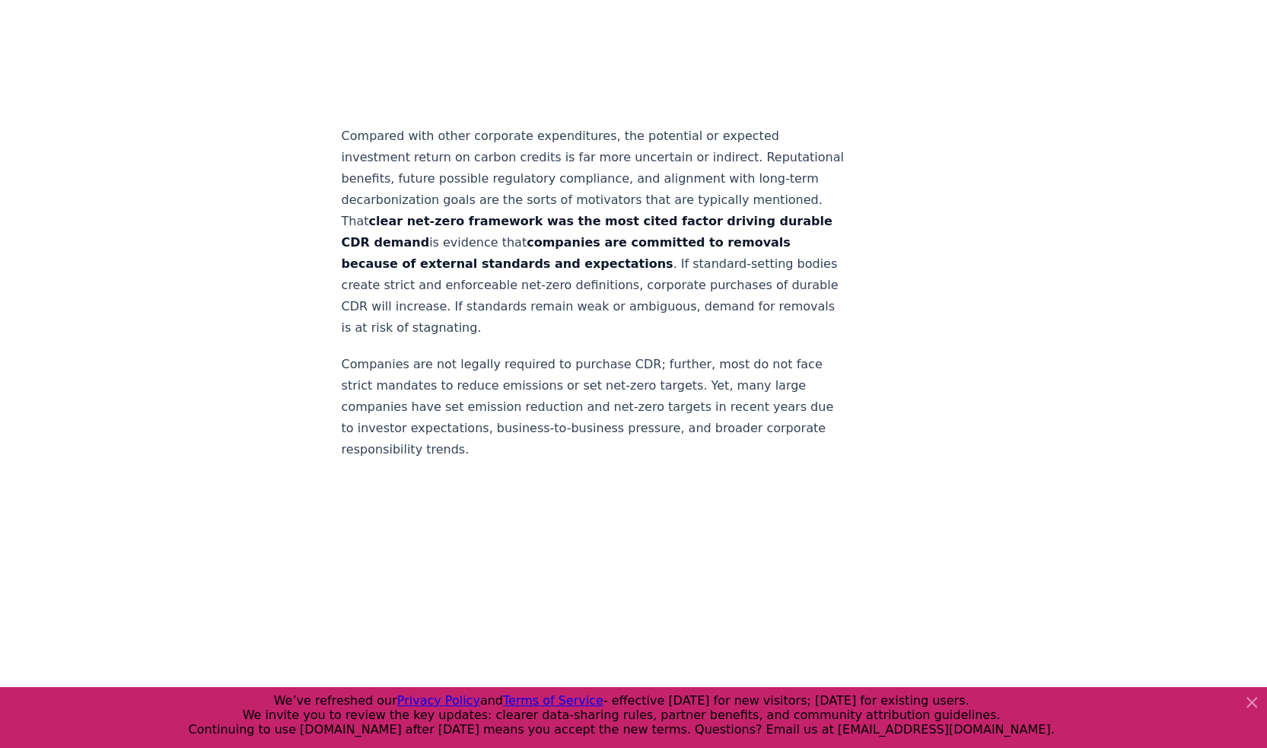
click at [531, 294] on p "Compared with other corporate expenditures, the potential or expected investmen…" at bounding box center [594, 232] width 504 height 213
click at [485, 294] on p "Compared with other corporate expenditures, the potential or expected investmen…" at bounding box center [594, 232] width 504 height 213
click at [354, 304] on p "Compared with other corporate expenditures, the potential or expected investmen…" at bounding box center [594, 232] width 504 height 213
click at [625, 328] on p "Compared with other corporate expenditures, the potential or expected investmen…" at bounding box center [594, 232] width 504 height 213
click at [601, 339] on p "Compared with other corporate expenditures, the potential or expected investmen…" at bounding box center [594, 232] width 504 height 213
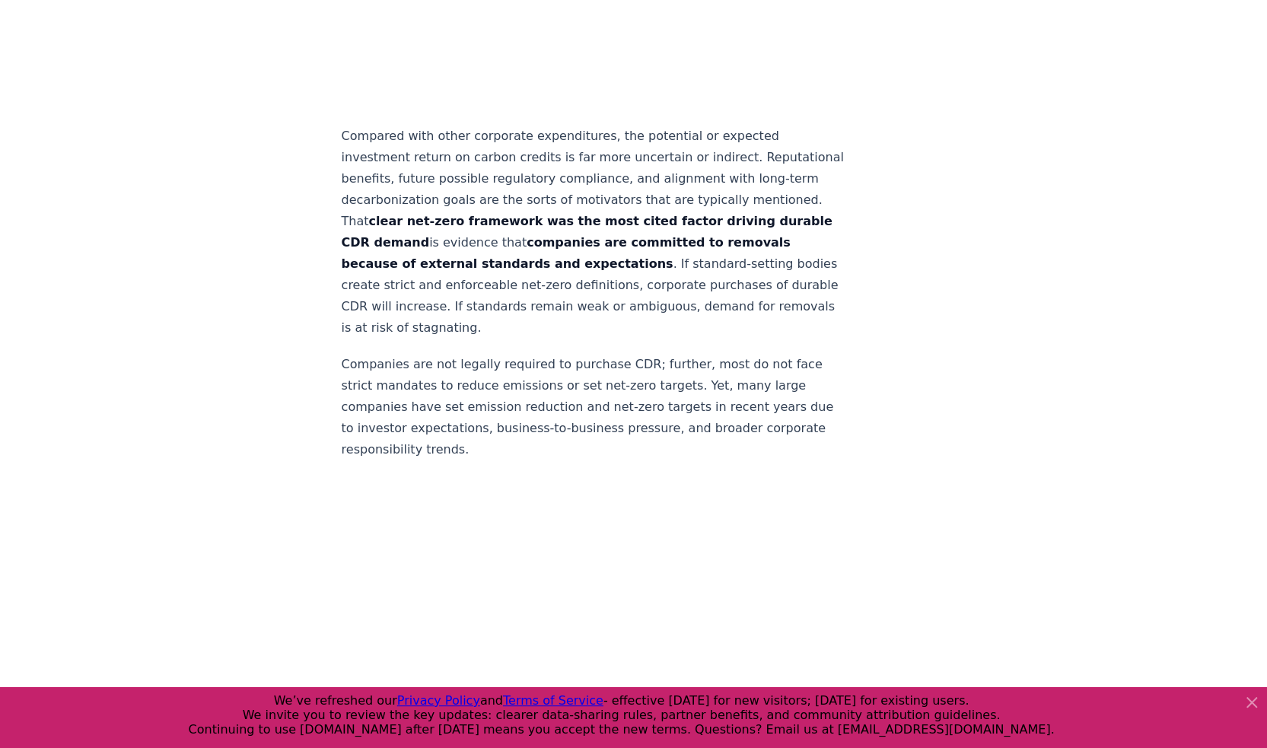
click at [612, 339] on p "Compared with other corporate expenditures, the potential or expected investmen…" at bounding box center [594, 232] width 504 height 213
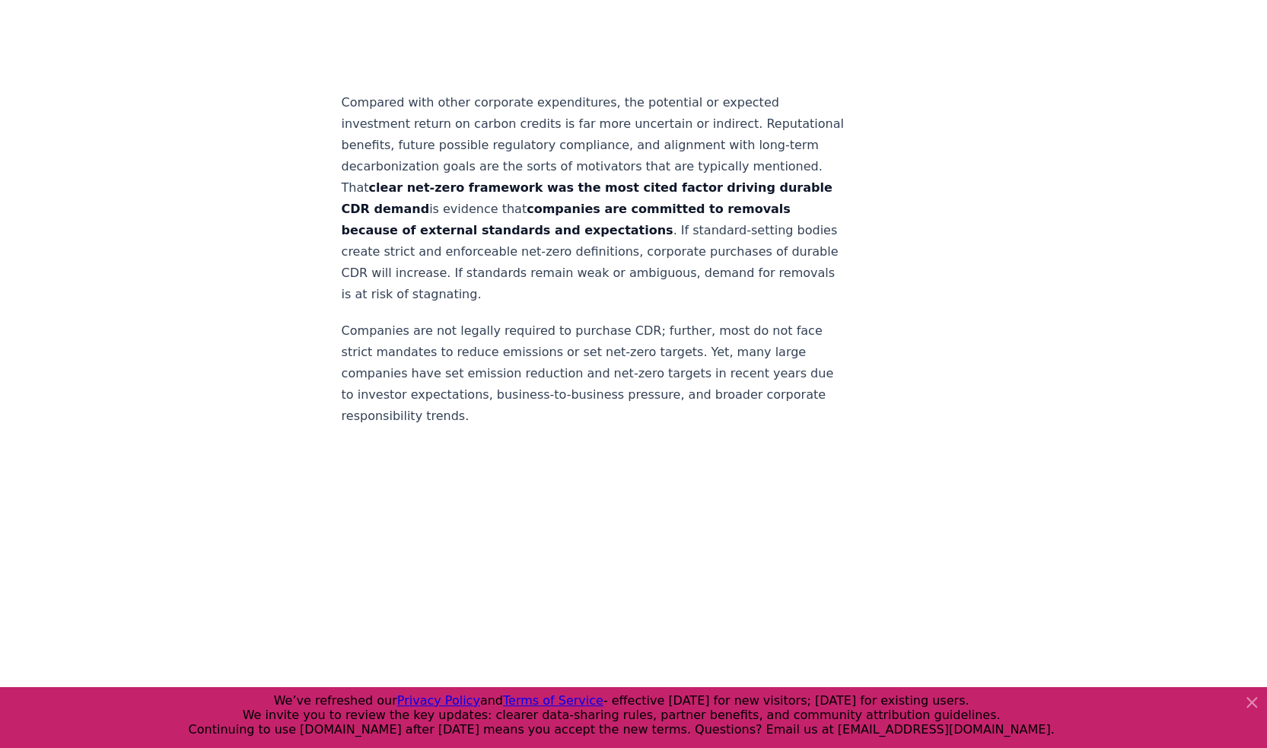
scroll to position [3780, 0]
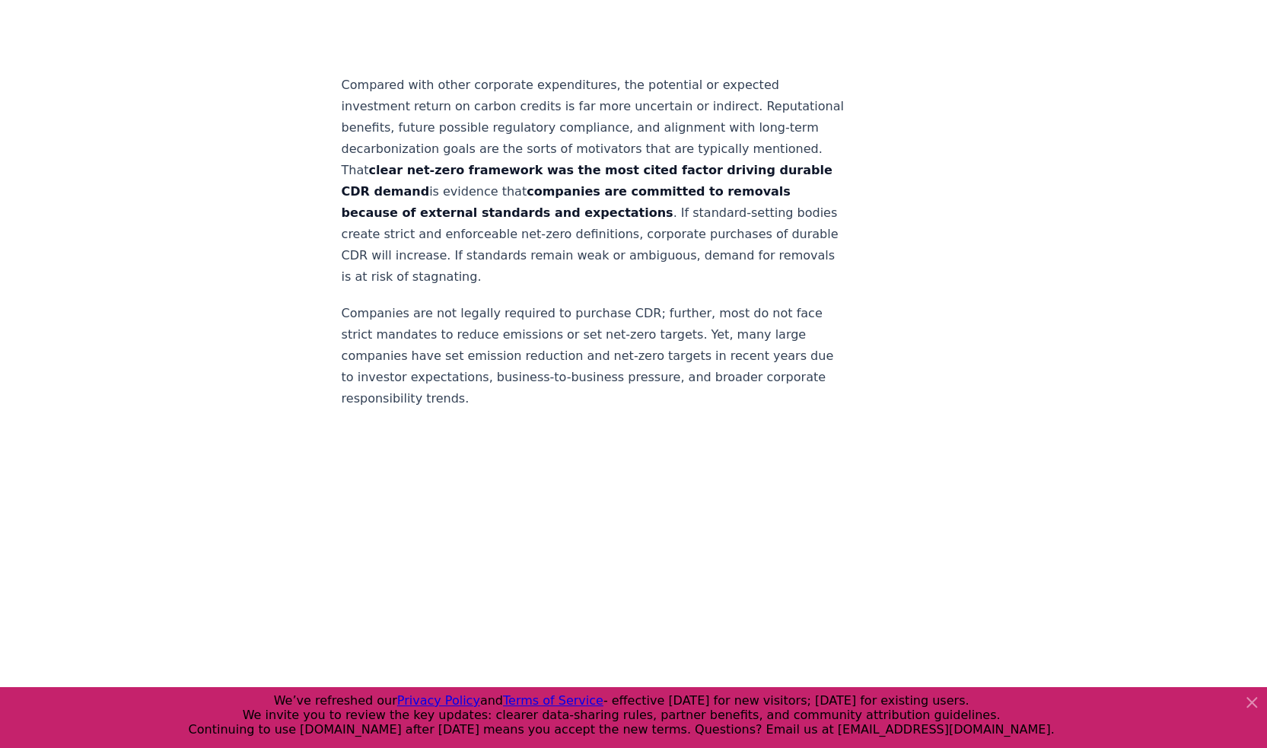
click at [615, 332] on p "Companies are not legally required to purchase CDR; further, most do not face s…" at bounding box center [594, 356] width 504 height 107
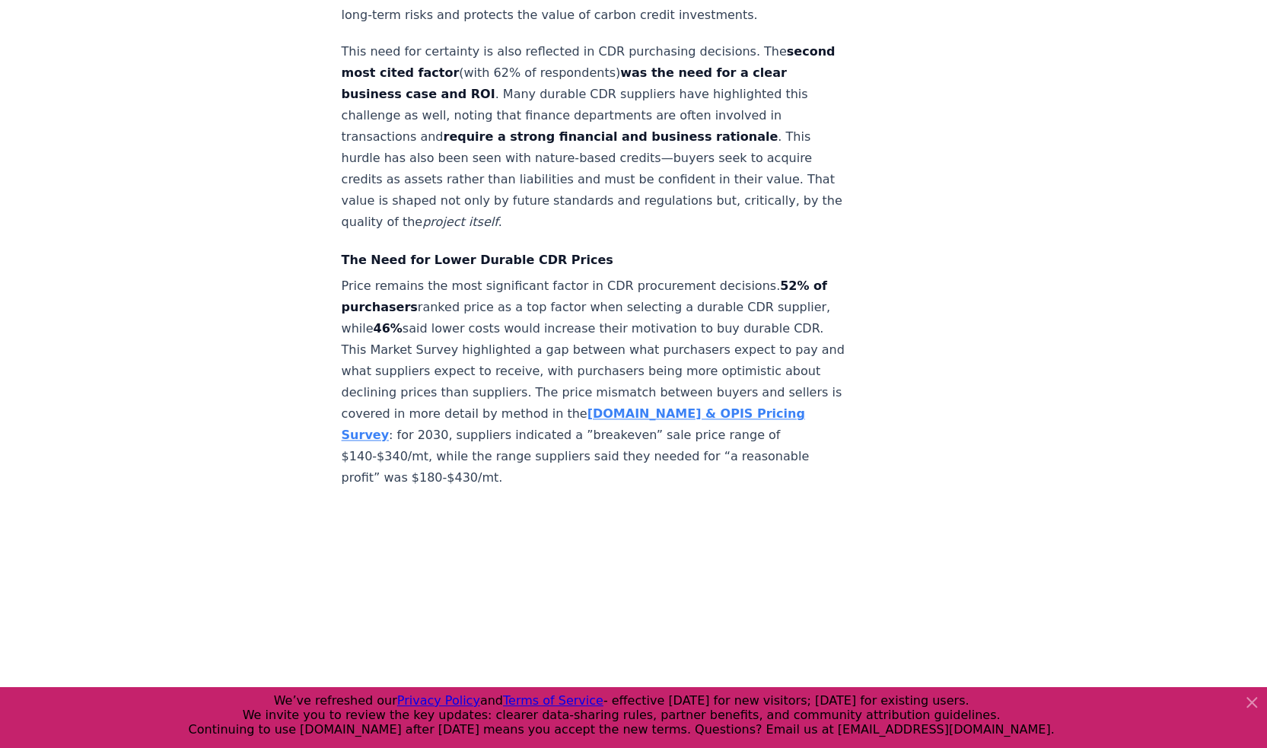
scroll to position [5149, 0]
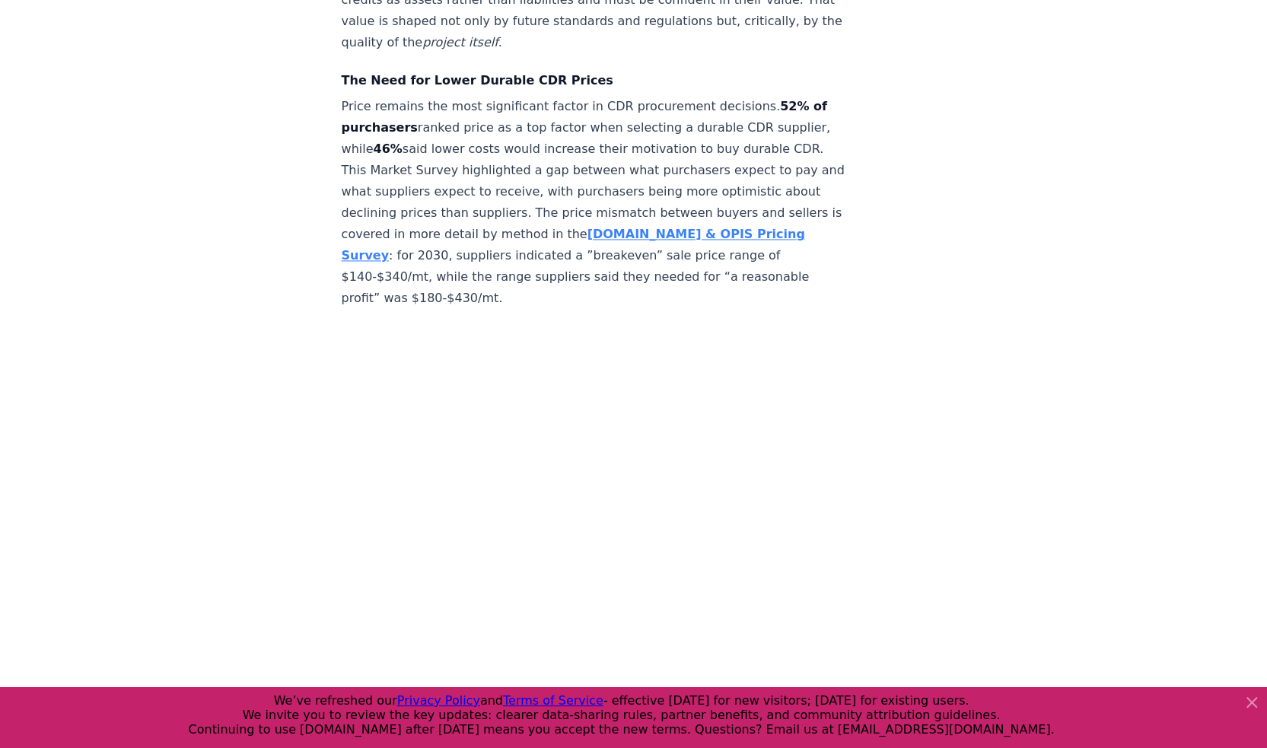
click at [606, 117] on p "Price remains the most significant factor in CDR procurement decisions. 52% of …" at bounding box center [594, 202] width 504 height 213
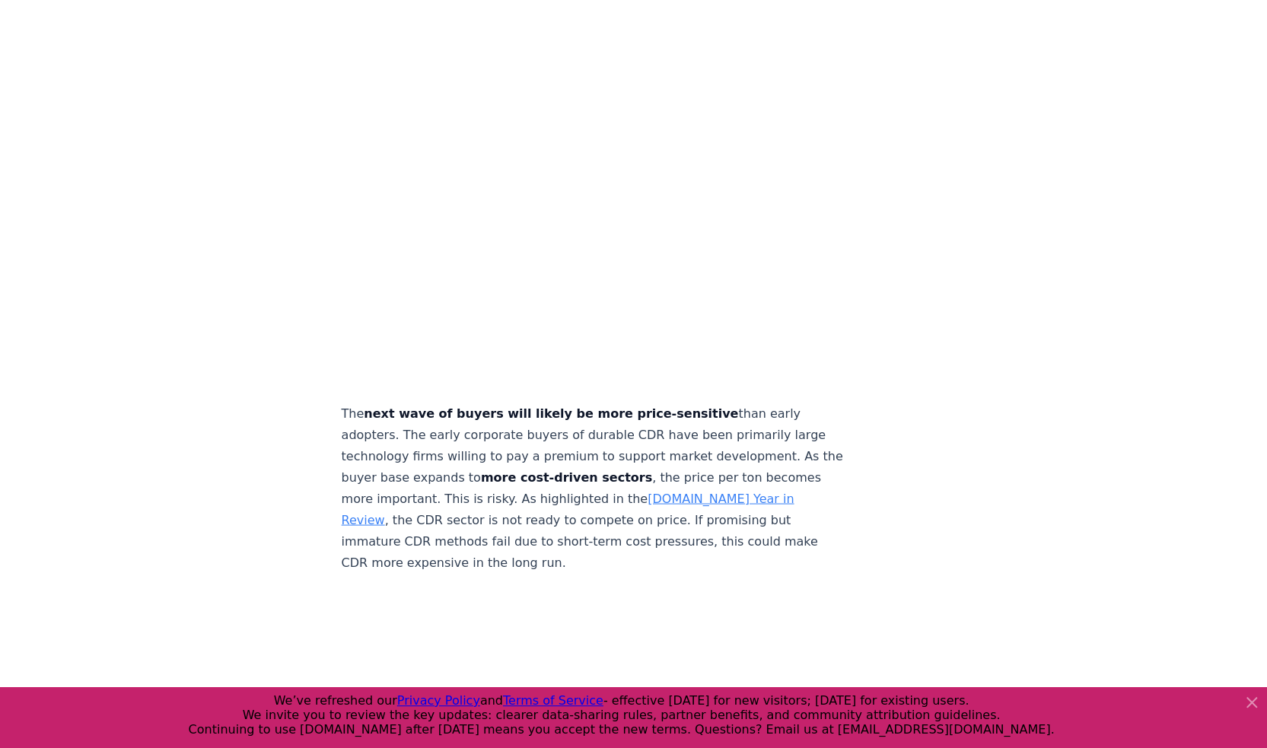
scroll to position [5758, 0]
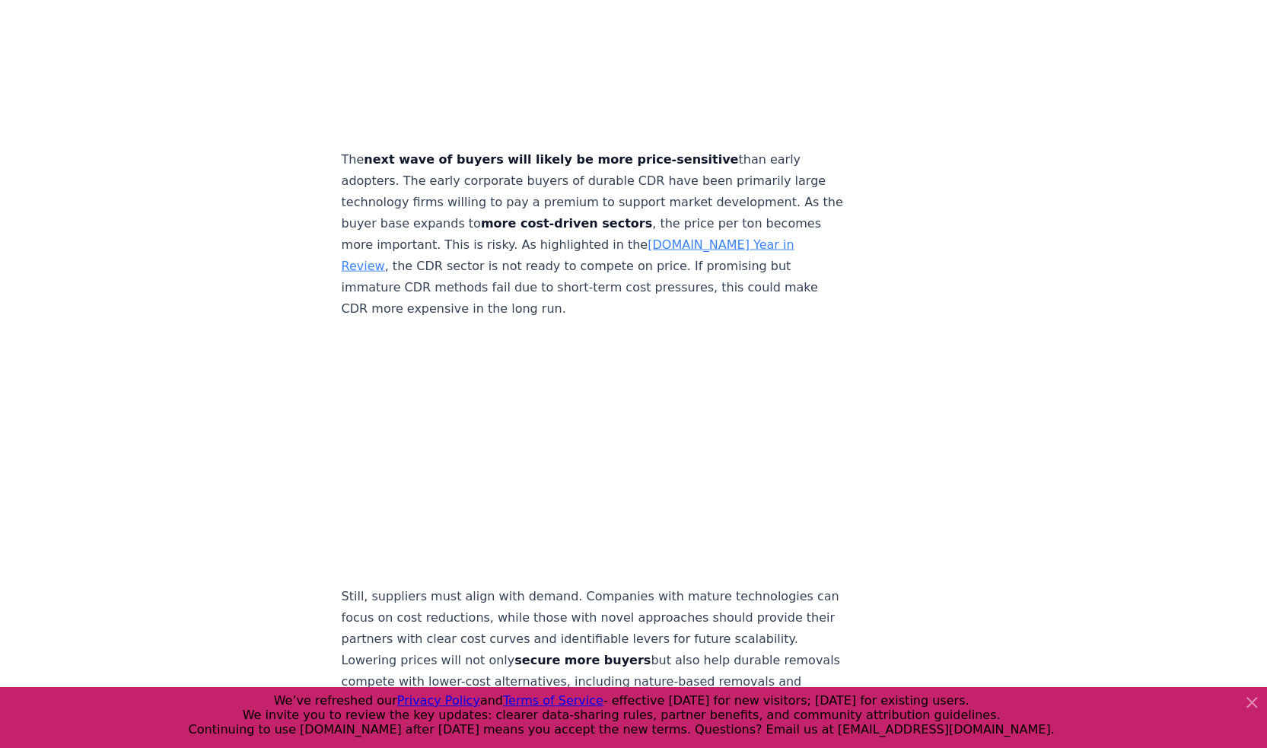
click at [661, 633] on p "Still, suppliers must align with demand. Companies with mature technologies can…" at bounding box center [594, 671] width 504 height 170
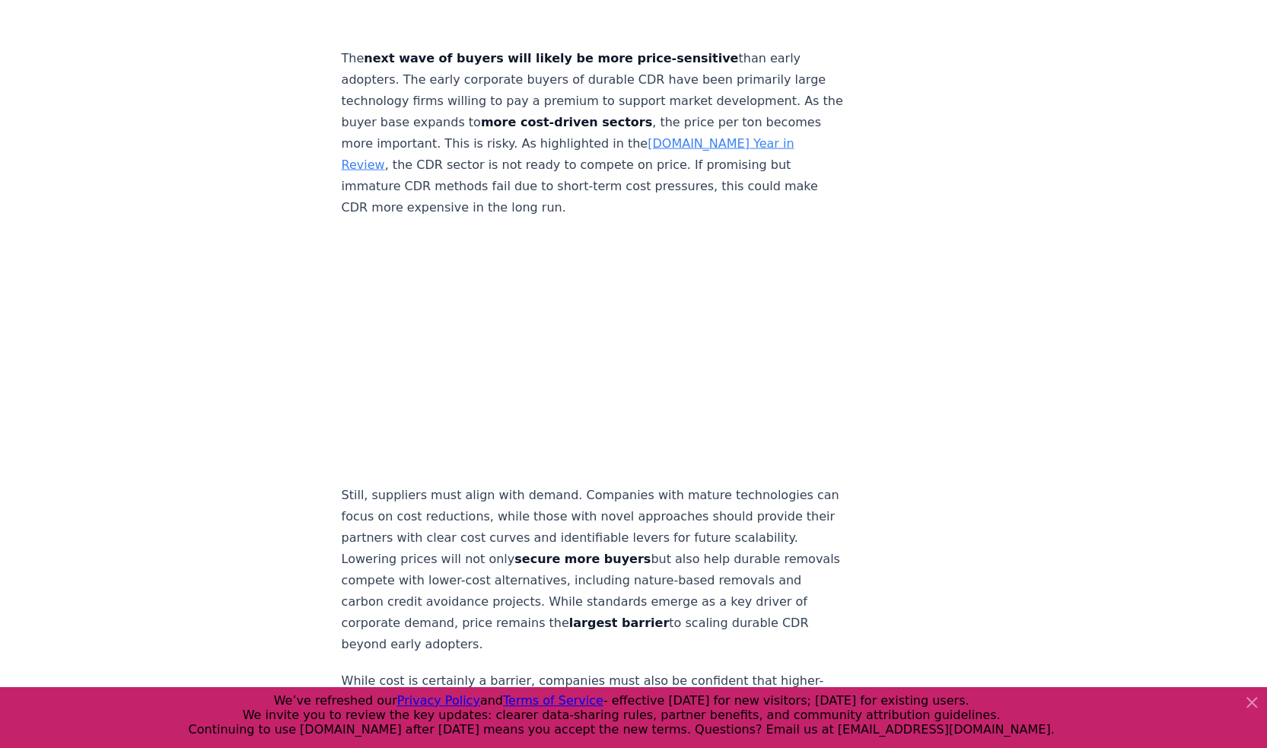
scroll to position [5859, 0]
click at [472, 533] on p "Still, suppliers must align with demand. Companies with mature technologies can…" at bounding box center [594, 570] width 504 height 170
click at [423, 515] on p "Still, suppliers must align with demand. Companies with mature technologies can…" at bounding box center [594, 570] width 504 height 170
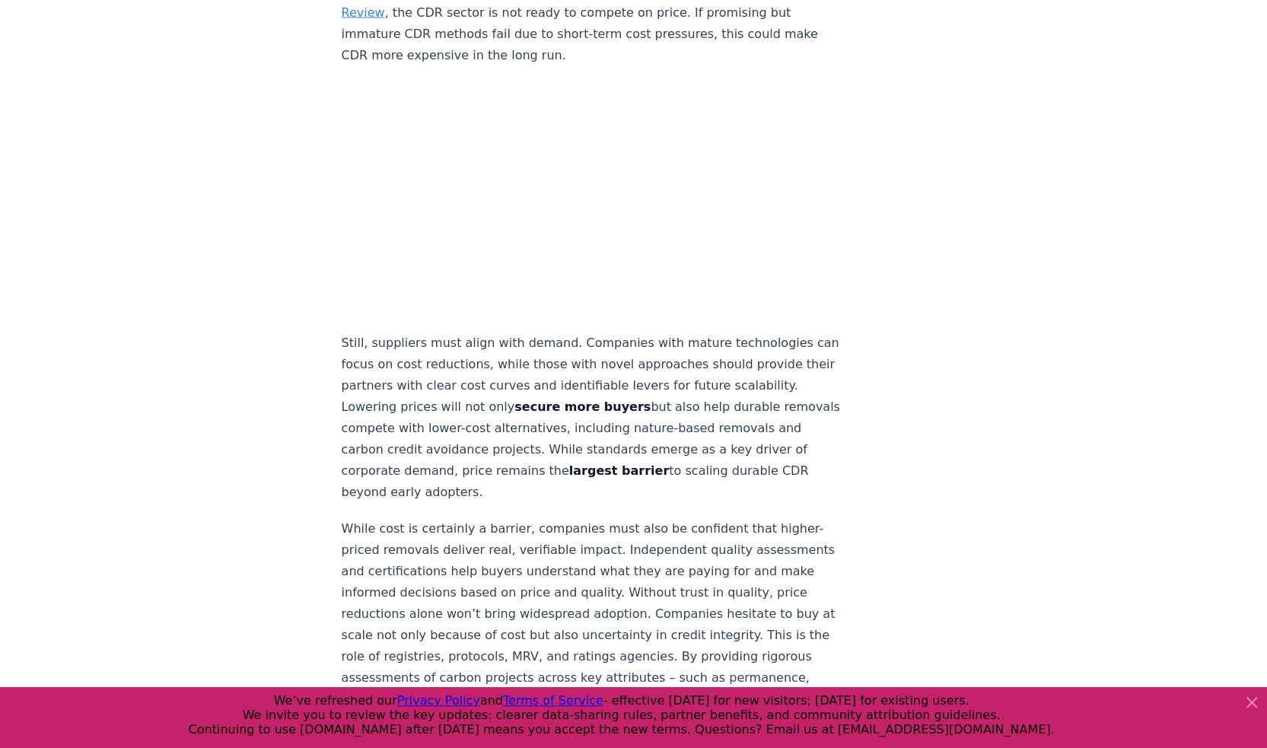
scroll to position [6163, 0]
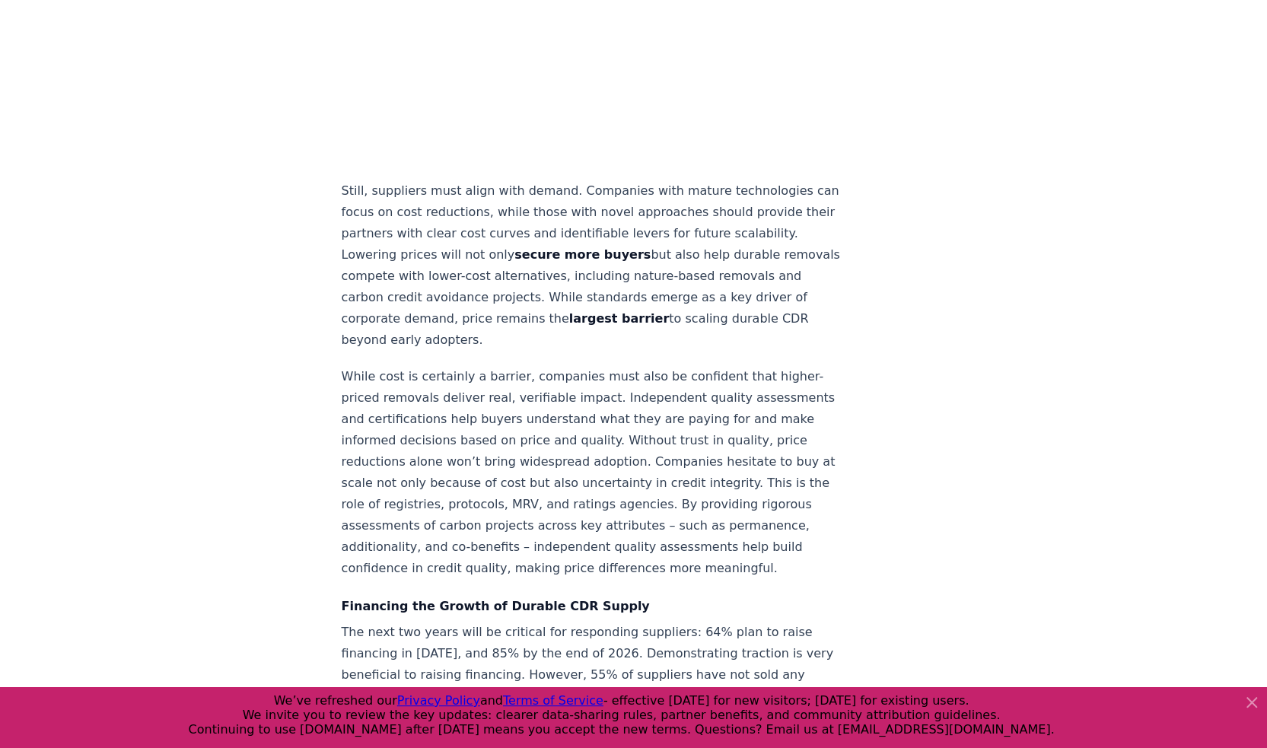
click at [612, 473] on p "While cost is certainly a barrier, companies must also be confident that higher…" at bounding box center [594, 472] width 504 height 213
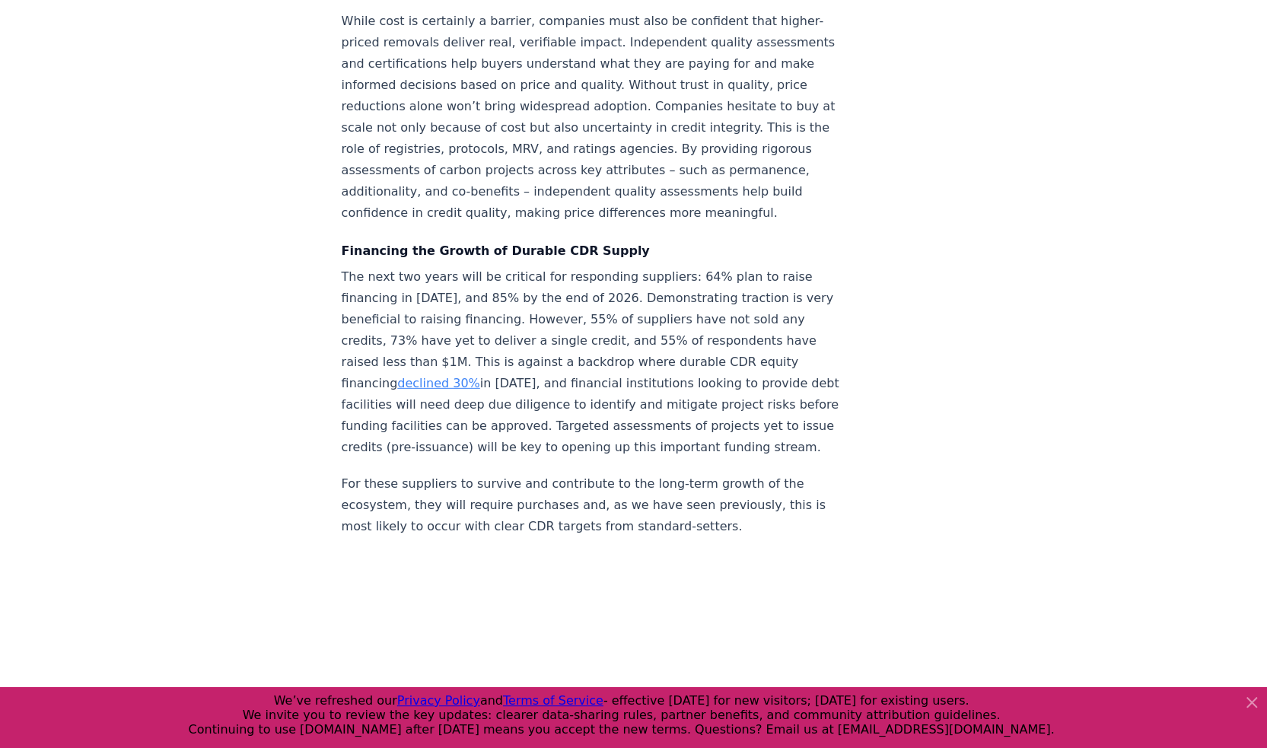
scroll to position [6722, 0]
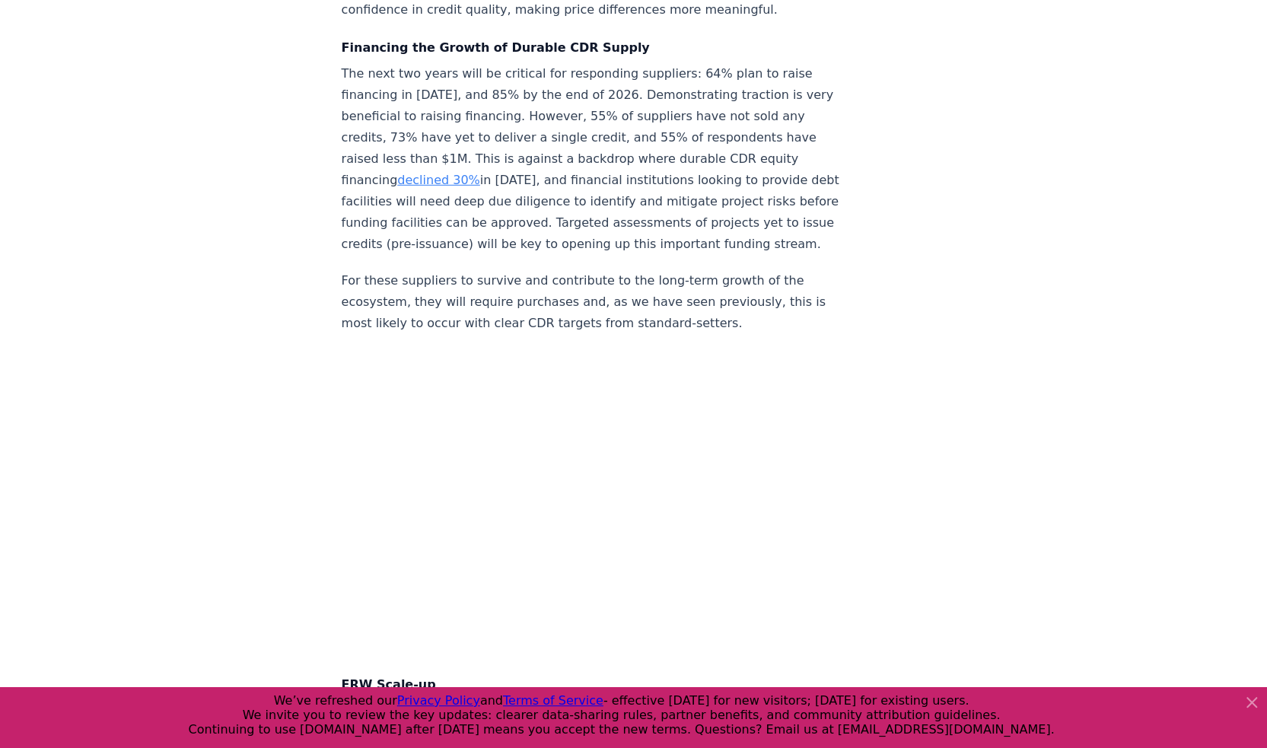
click at [639, 330] on p "For these suppliers to survive and contribute to the long-term growth of the ec…" at bounding box center [594, 302] width 504 height 64
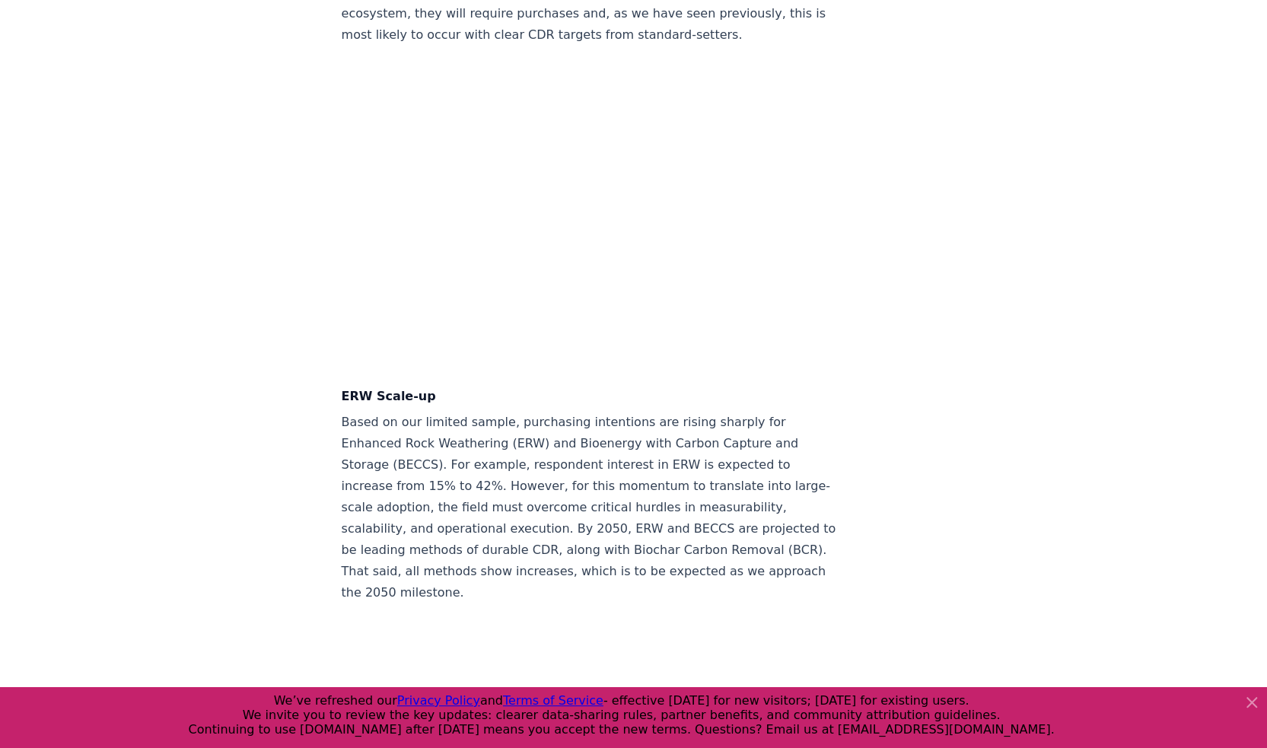
scroll to position [7026, 0]
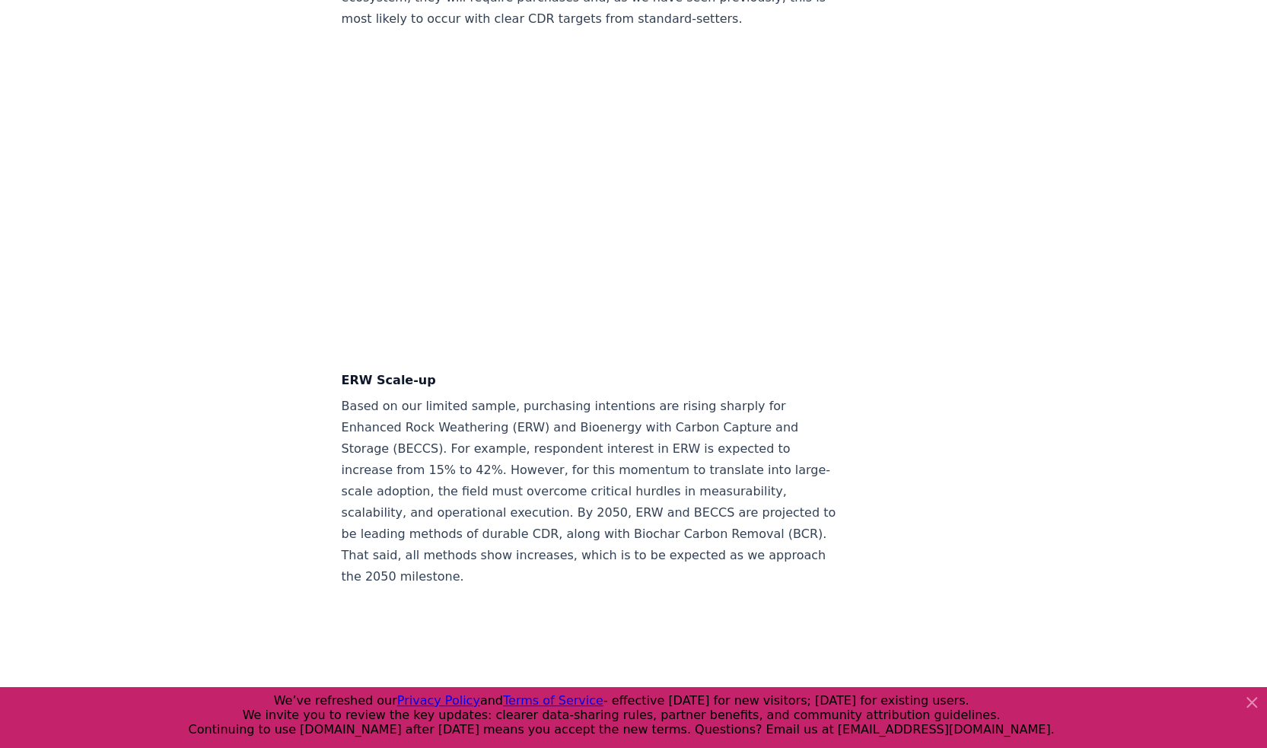
click at [604, 488] on p "Based on our limited sample, purchasing intentions are rising sharply for Enhan…" at bounding box center [594, 492] width 504 height 192
click at [617, 466] on p "Based on our limited sample, purchasing intentions are rising sharply for Enhan…" at bounding box center [594, 492] width 504 height 192
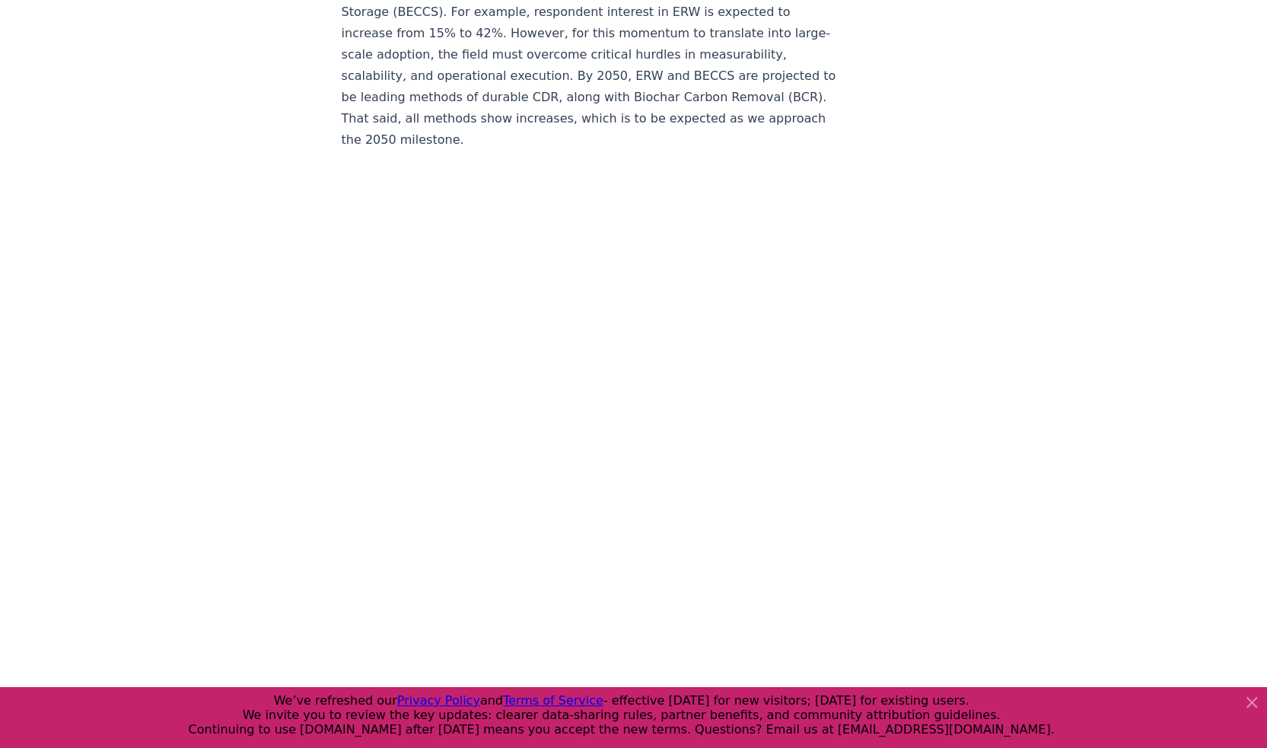
scroll to position [7482, 0]
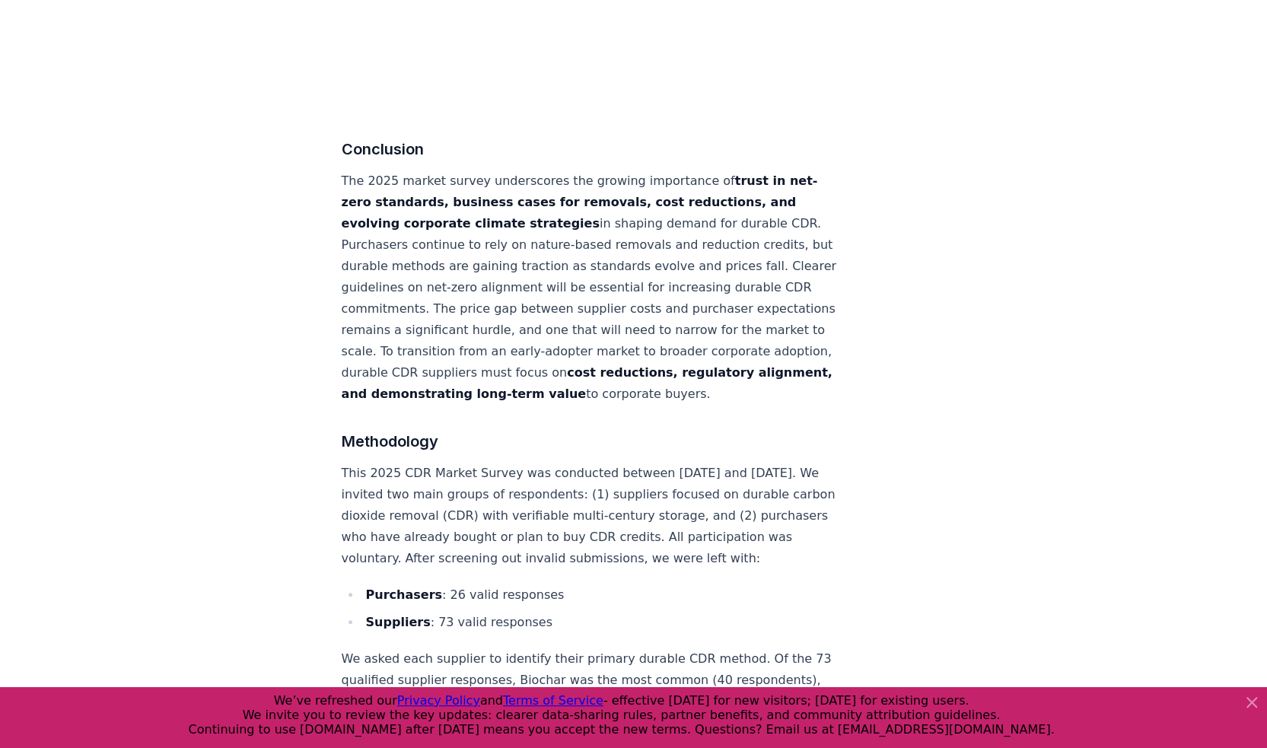
scroll to position [8040, 0]
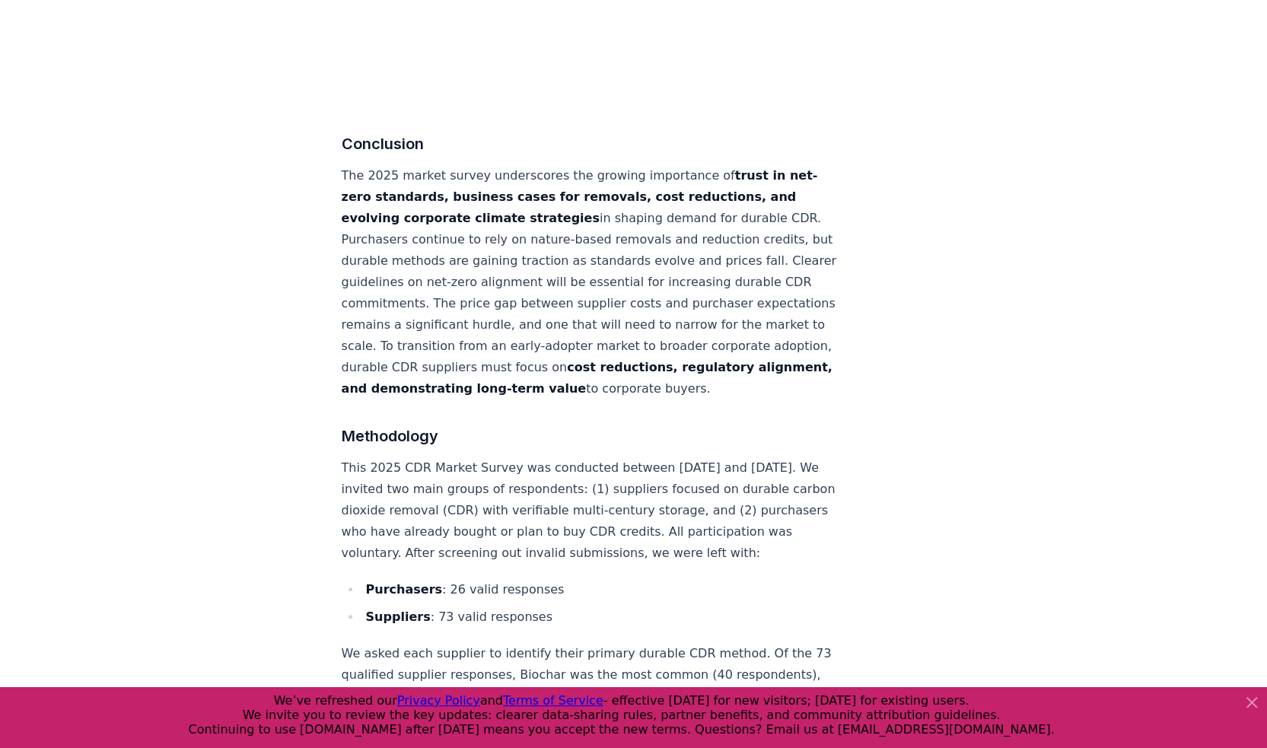
click at [617, 344] on p "The 2025 market survey underscores the growing importance of trust in net-zero …" at bounding box center [594, 282] width 504 height 234
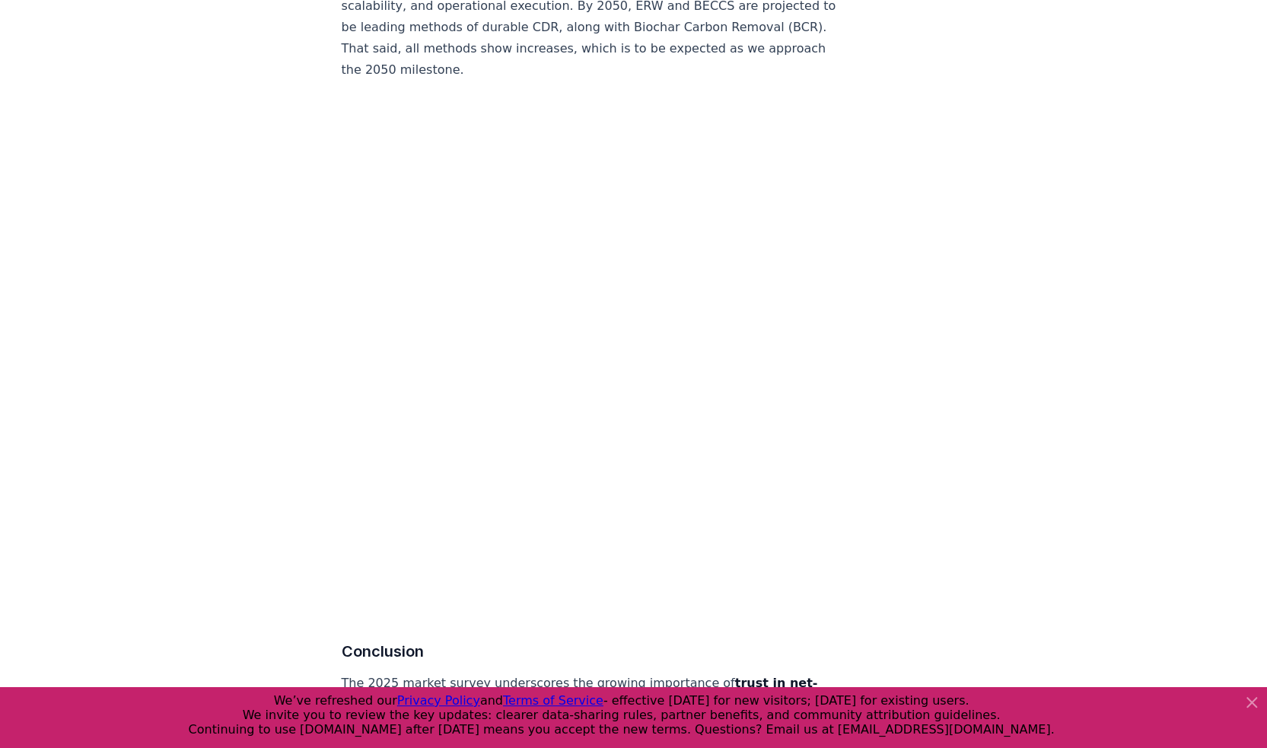
scroll to position [7584, 0]
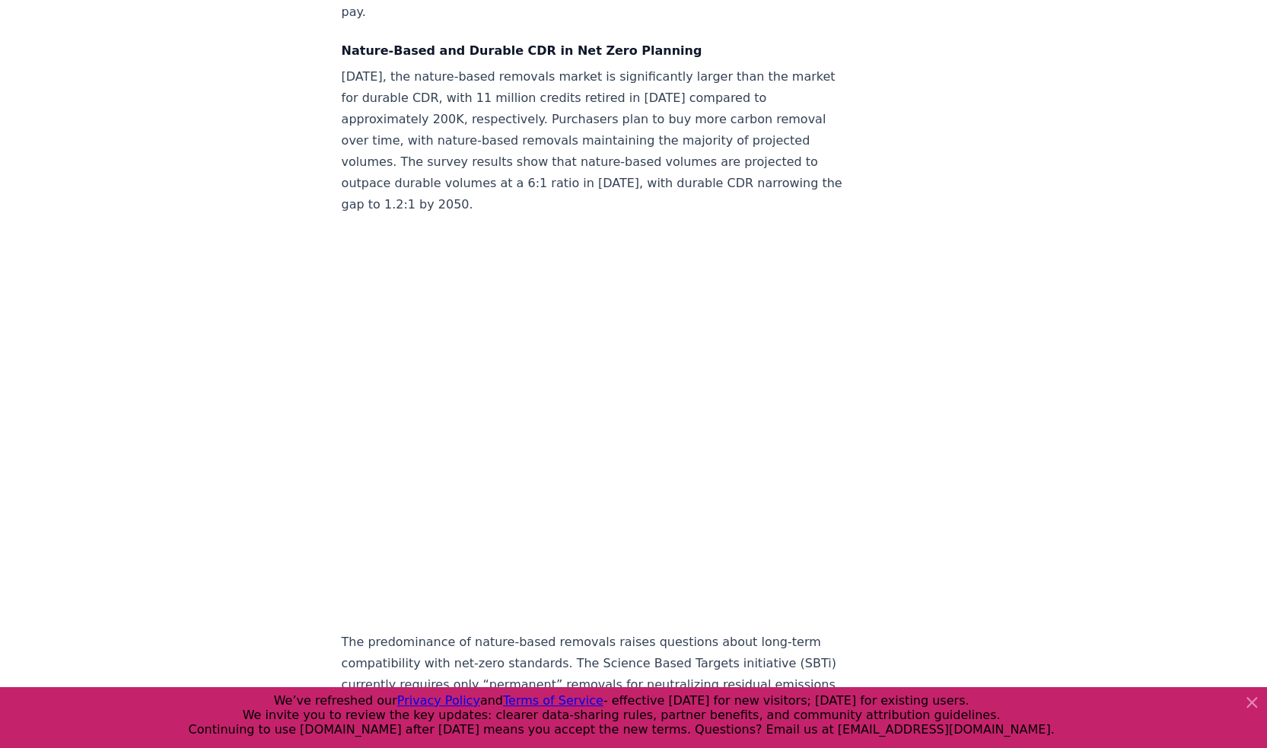
scroll to position [1853, 0]
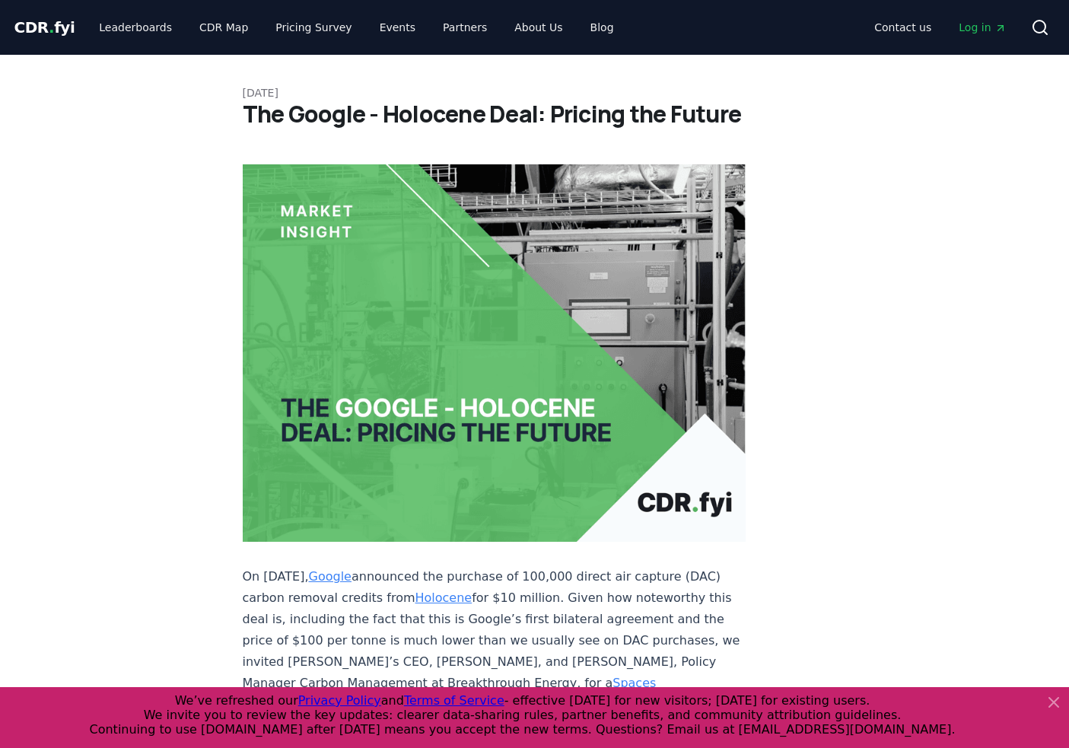
scroll to position [1369, 0]
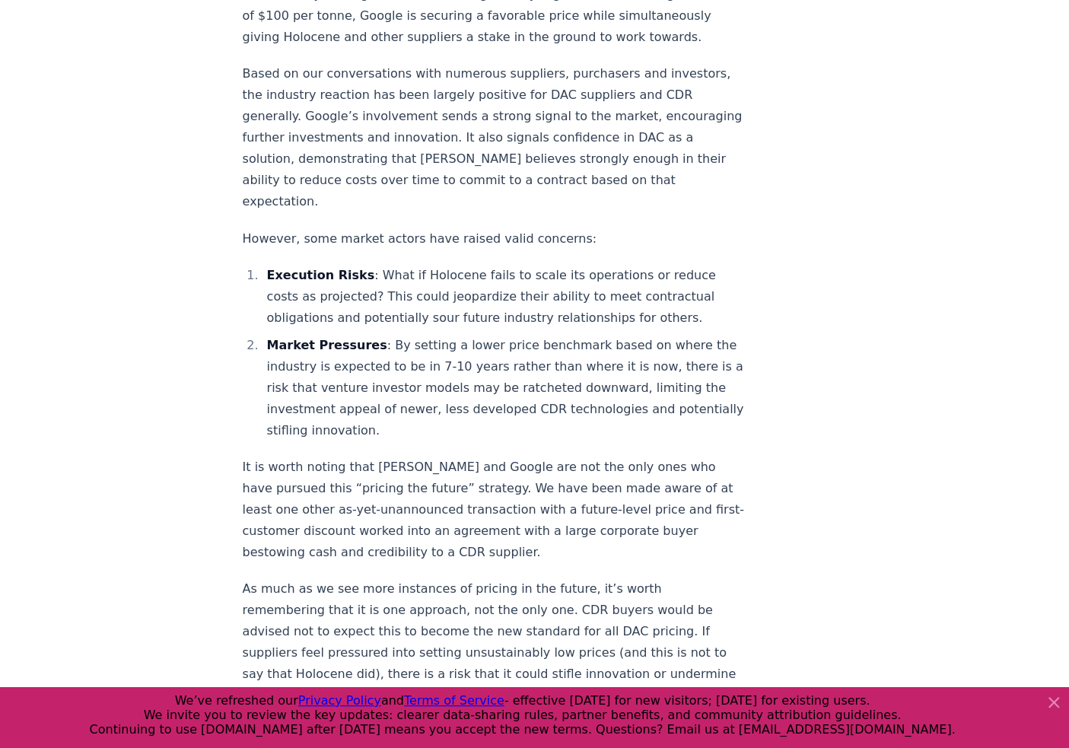
click at [561, 264] on li "Execution Risks : What if Holocene fails to scale its operations or reduce cost…" at bounding box center [504, 296] width 484 height 64
click at [593, 334] on li "Market Pressures : By setting a lower price benchmark based on where the indust…" at bounding box center [504, 387] width 484 height 107
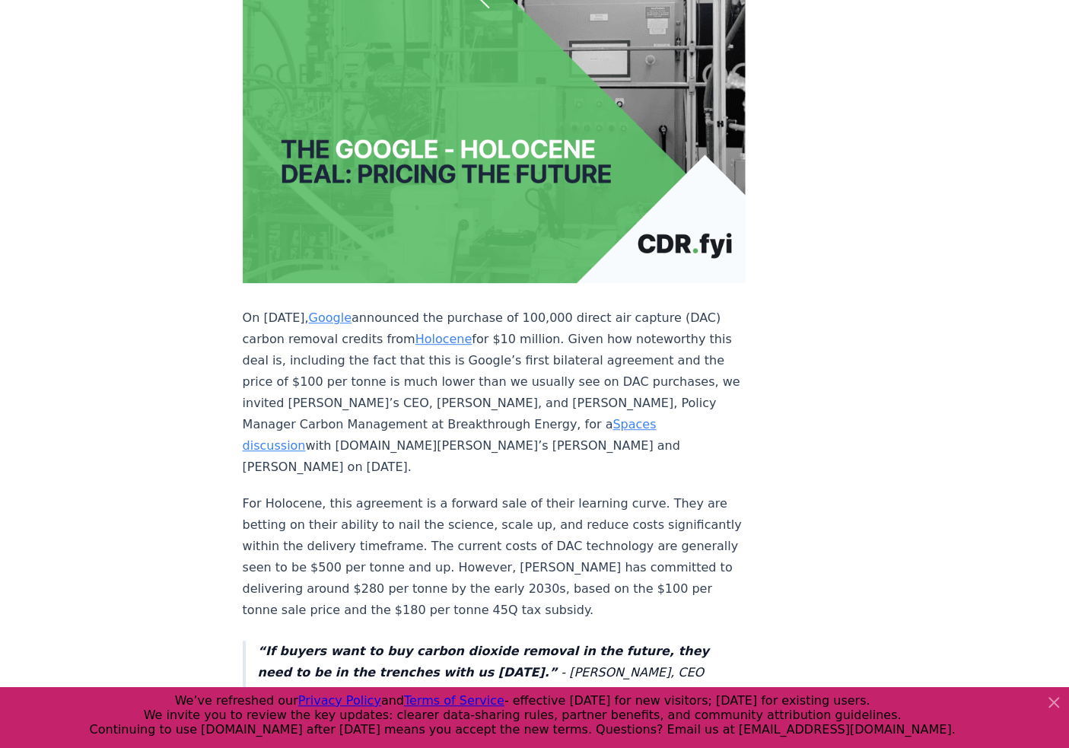
scroll to position [0, 0]
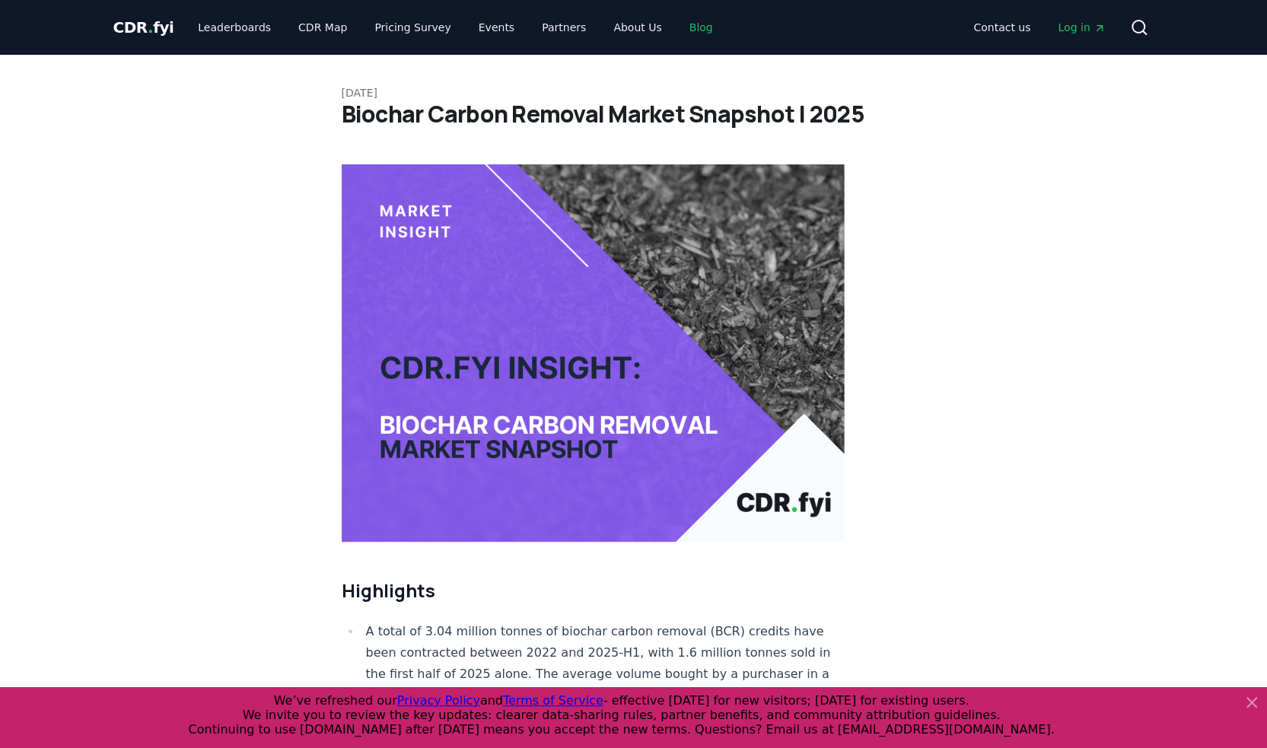
click at [677, 27] on link "Blog" at bounding box center [701, 27] width 48 height 27
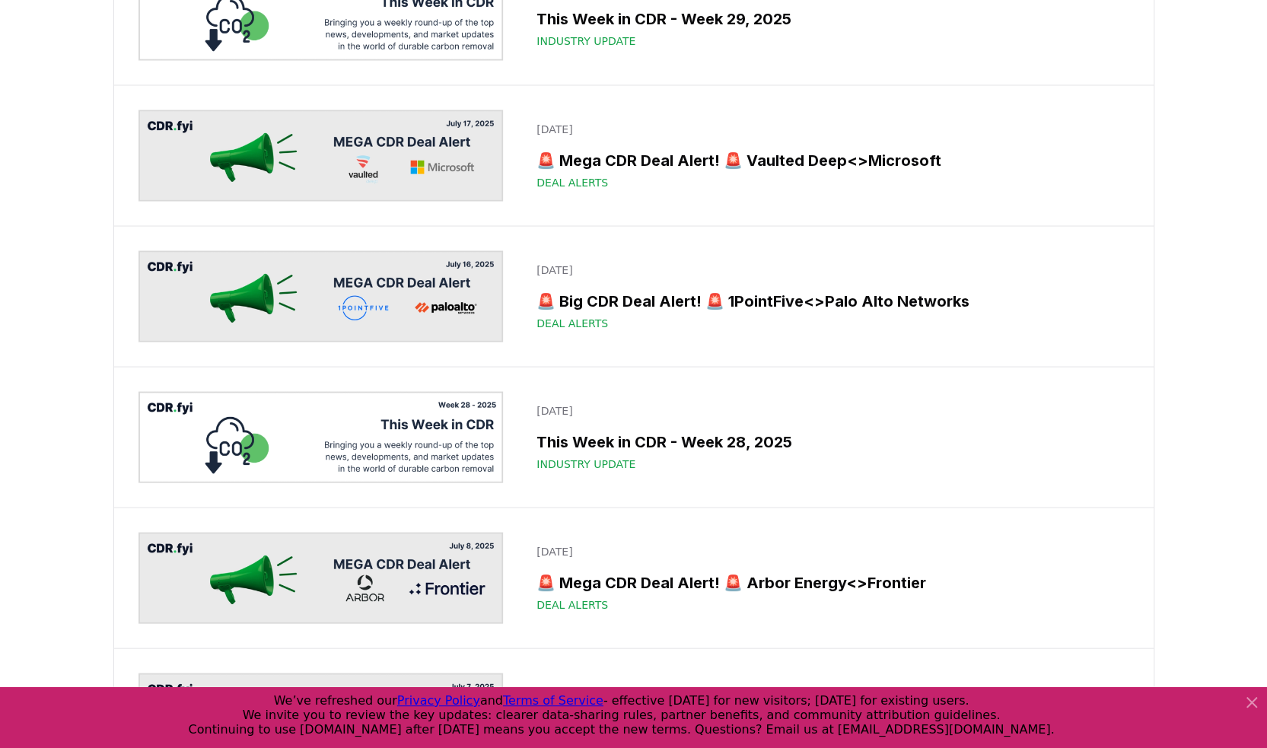
scroll to position [1826, 0]
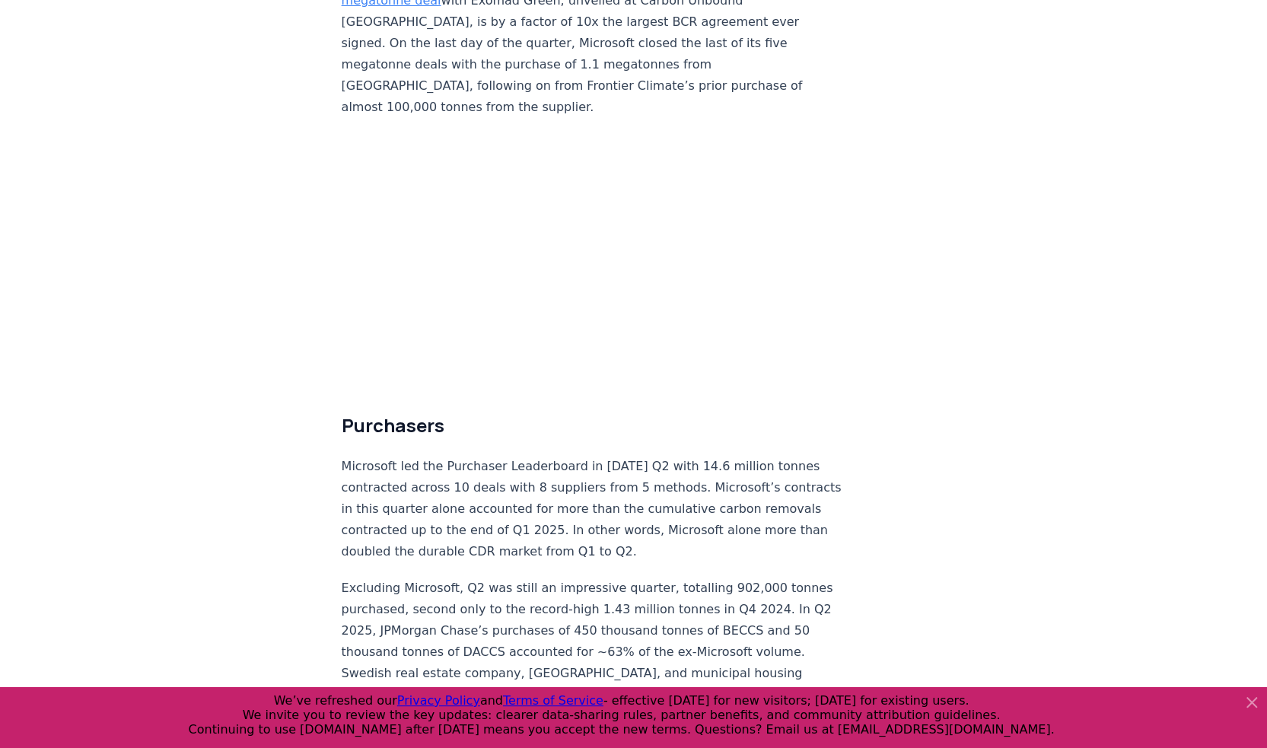
scroll to position [3816, 0]
click at [647, 578] on p "Excluding Microsoft, Q2 was still an impressive quarter, totalling 902,000 tonn…" at bounding box center [594, 674] width 504 height 192
click at [615, 578] on p "Excluding Microsoft, Q2 was still an impressive quarter, totalling 902,000 tonn…" at bounding box center [594, 674] width 504 height 192
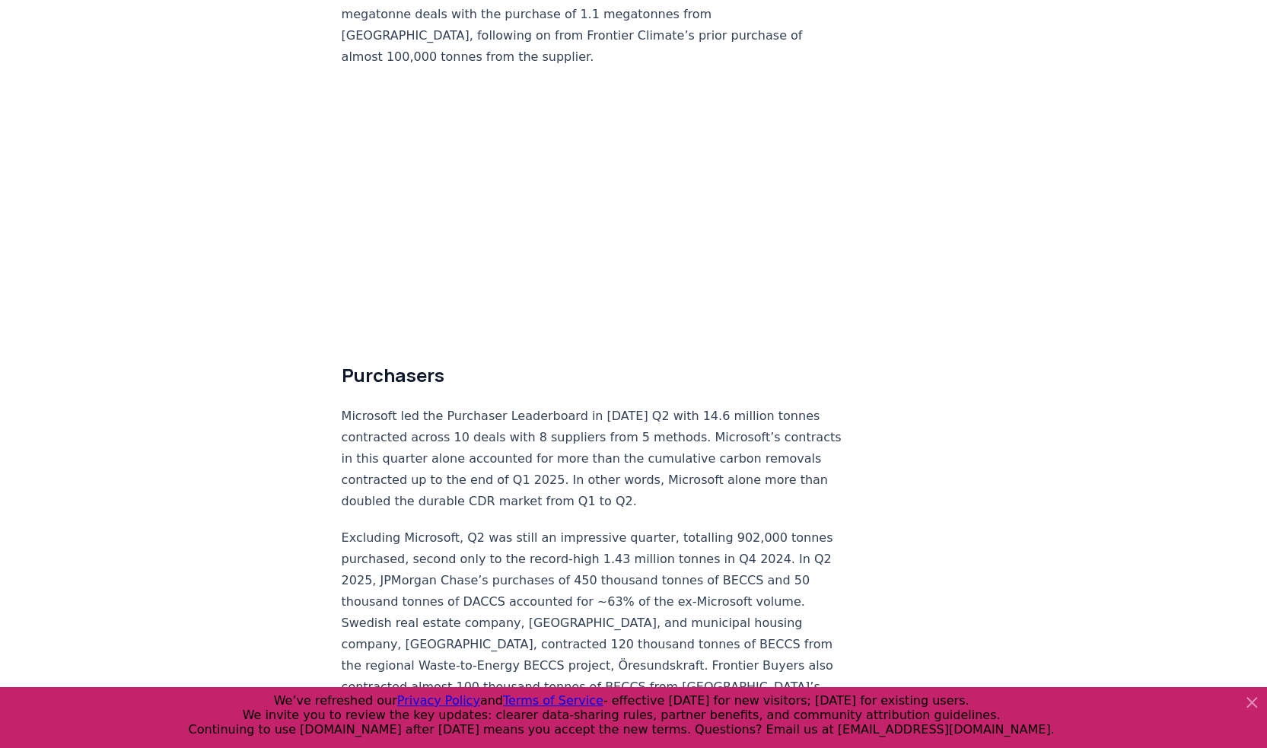
click at [641, 527] on p "Excluding Microsoft, Q2 was still an impressive quarter, totalling 902,000 tonn…" at bounding box center [594, 623] width 504 height 192
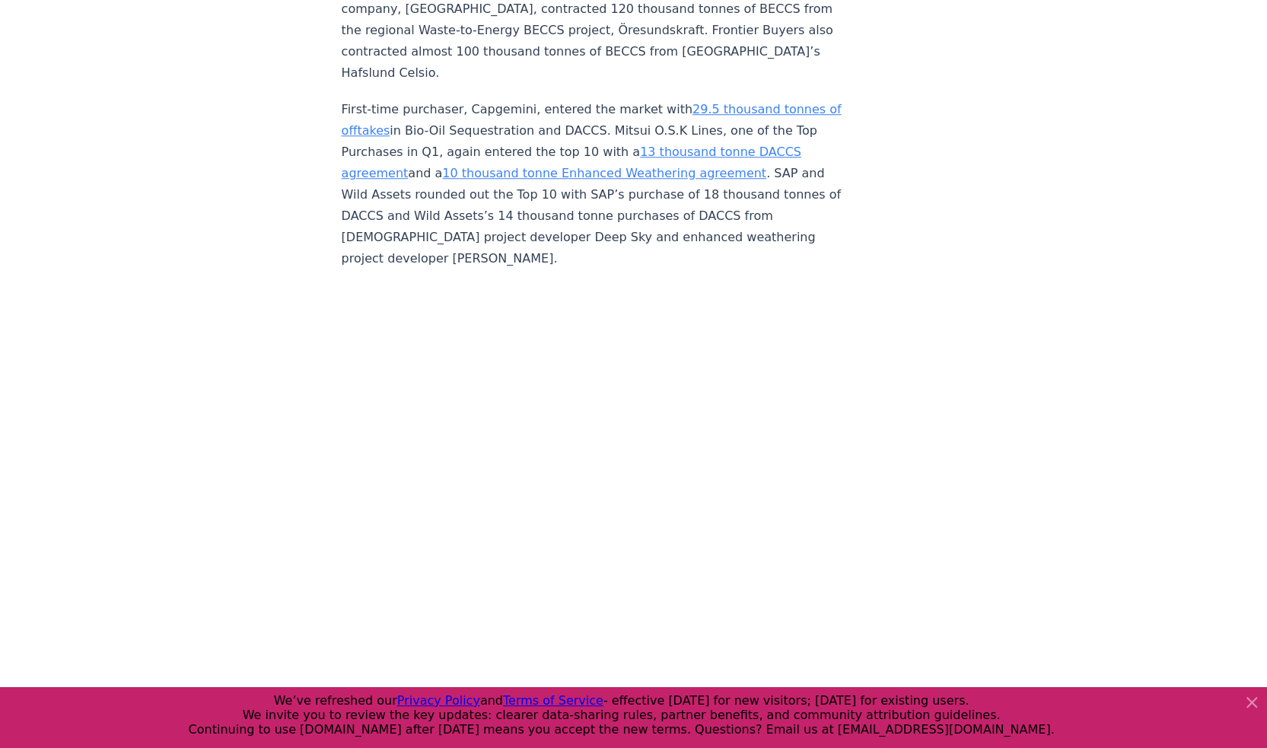
scroll to position [4576, 0]
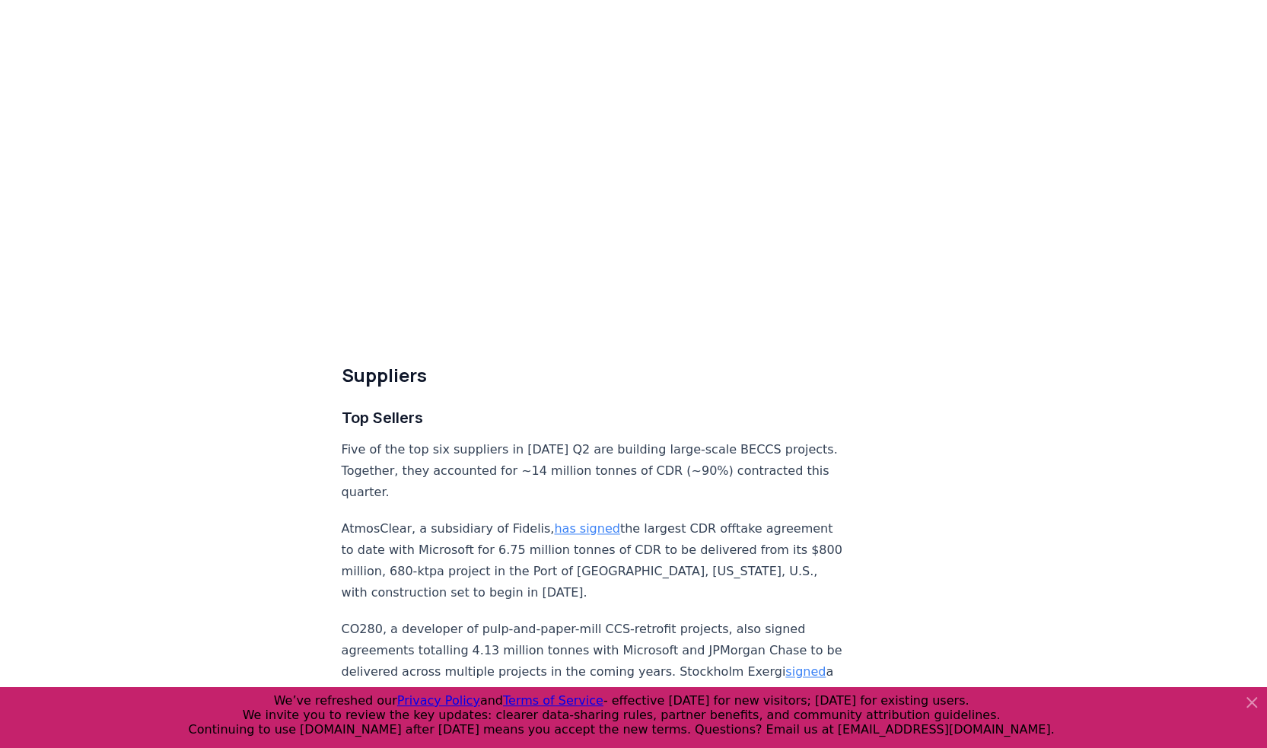
scroll to position [4932, 0]
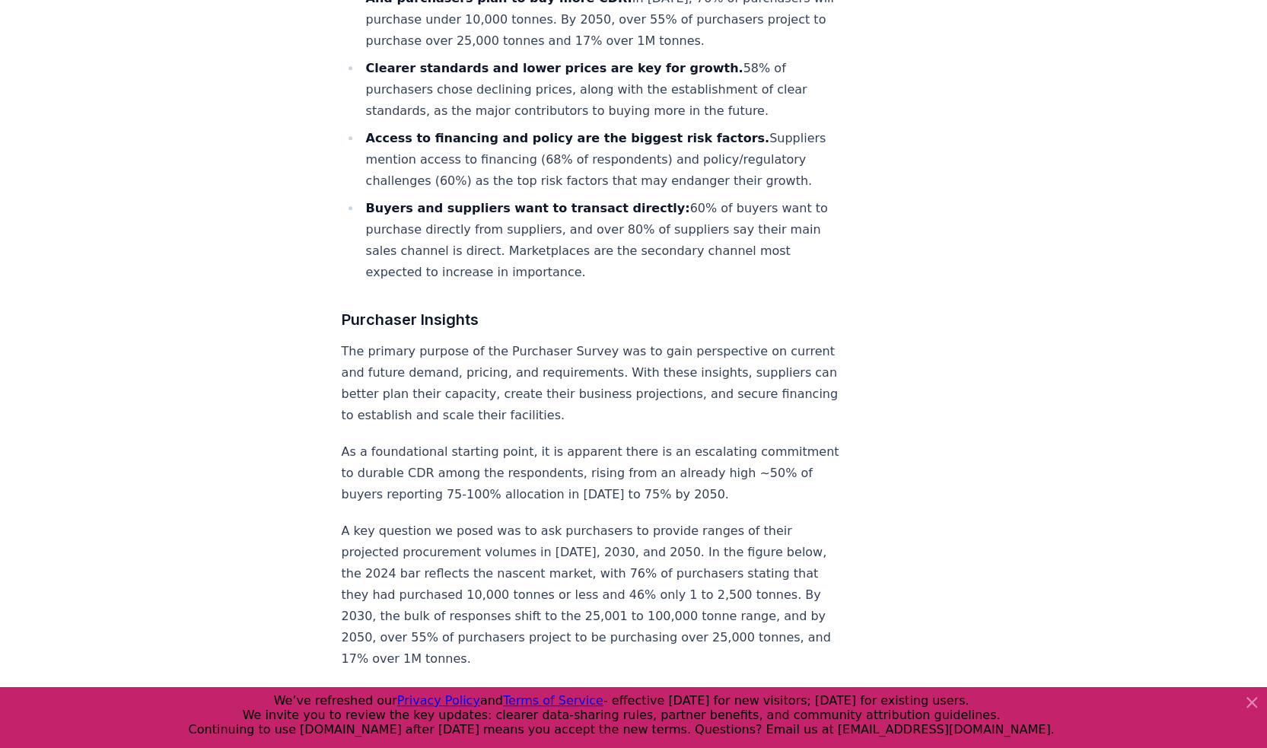
scroll to position [1090, 0]
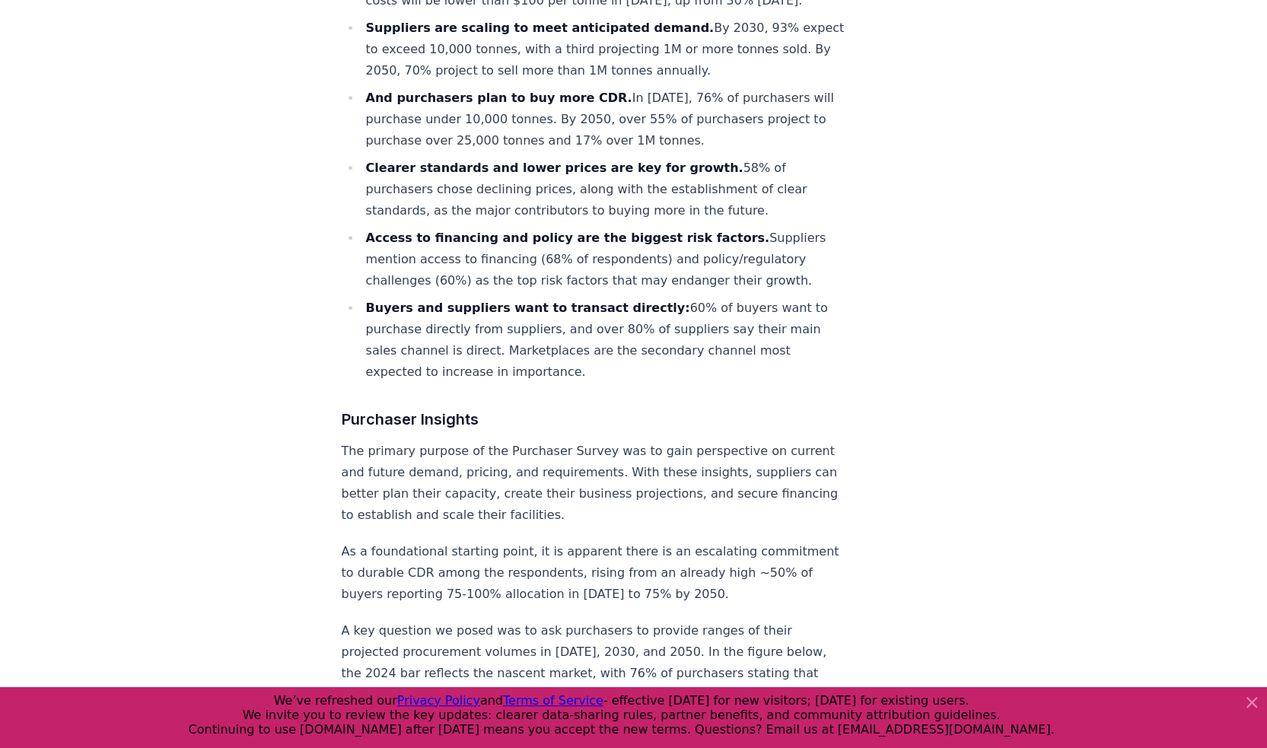
click at [497, 272] on li "Access to financing and policy are the biggest risk factors. Suppliers mention …" at bounding box center [603, 259] width 484 height 64
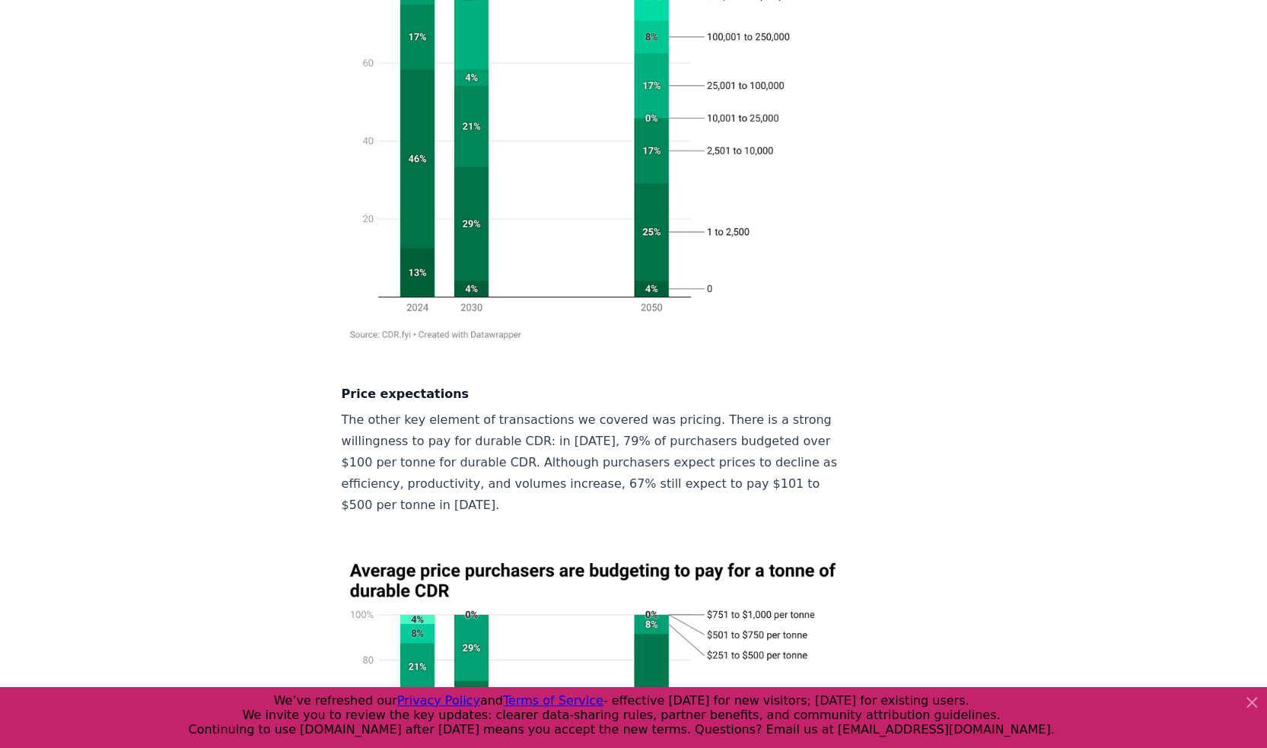
scroll to position [2054, 0]
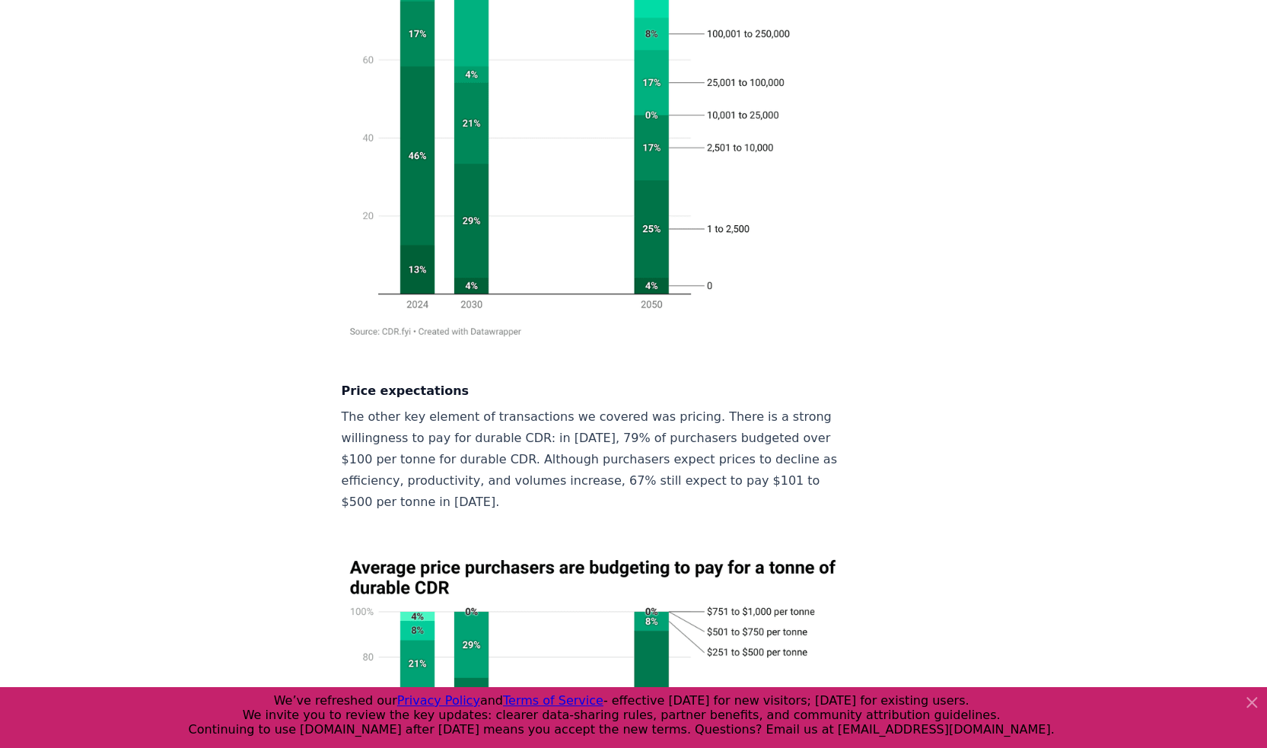
click at [506, 406] on p "The other key element of transactions we covered was pricing. There is a strong…" at bounding box center [594, 459] width 504 height 107
click at [670, 410] on p "The other key element of transactions we covered was pricing. There is a strong…" at bounding box center [594, 459] width 504 height 107
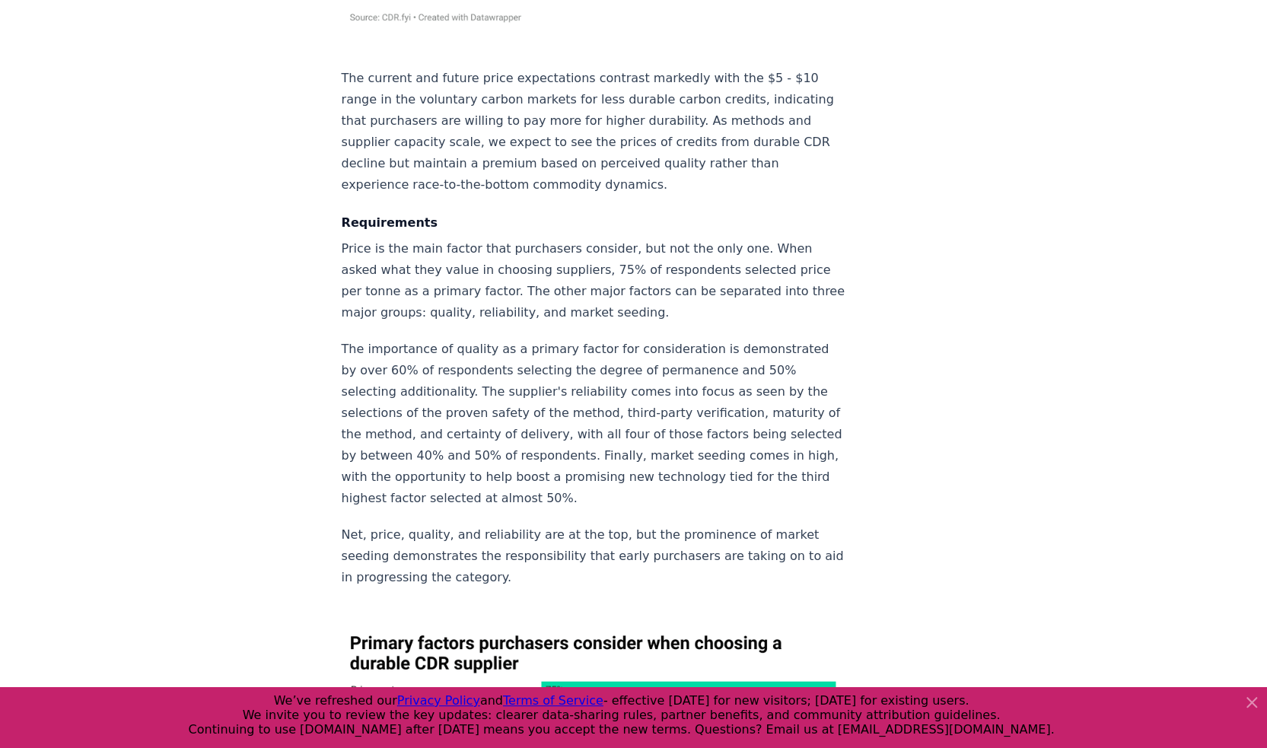
scroll to position [2967, 0]
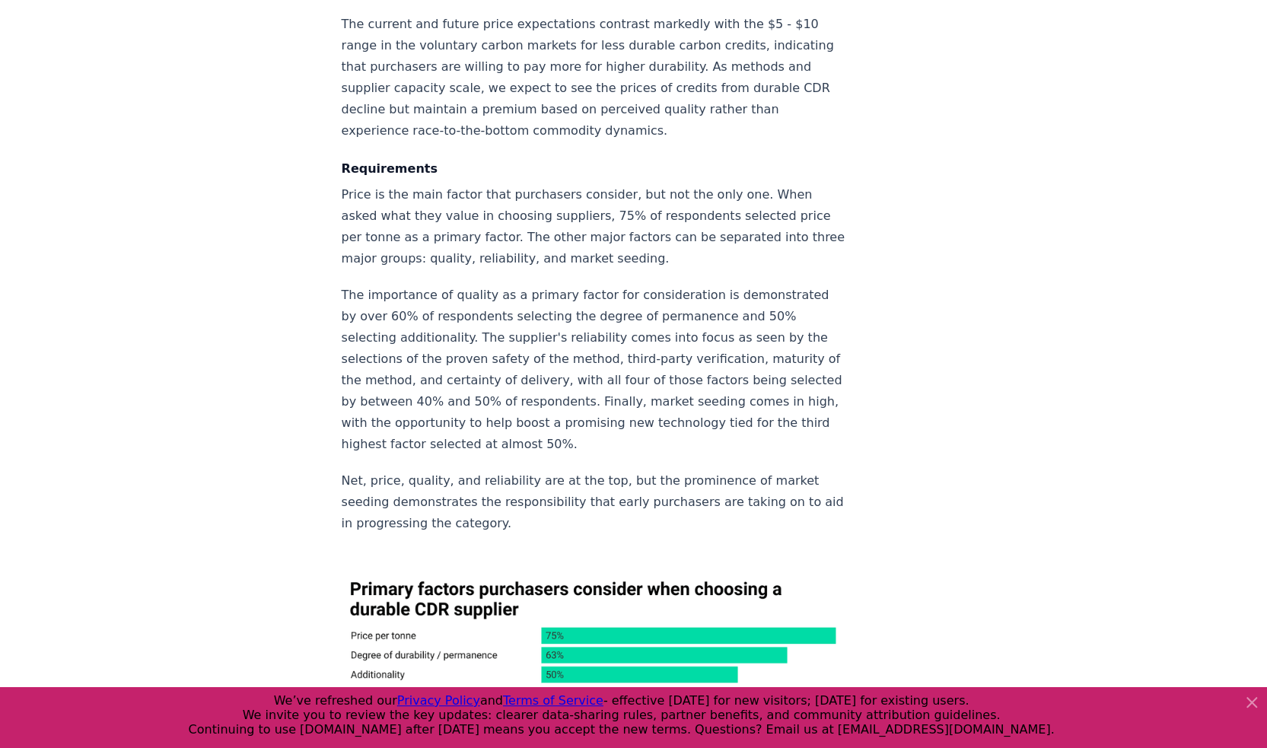
click at [674, 470] on p "Net, price, quality, and reliability are at the top, but the prominence of mark…" at bounding box center [594, 502] width 504 height 64
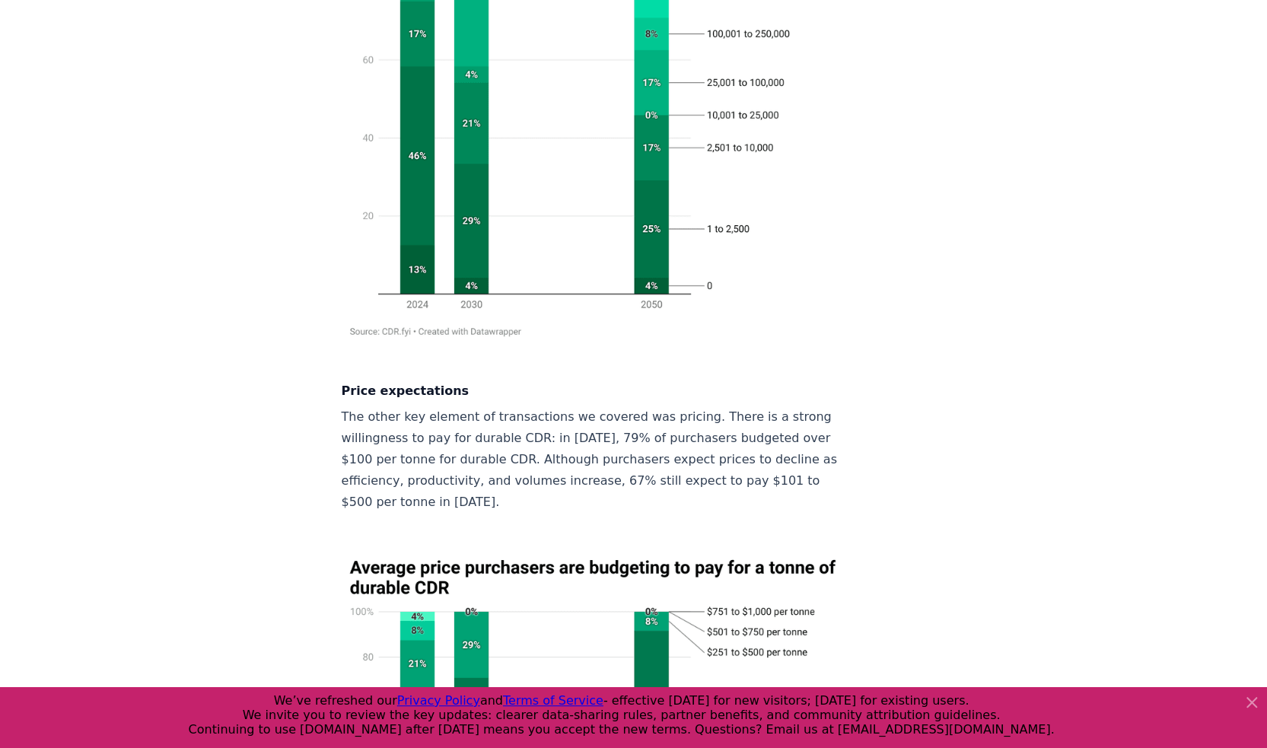
scroll to position [2307, 0]
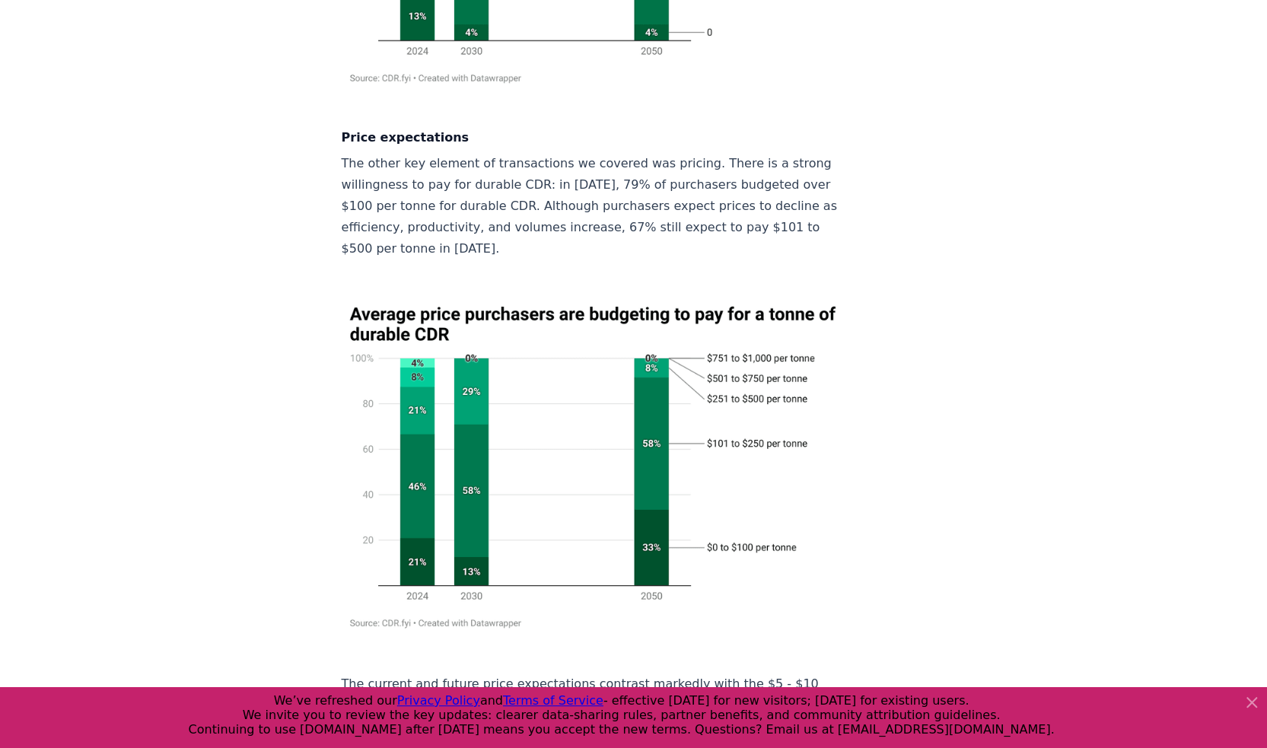
click at [537, 369] on img at bounding box center [594, 466] width 504 height 341
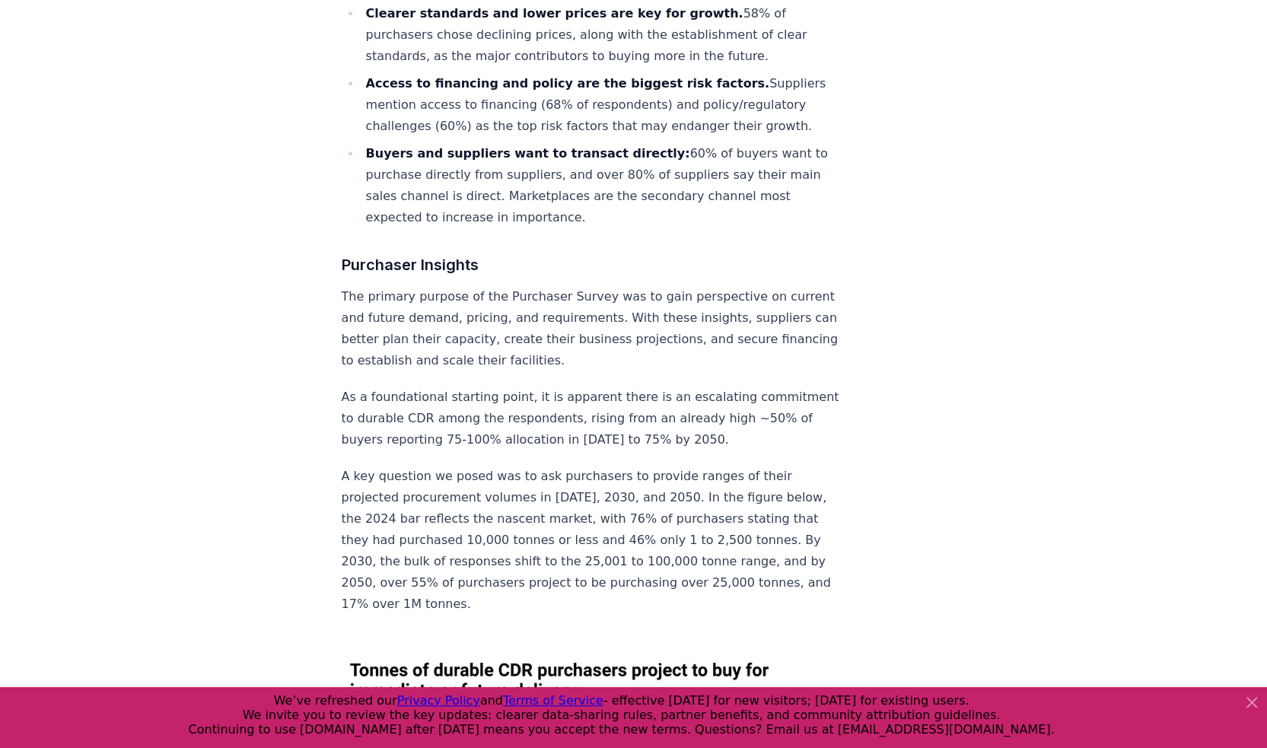
scroll to position [1191, 0]
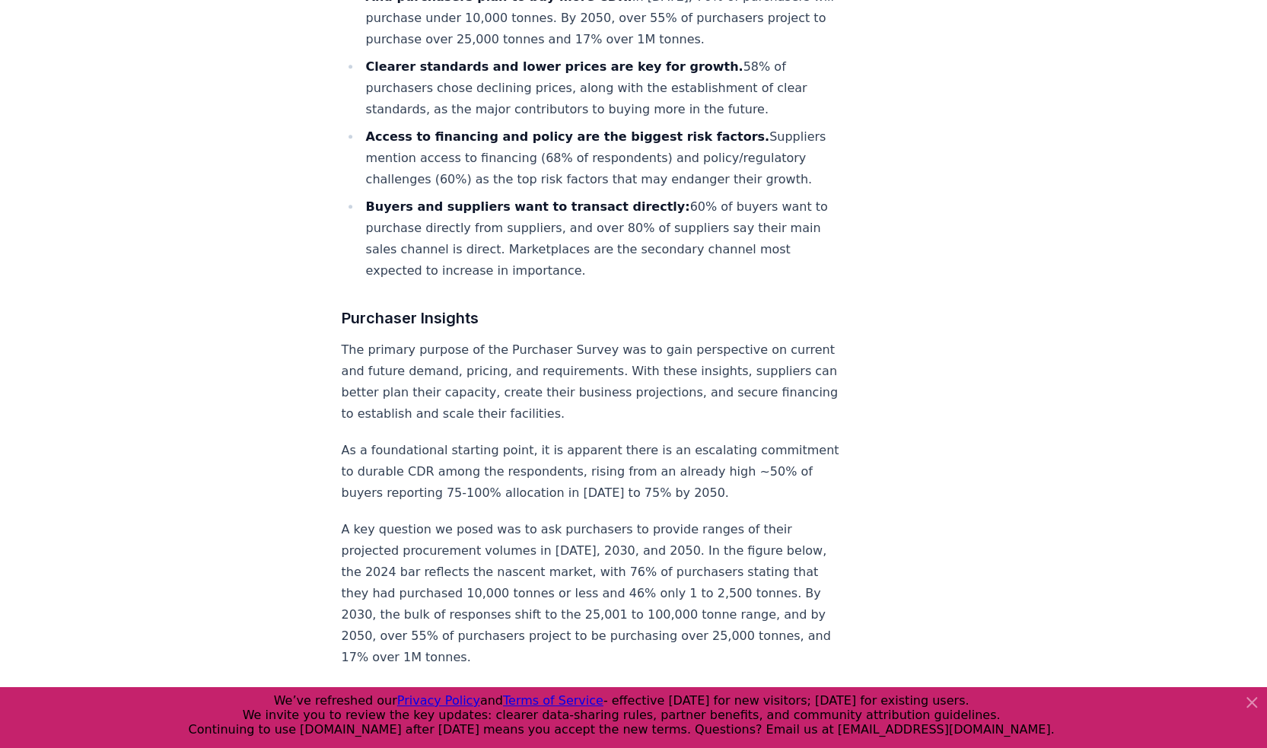
click at [593, 202] on strong "Buyers and suppliers want to transact directly:" at bounding box center [528, 206] width 324 height 14
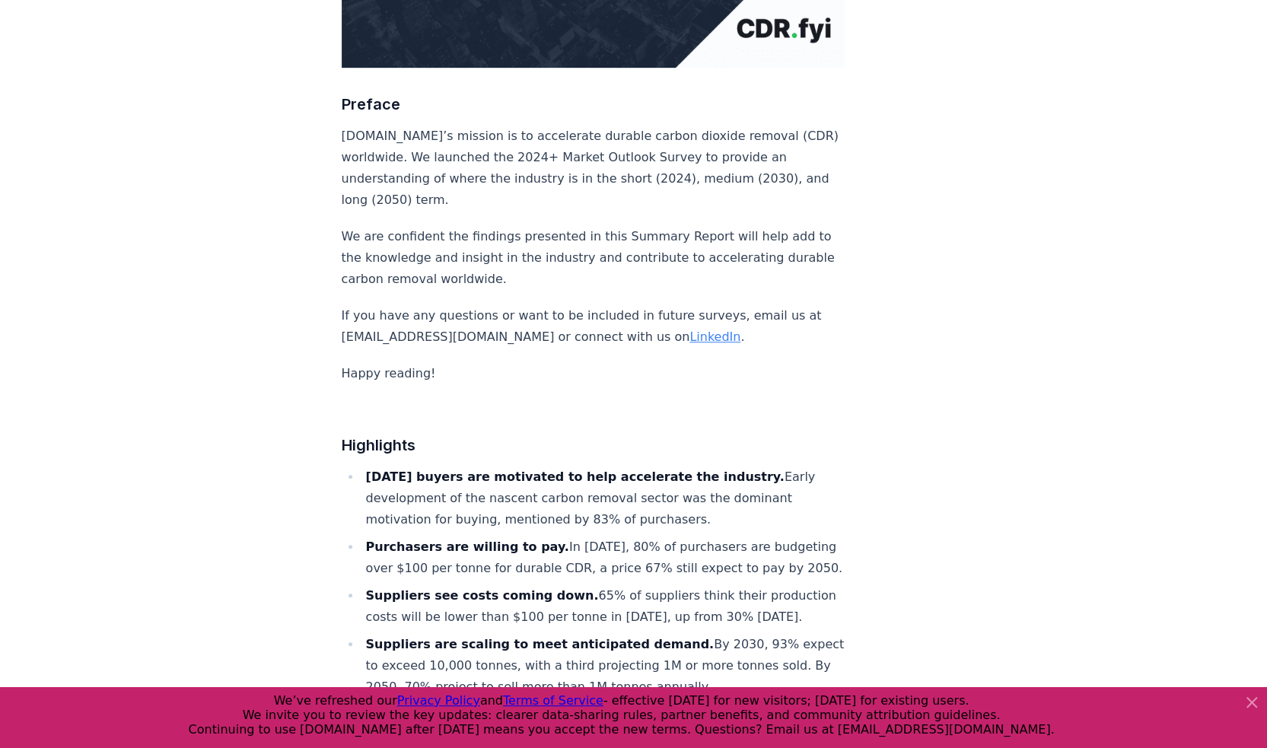
scroll to position [329, 0]
